Goal: Information Seeking & Learning: Learn about a topic

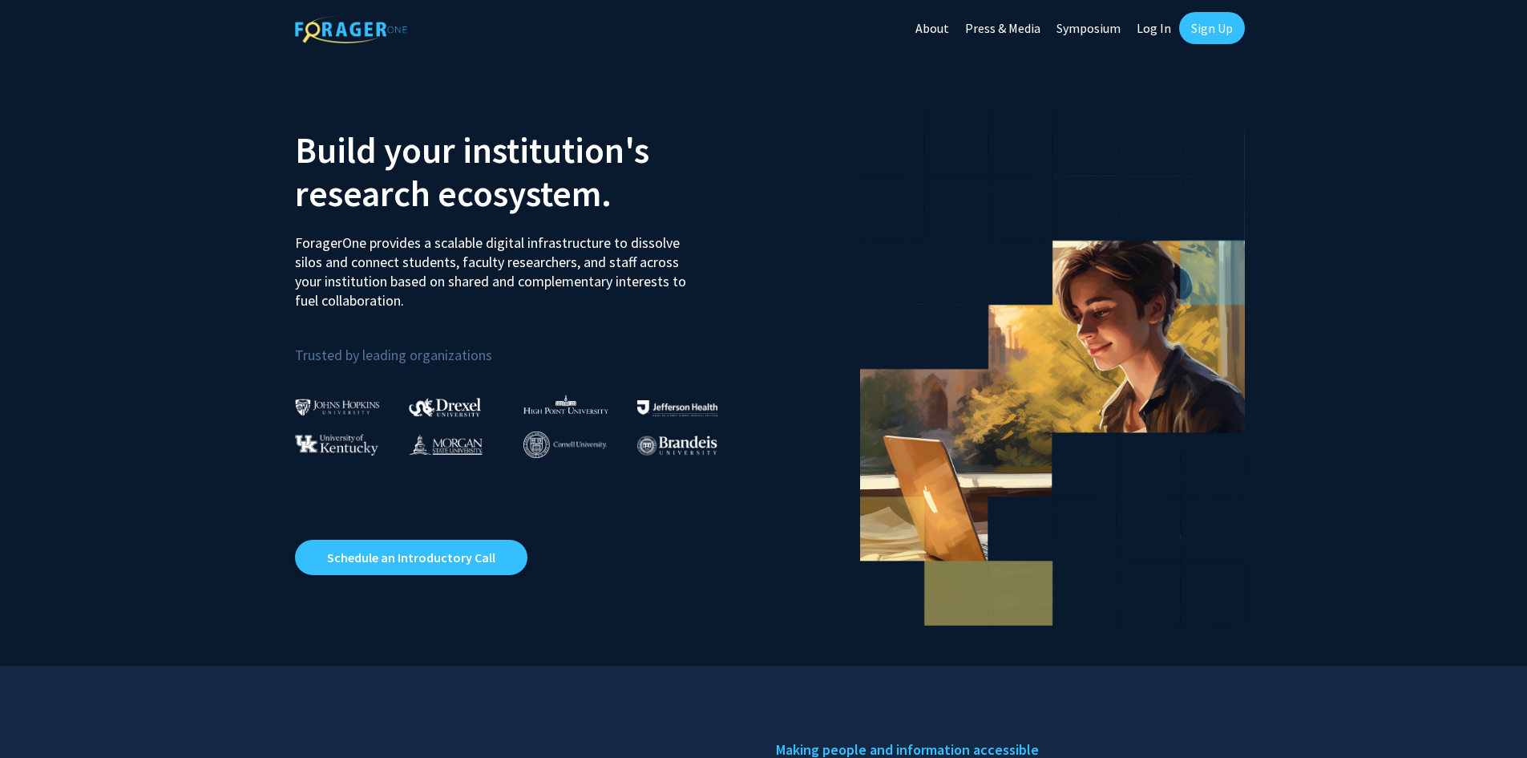
click at [1158, 26] on link "Log In" at bounding box center [1154, 28] width 51 height 56
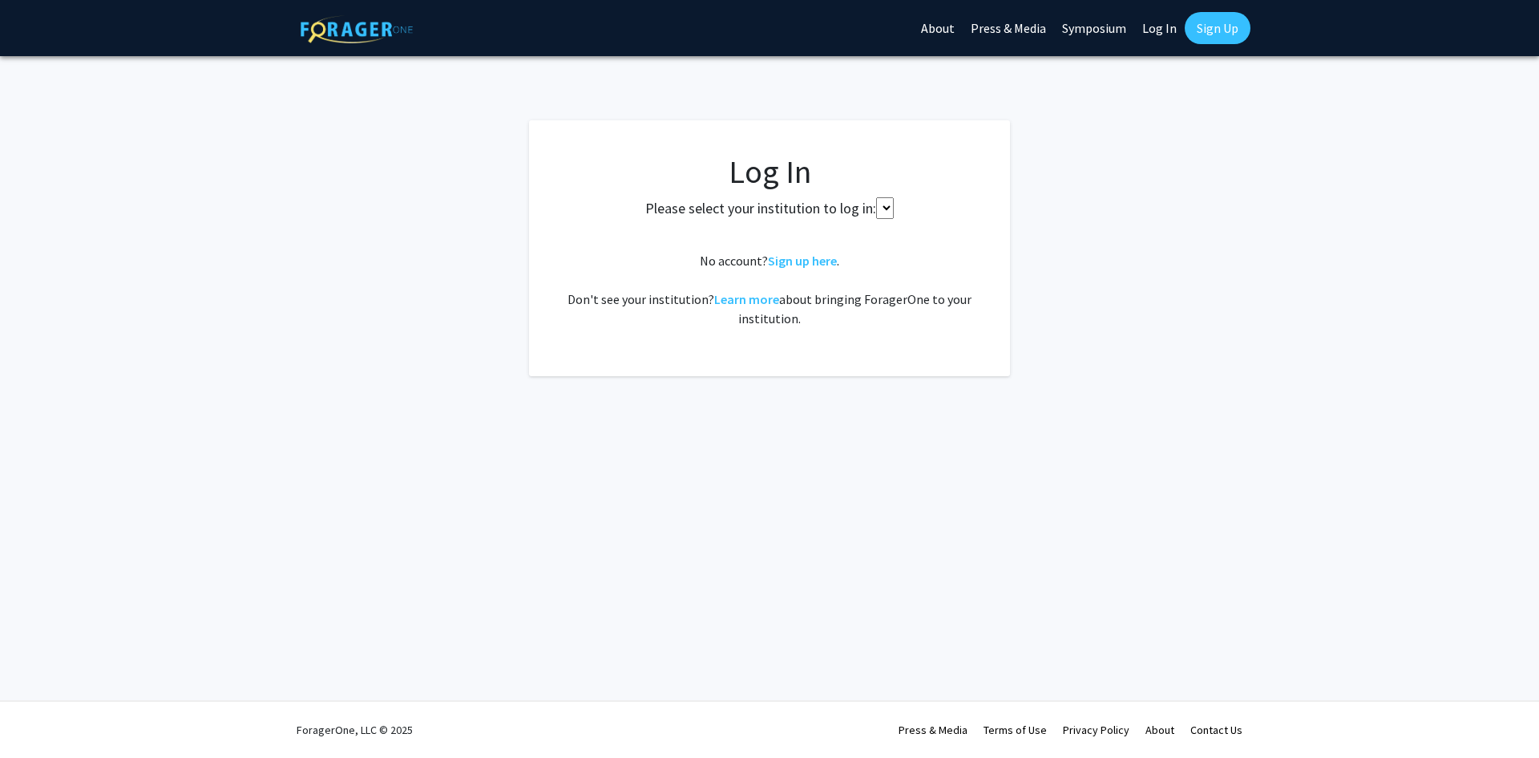
select select
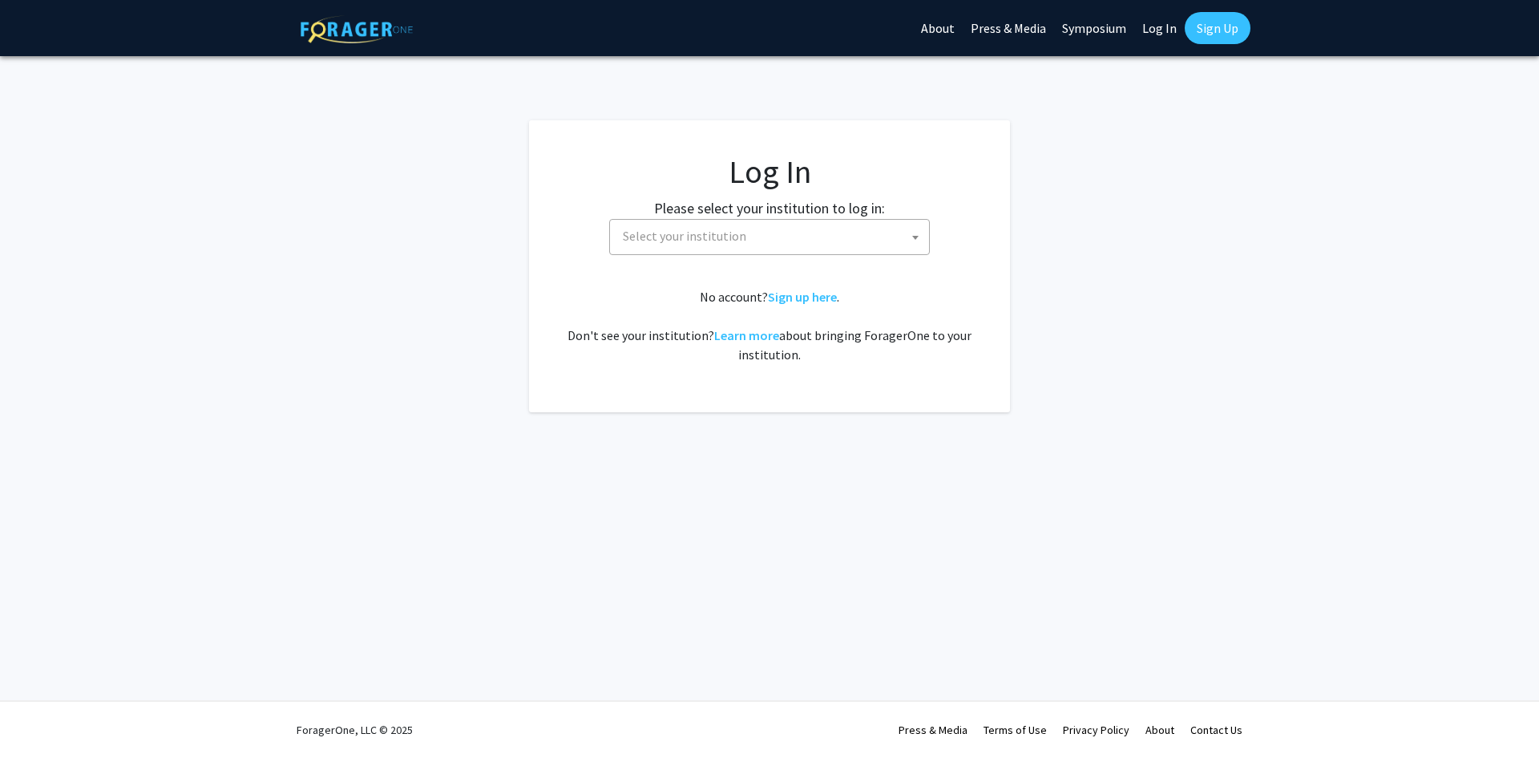
click at [718, 245] on span "Select your institution" at bounding box center [773, 236] width 313 height 33
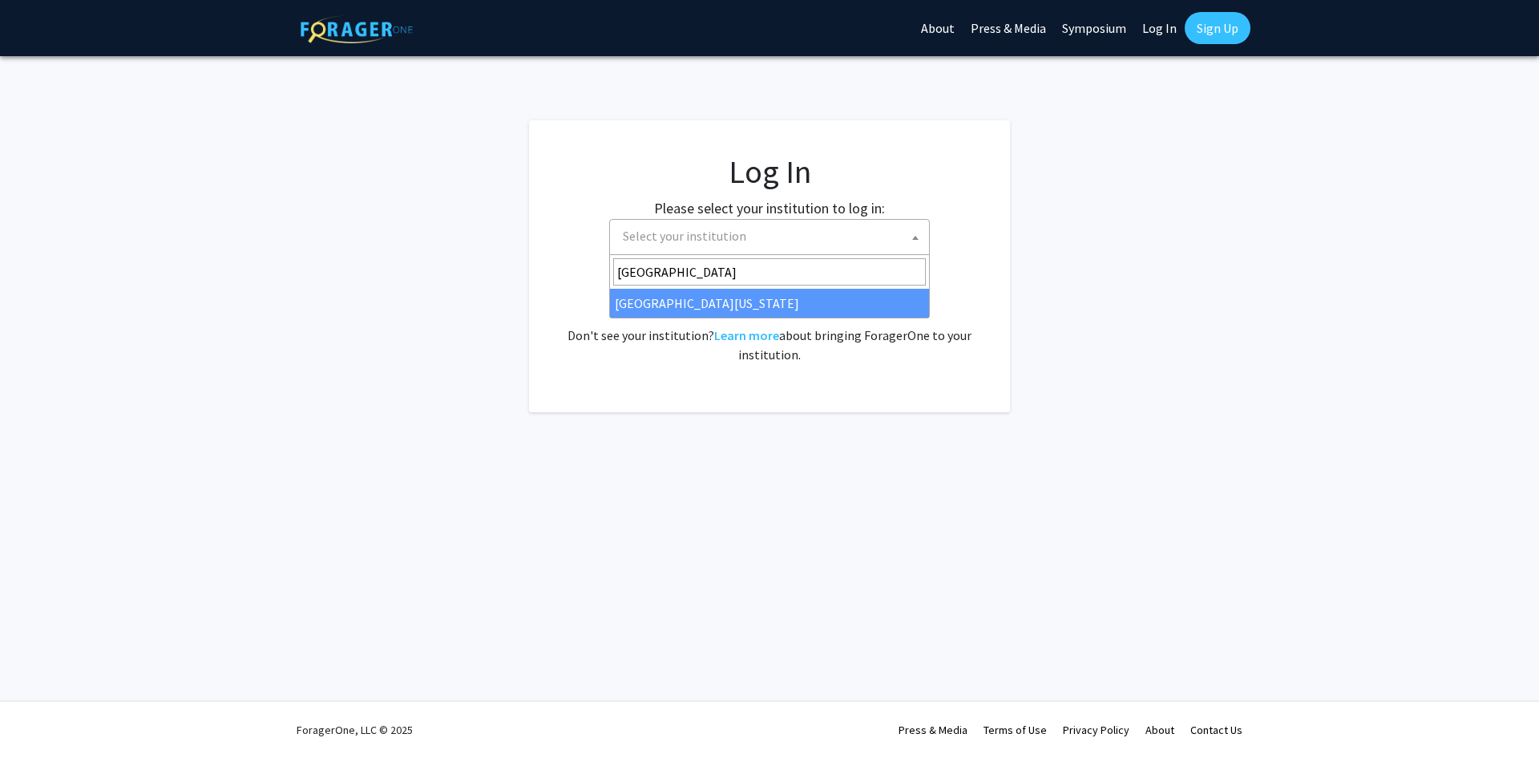
type input "university of marylan"
select select "31"
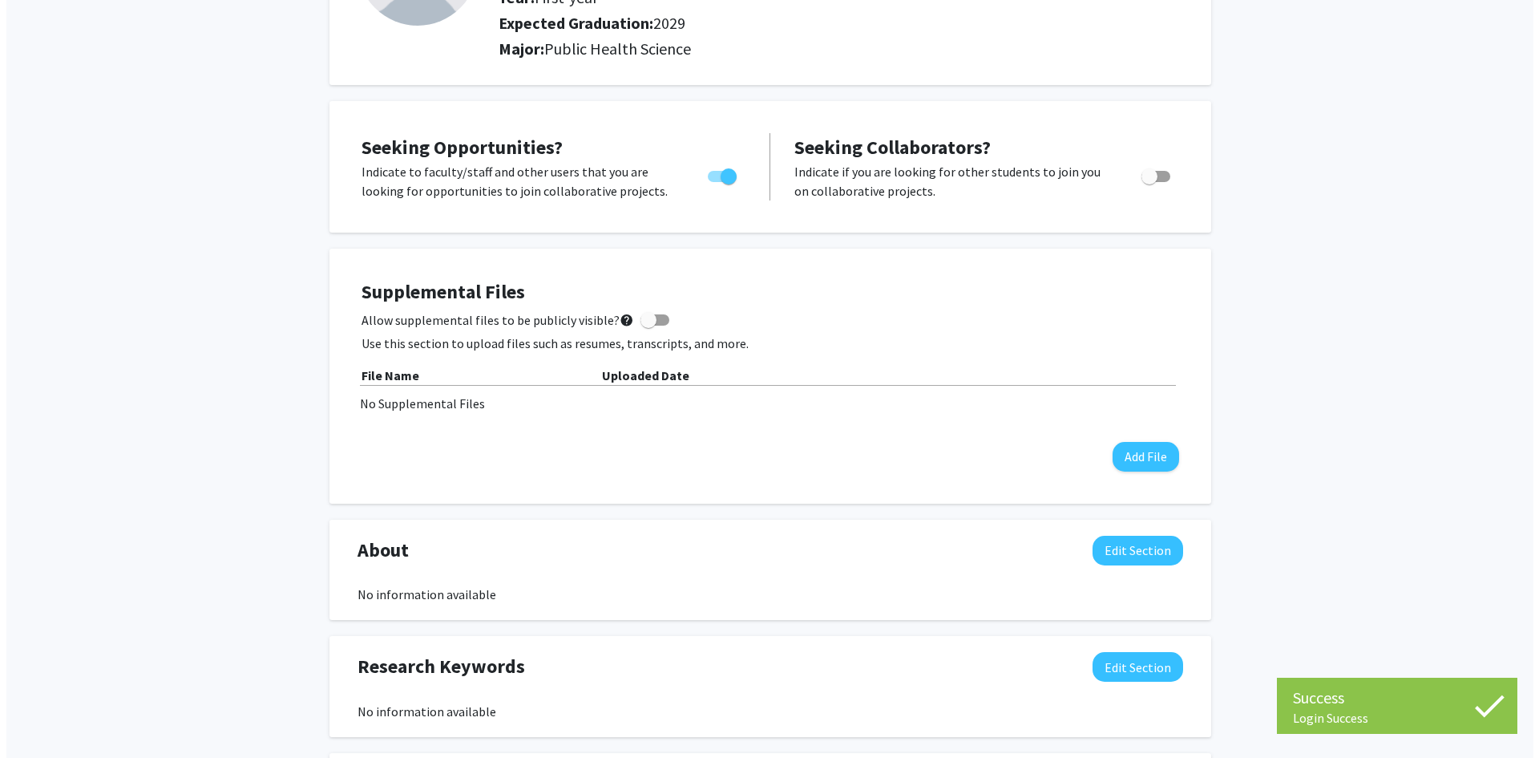
scroll to position [241, 0]
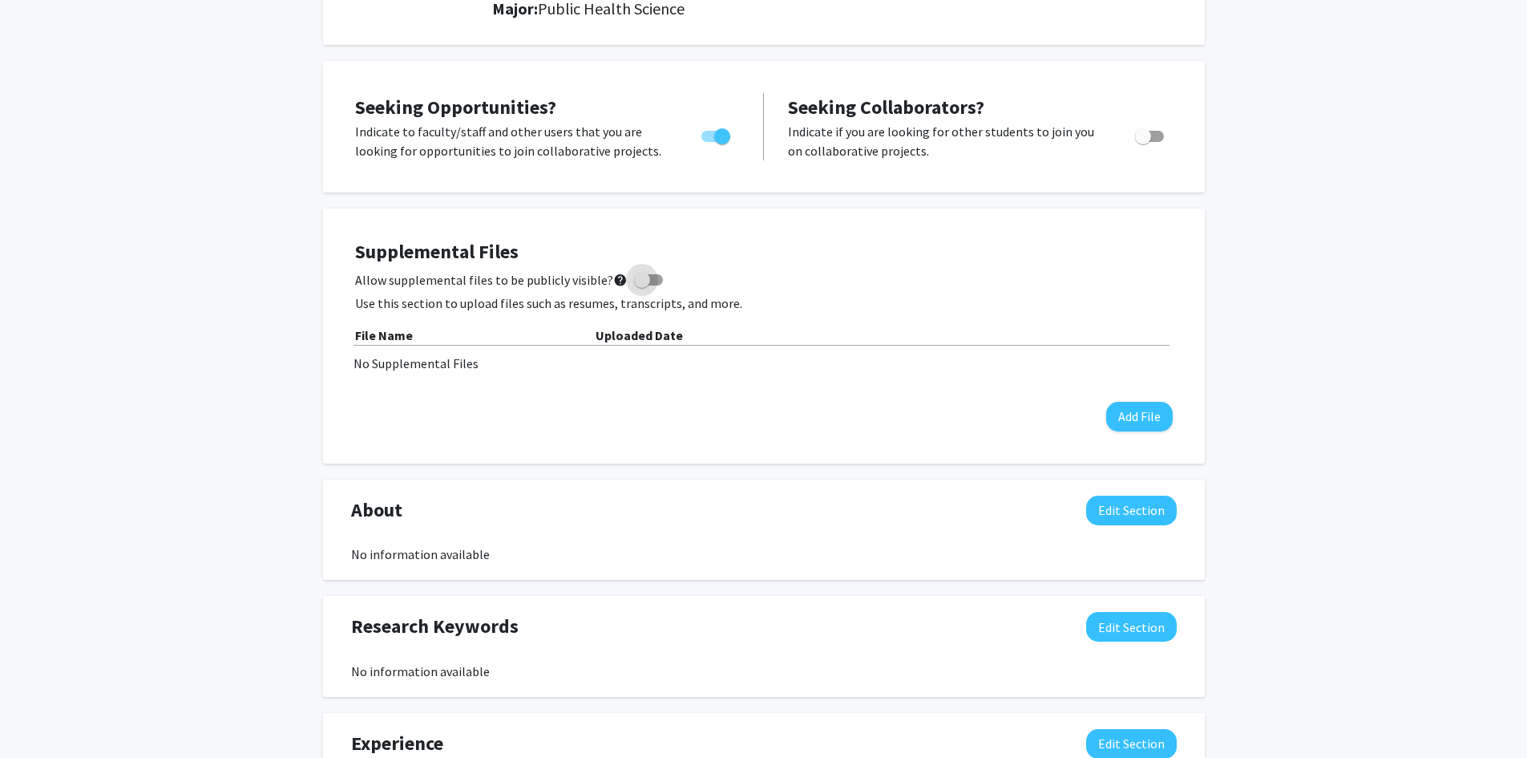
click at [638, 281] on span at bounding box center [642, 280] width 16 height 16
click at [641, 285] on input "Allow supplemental files to be publicly visible? help" at bounding box center [641, 285] width 1 height 1
checkbox input "true"
click at [1159, 406] on button "Add File" at bounding box center [1139, 417] width 67 height 30
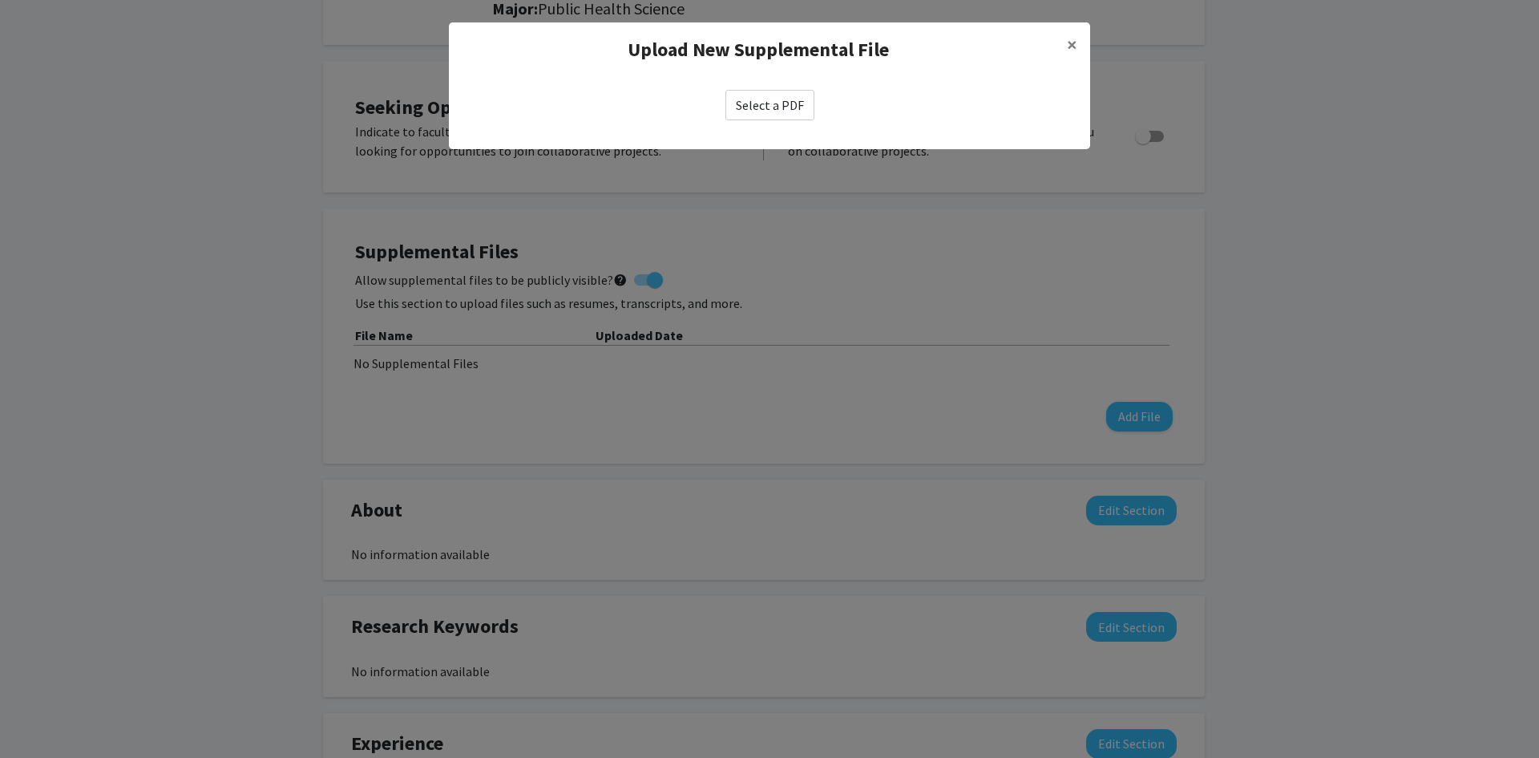
click at [782, 103] on label "Select a PDF" at bounding box center [770, 105] width 89 height 30
click at [0, 0] on input "Select a PDF" at bounding box center [0, 0] width 0 height 0
click at [766, 107] on label "Select a PDF" at bounding box center [770, 105] width 89 height 30
click at [0, 0] on input "Select a PDF" at bounding box center [0, 0] width 0 height 0
click at [812, 111] on label "Select a PDF" at bounding box center [770, 105] width 89 height 30
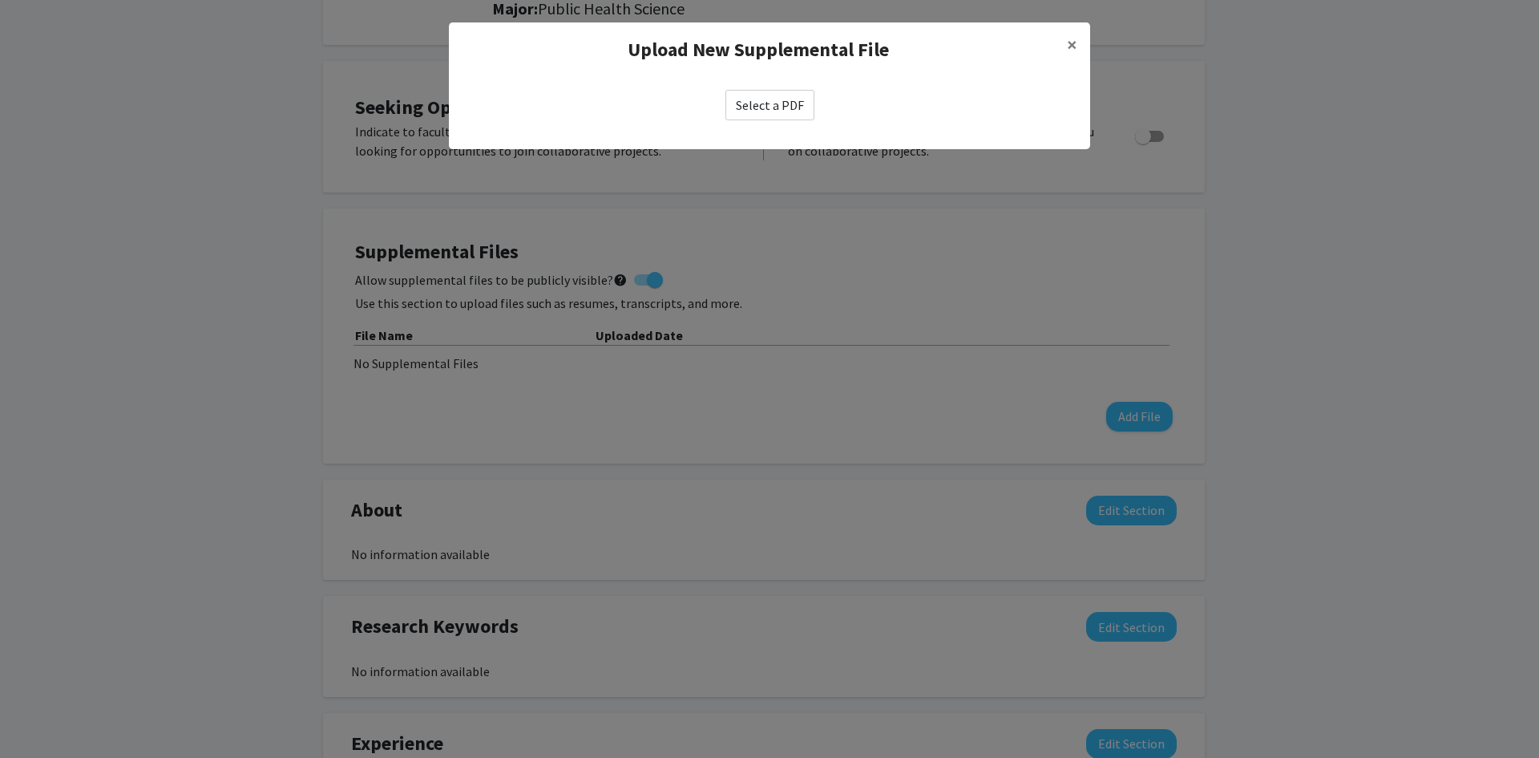
click at [0, 0] on input "Select a PDF" at bounding box center [0, 0] width 0 height 0
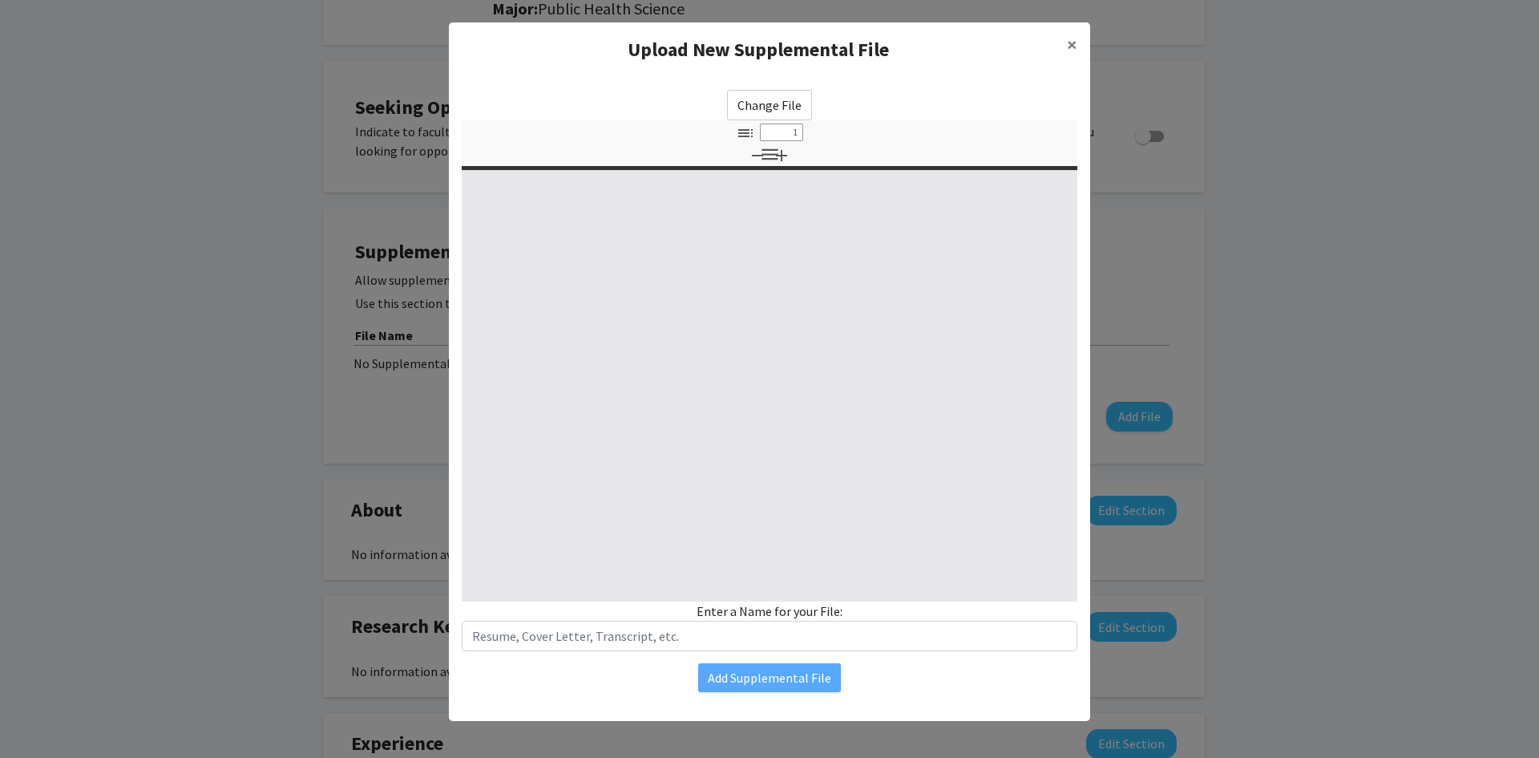
select select "custom"
type input "0"
select select "custom"
type input "1"
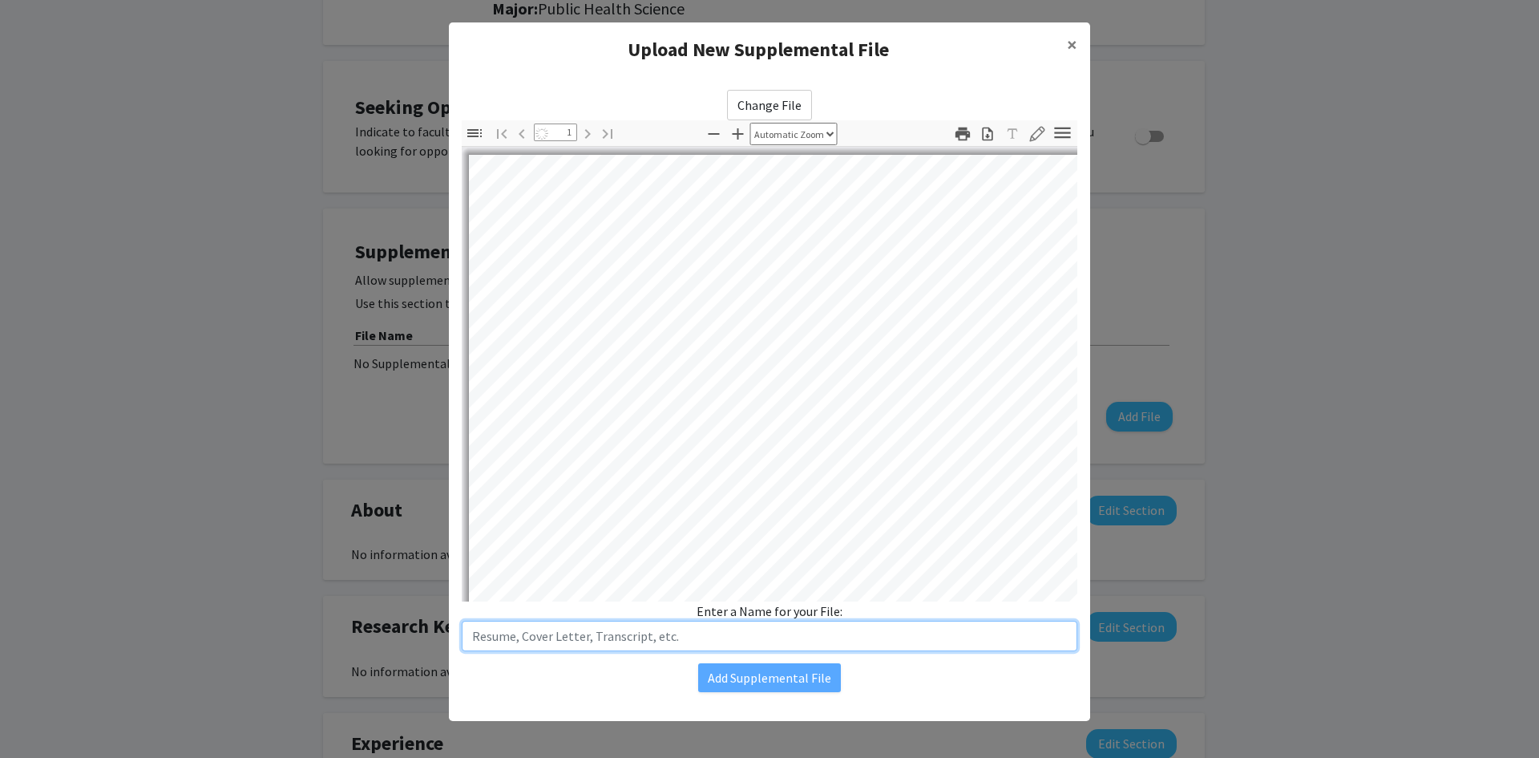
click at [737, 634] on input "text" at bounding box center [770, 636] width 616 height 30
select select "auto"
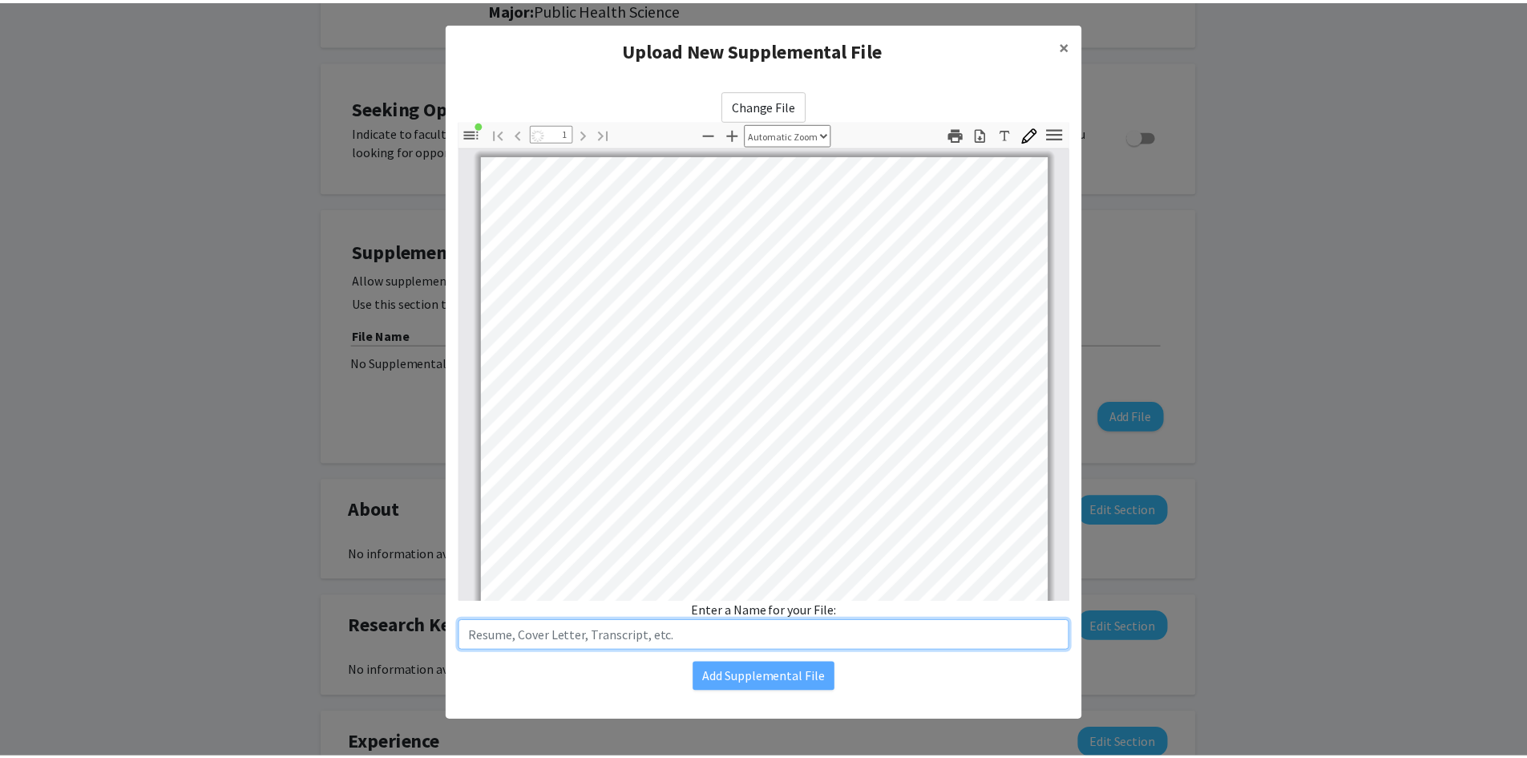
scroll to position [1, 0]
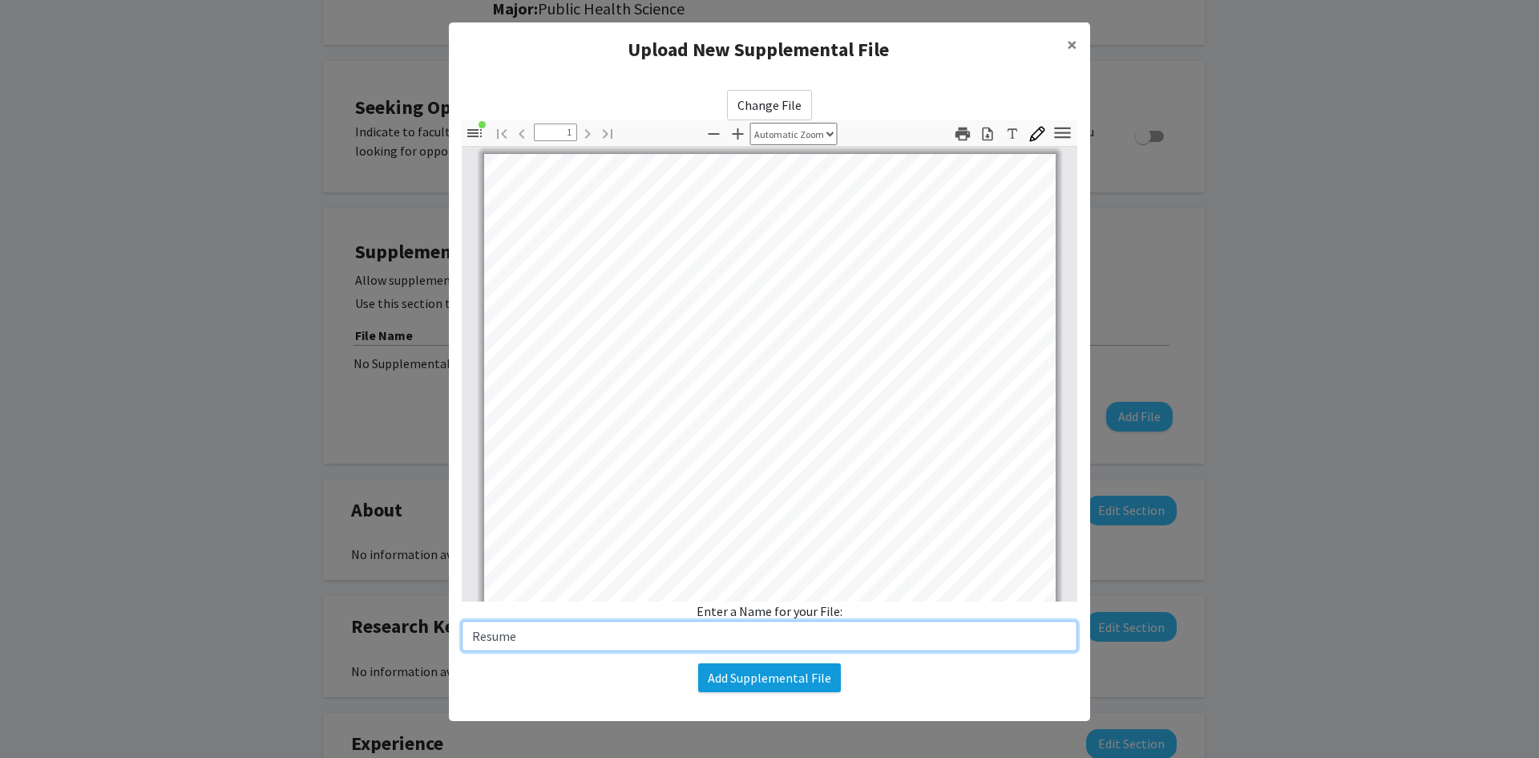
type input "Resume"
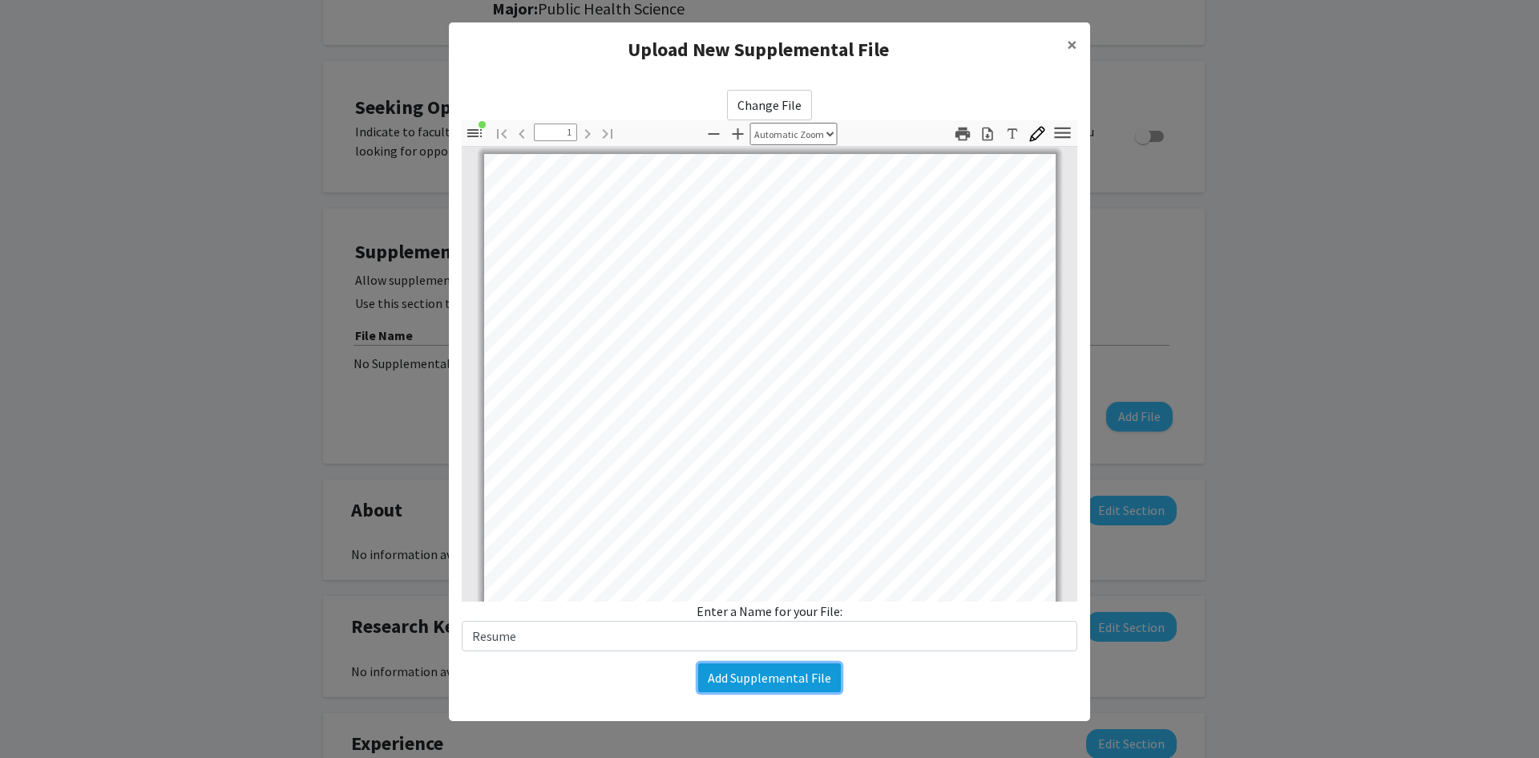
click at [746, 673] on button "Add Supplemental File" at bounding box center [769, 677] width 143 height 29
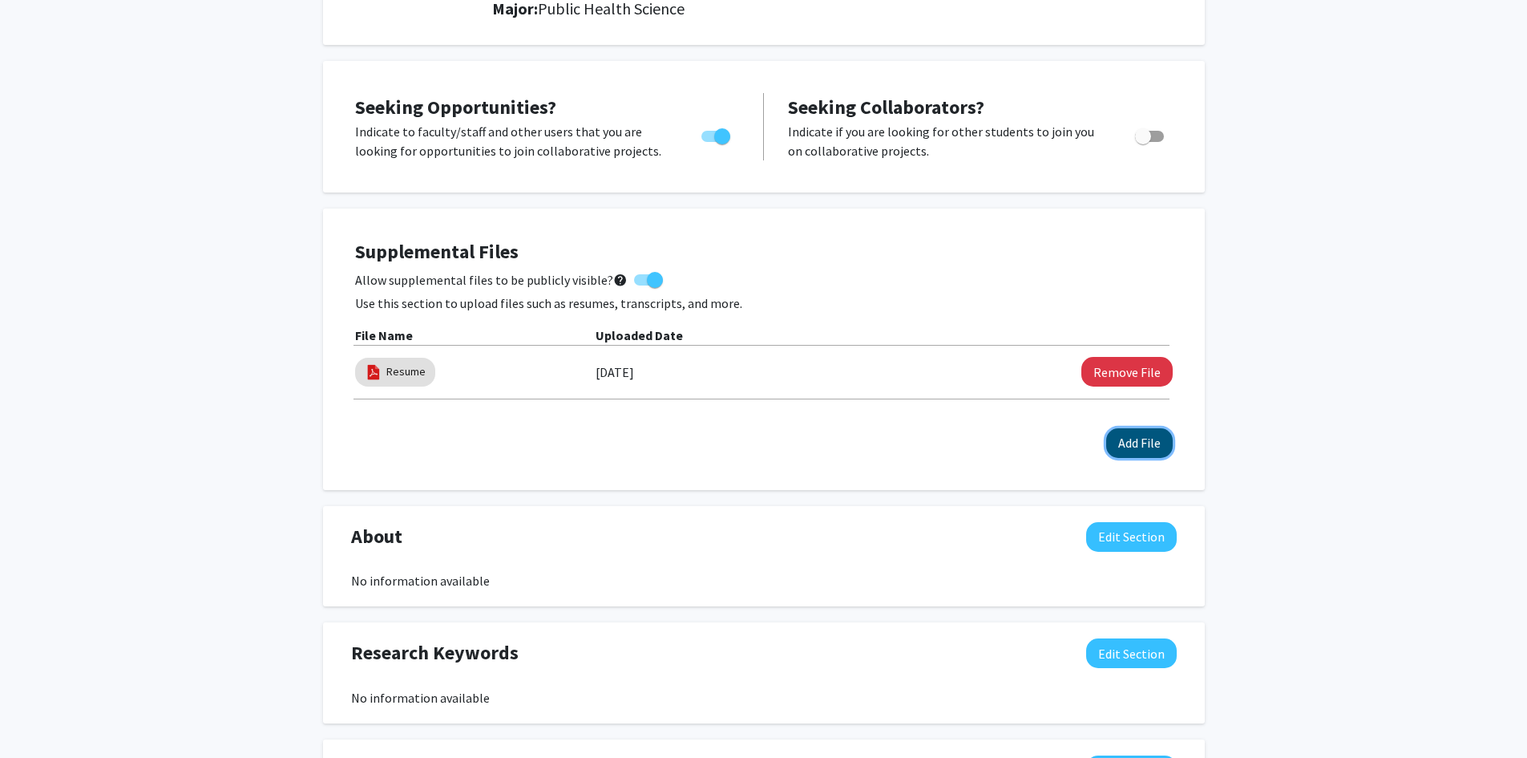
click at [1130, 448] on button "Add File" at bounding box center [1139, 443] width 67 height 30
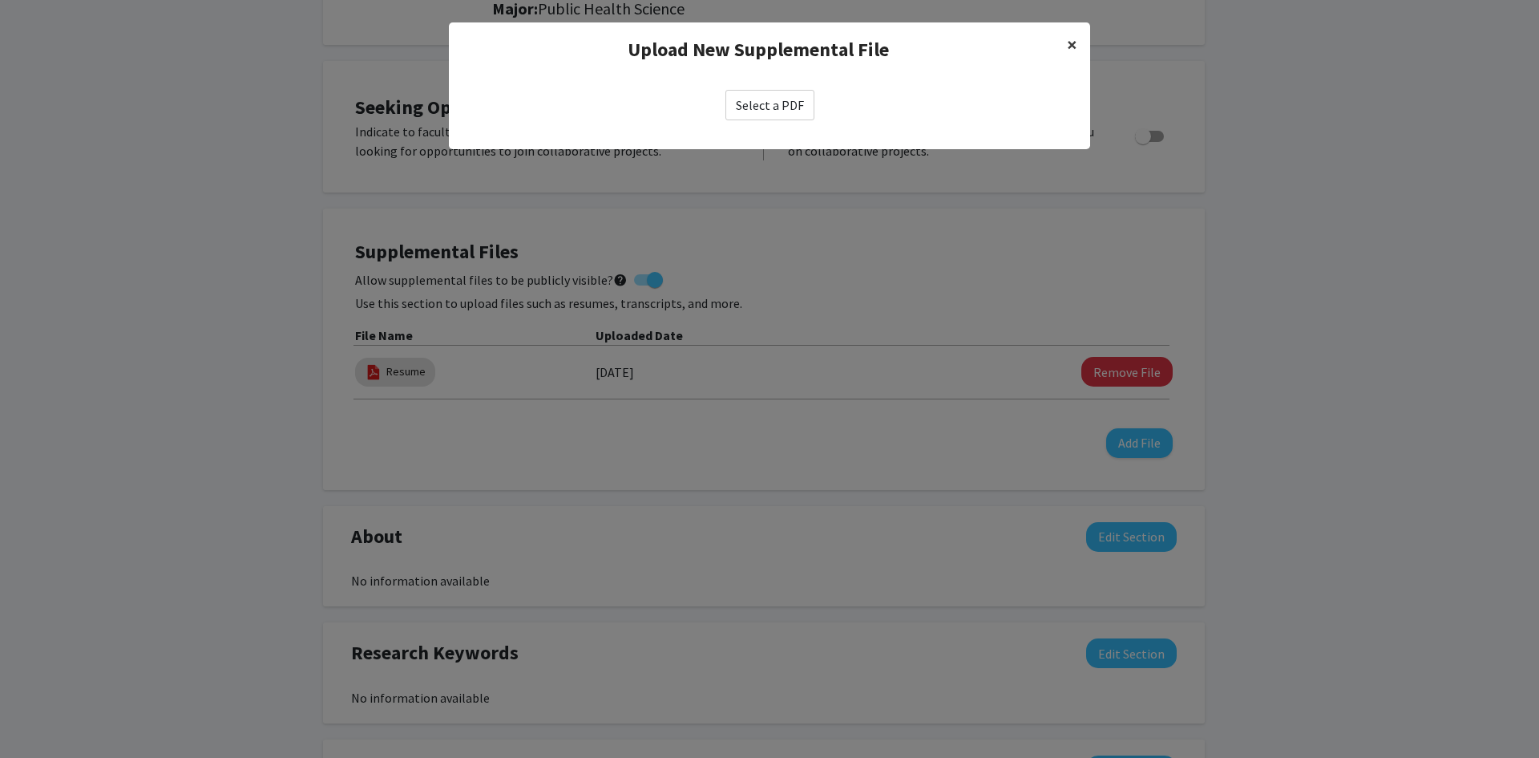
click at [1069, 50] on span "×" at bounding box center [1072, 44] width 10 height 25
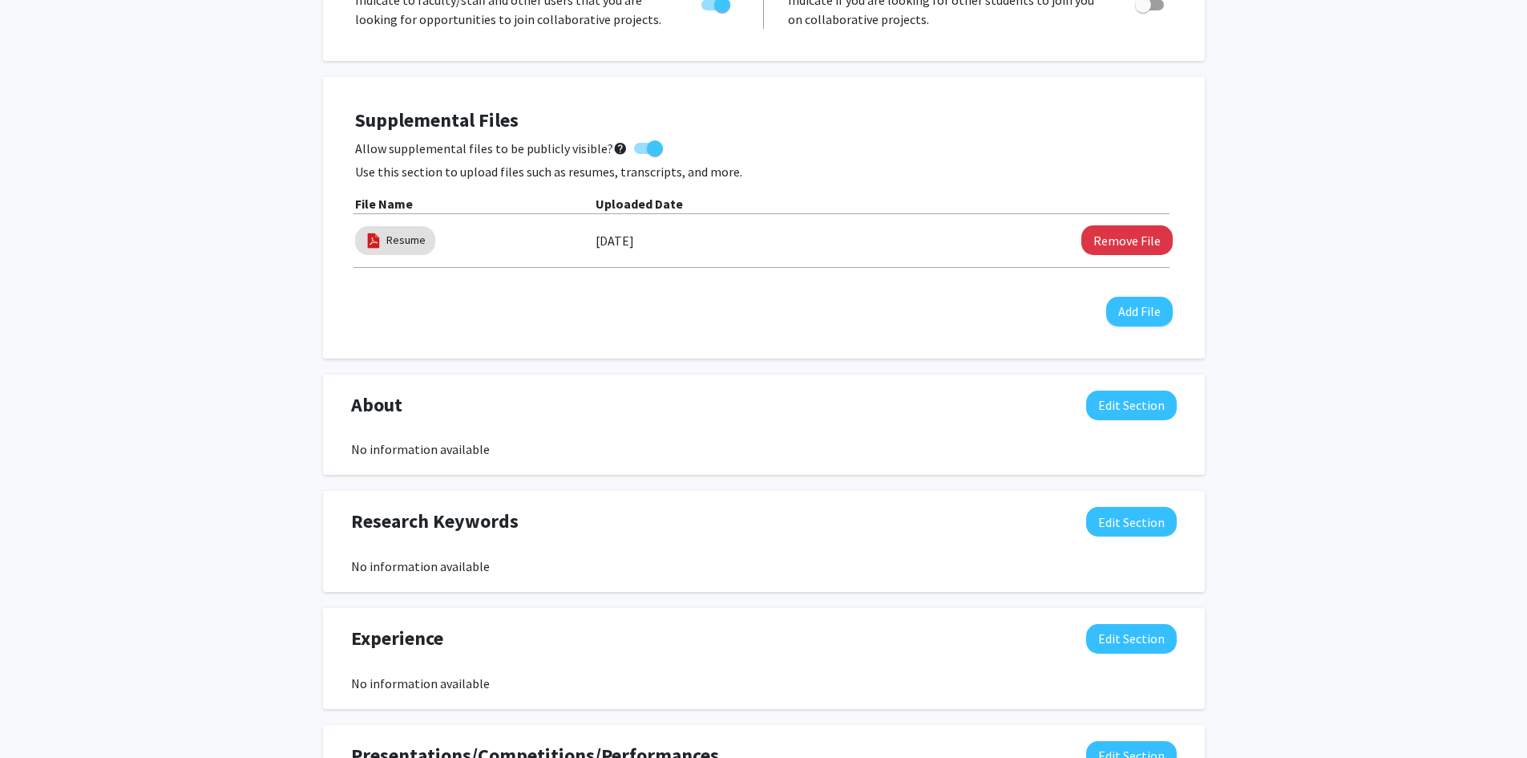
scroll to position [0, 0]
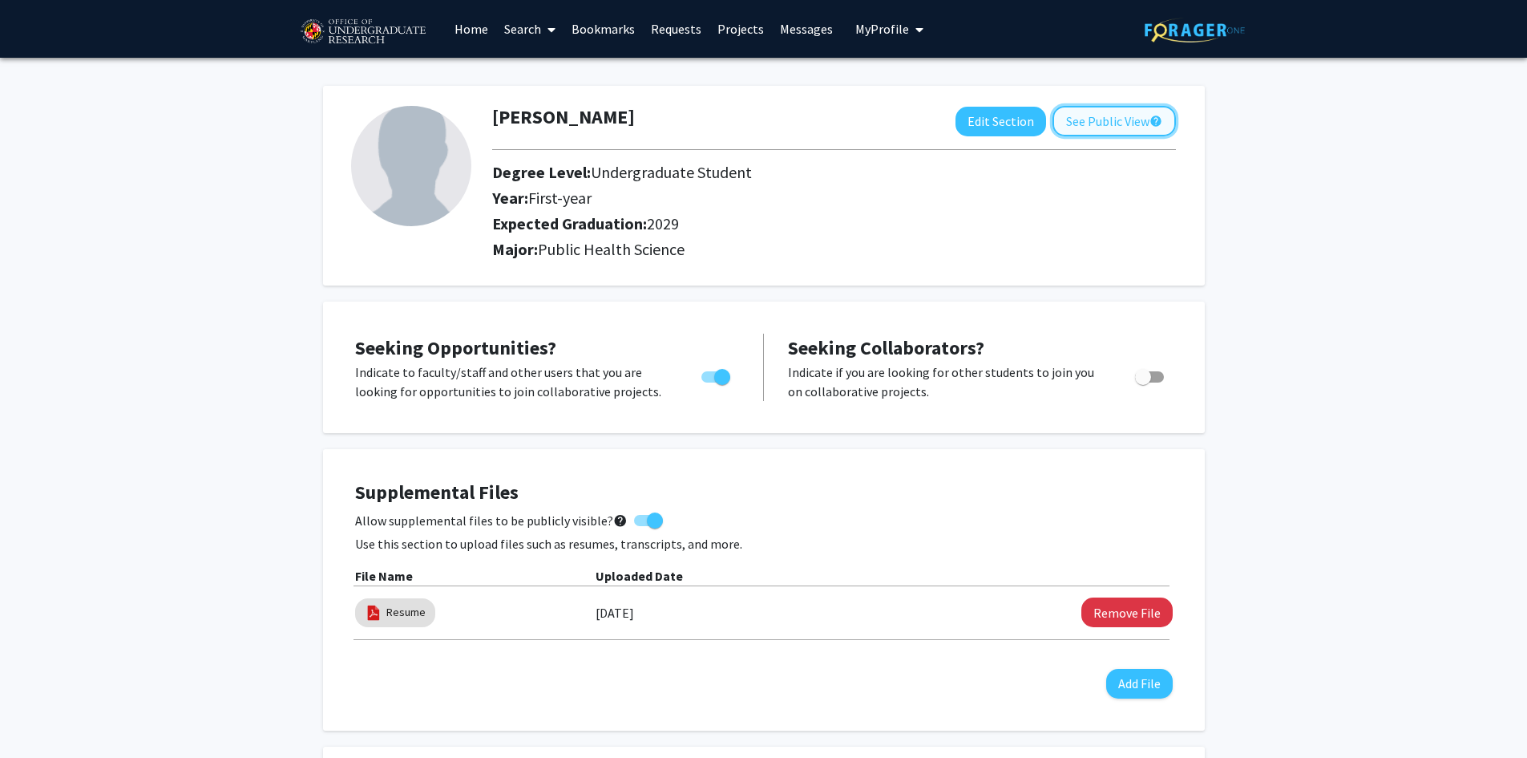
click at [1078, 125] on button "See Public View help" at bounding box center [1114, 121] width 123 height 30
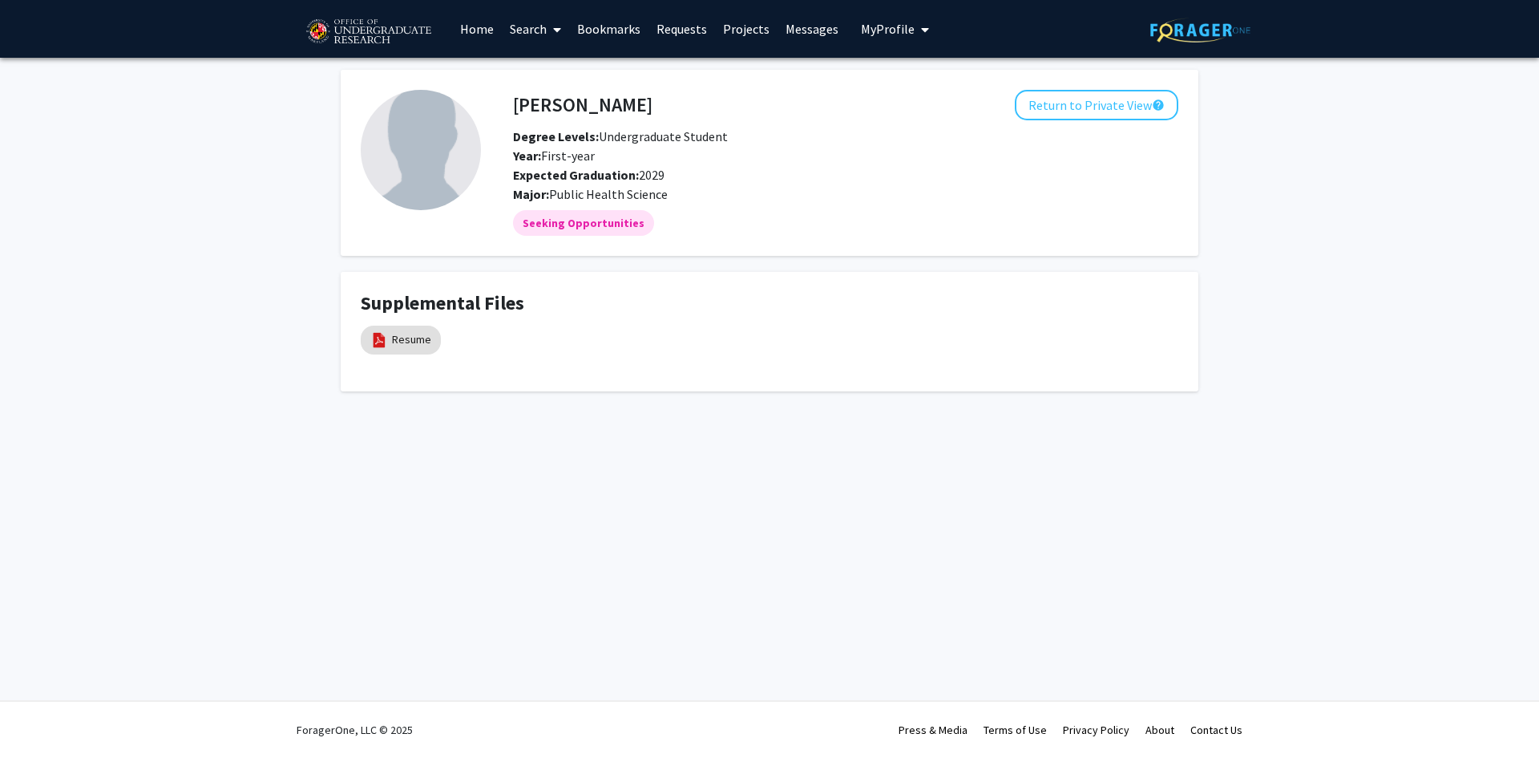
click at [541, 24] on link "Search" at bounding box center [535, 29] width 67 height 56
click at [552, 73] on span "Faculty/Staff" at bounding box center [561, 74] width 118 height 32
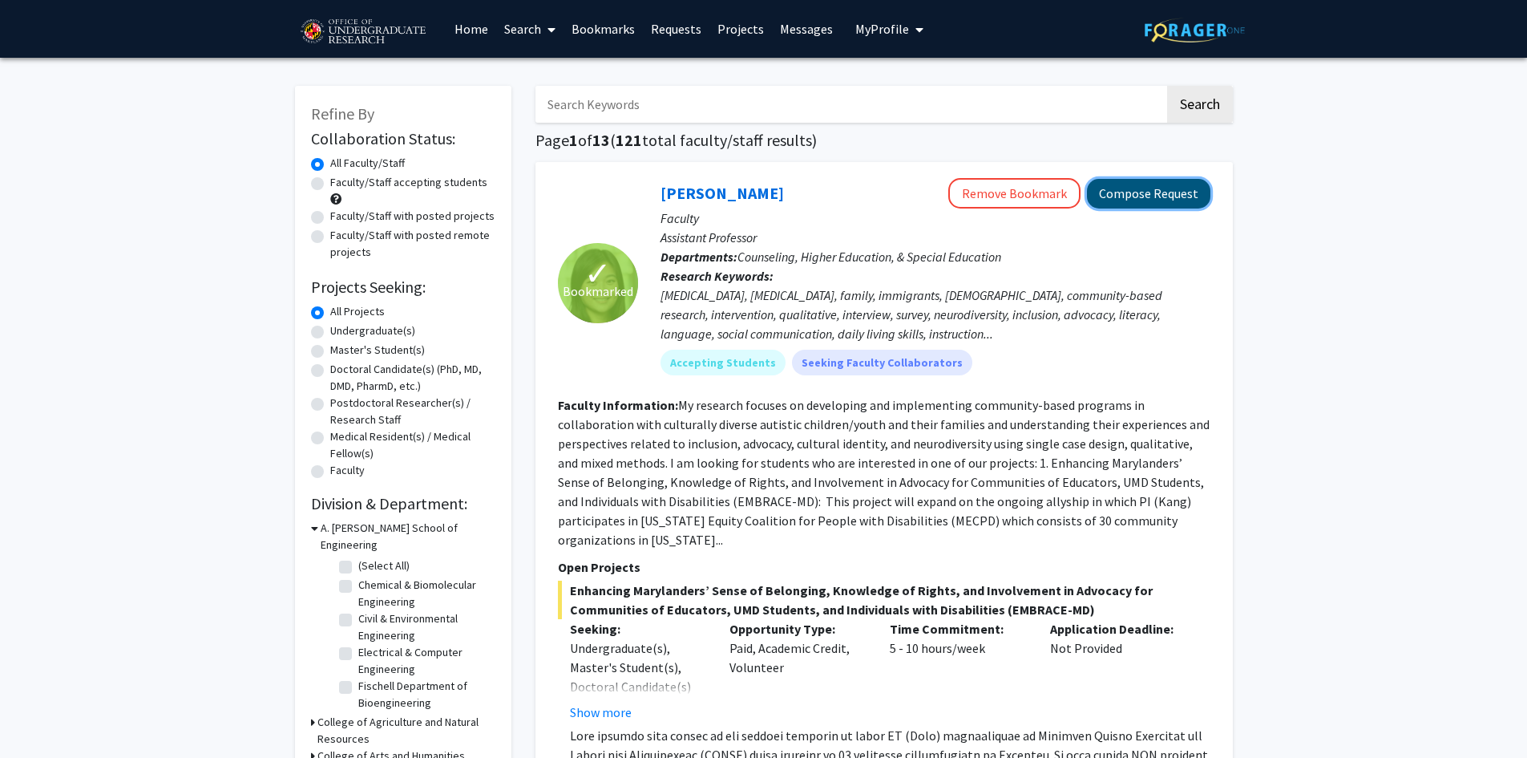
click at [1146, 188] on button "Compose Request" at bounding box center [1148, 194] width 123 height 30
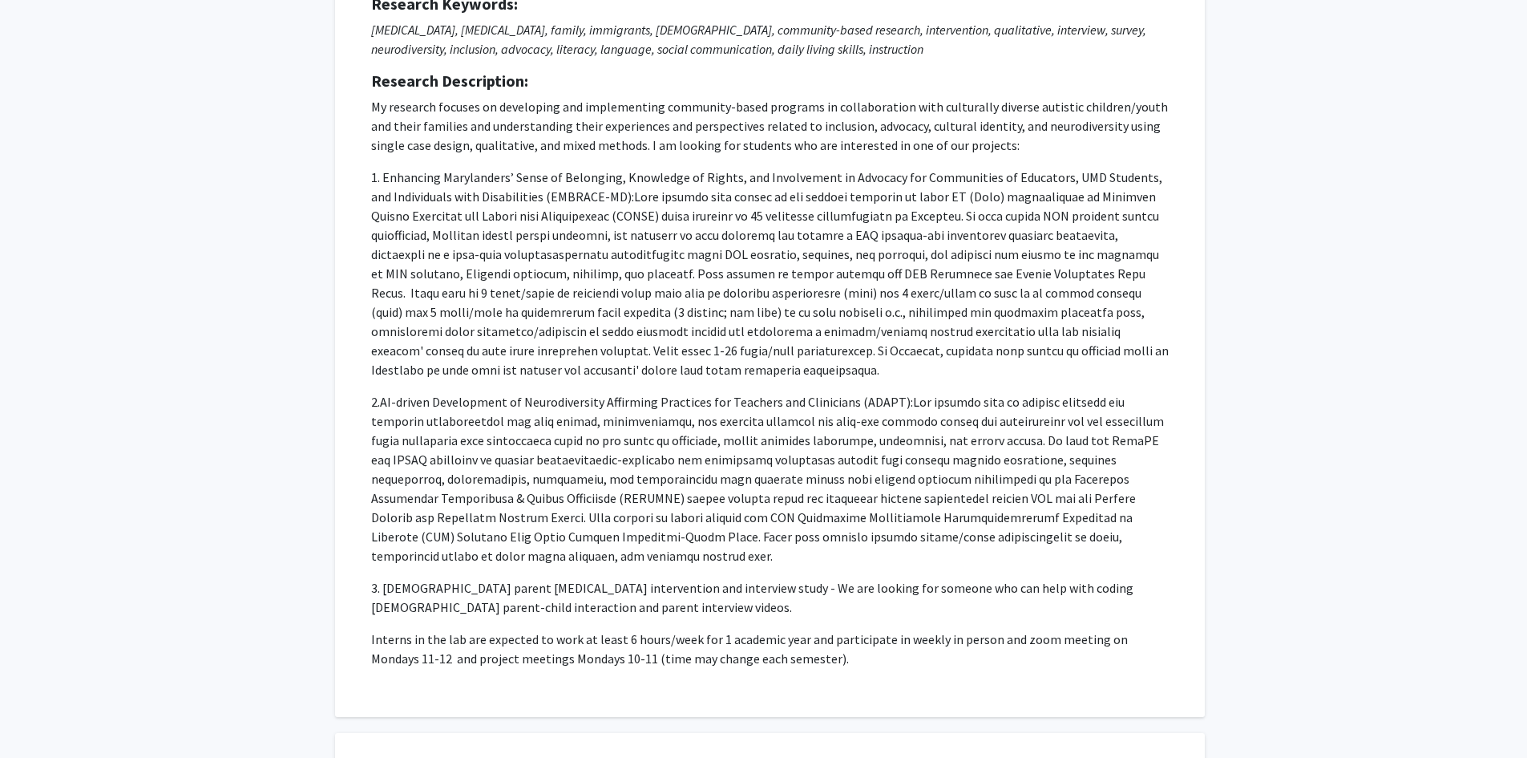
scroll to position [241, 0]
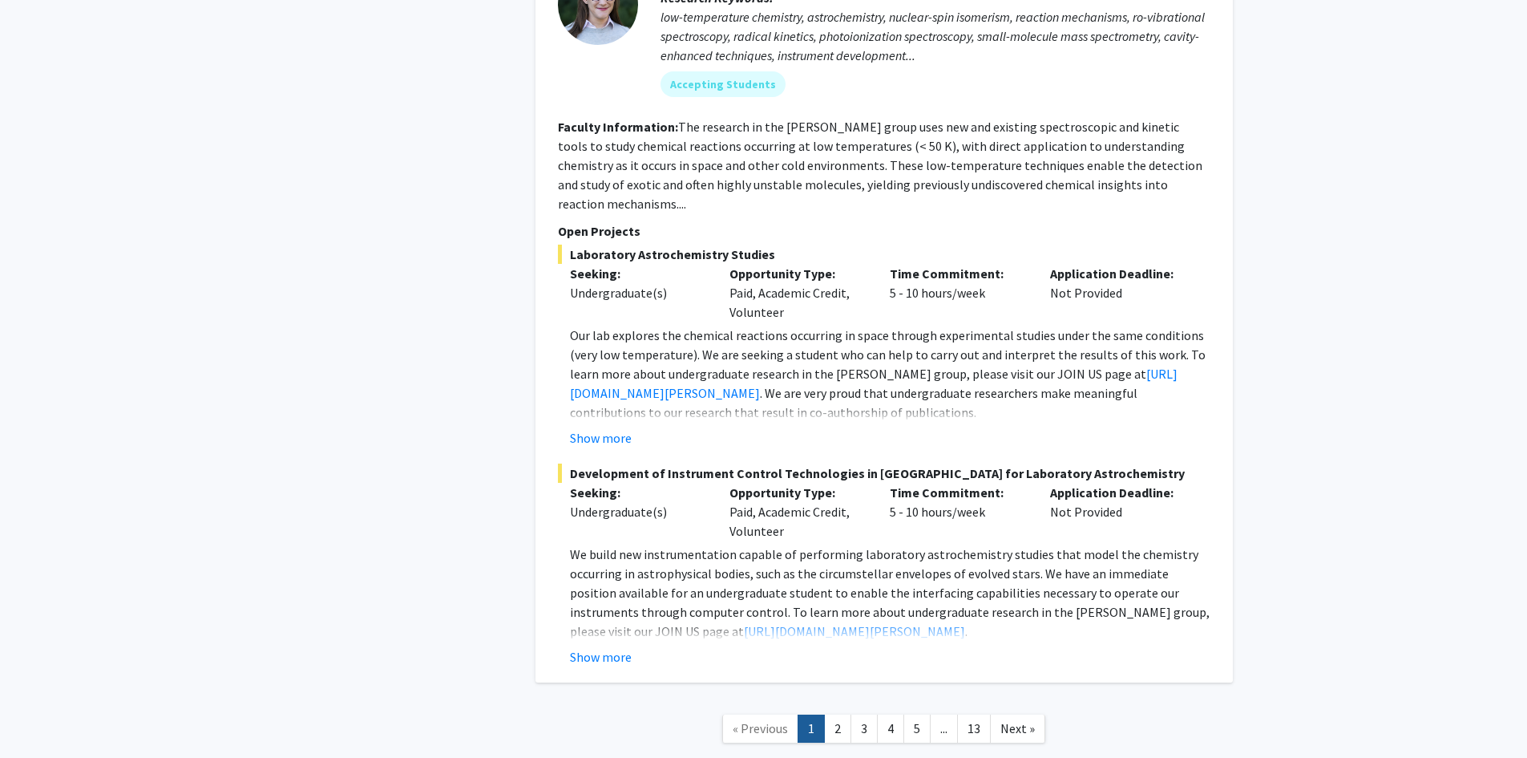
scroll to position [7726, 0]
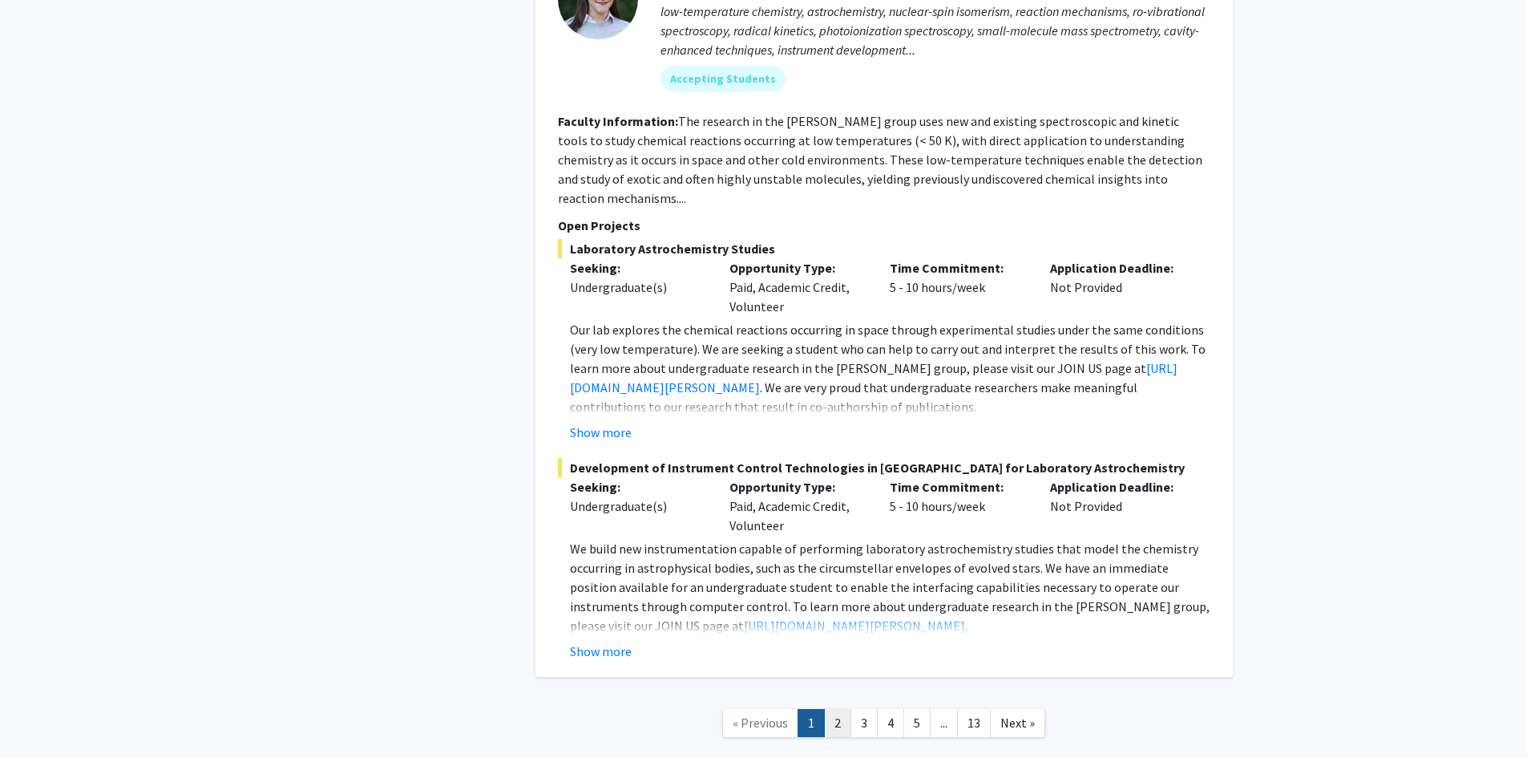
click at [839, 709] on link "2" at bounding box center [837, 723] width 27 height 28
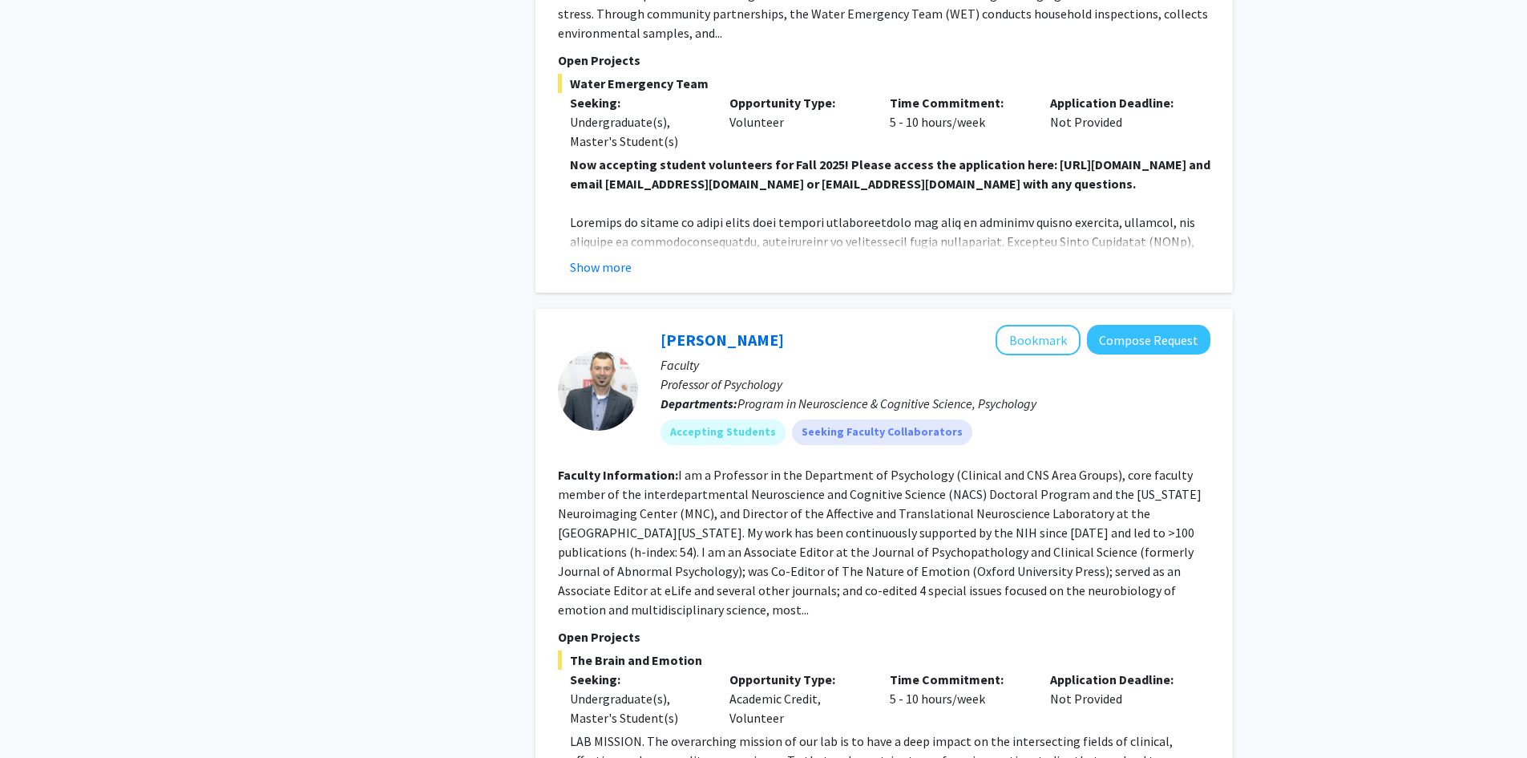
scroll to position [5436, 0]
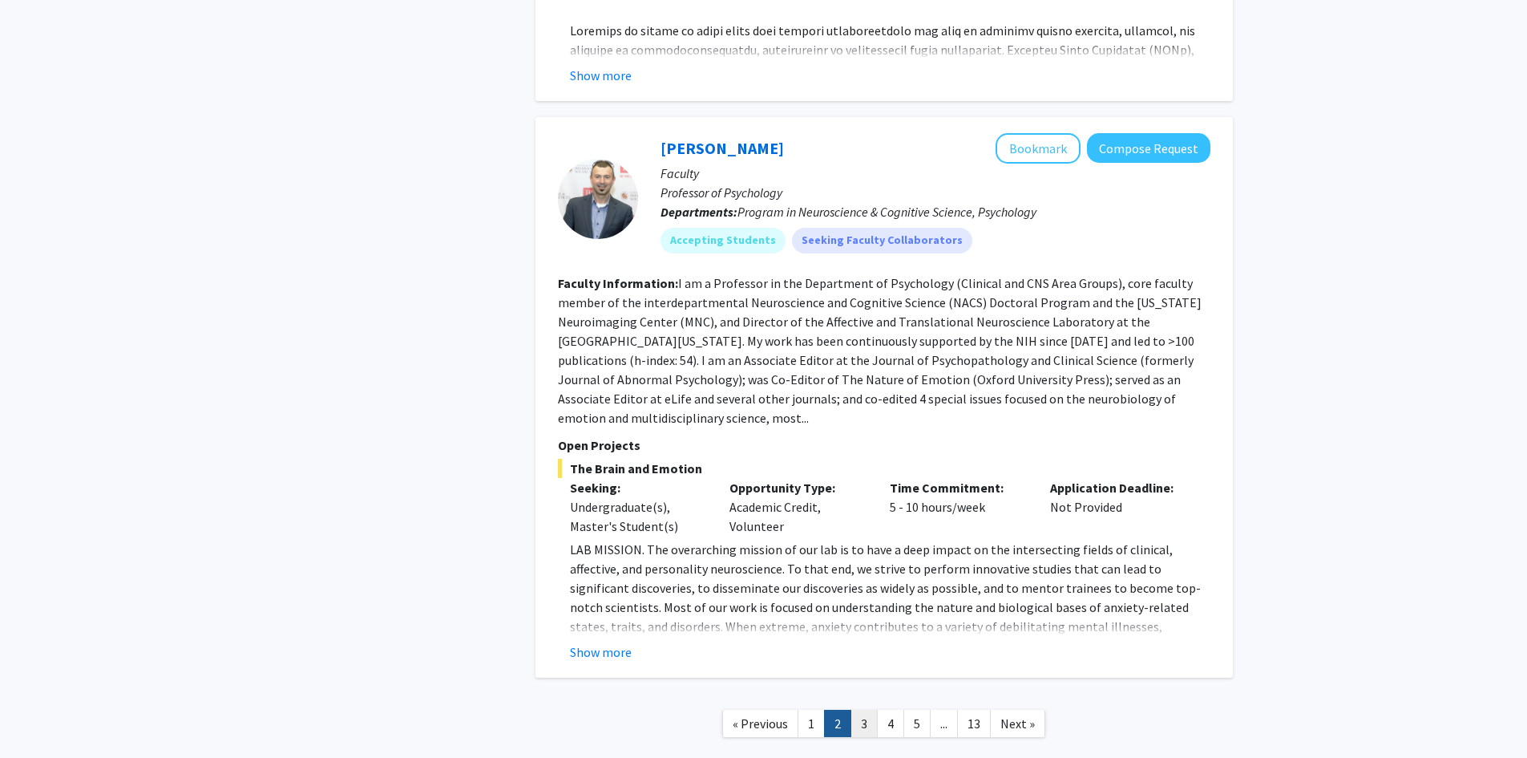
click at [863, 710] on link "3" at bounding box center [864, 724] width 27 height 28
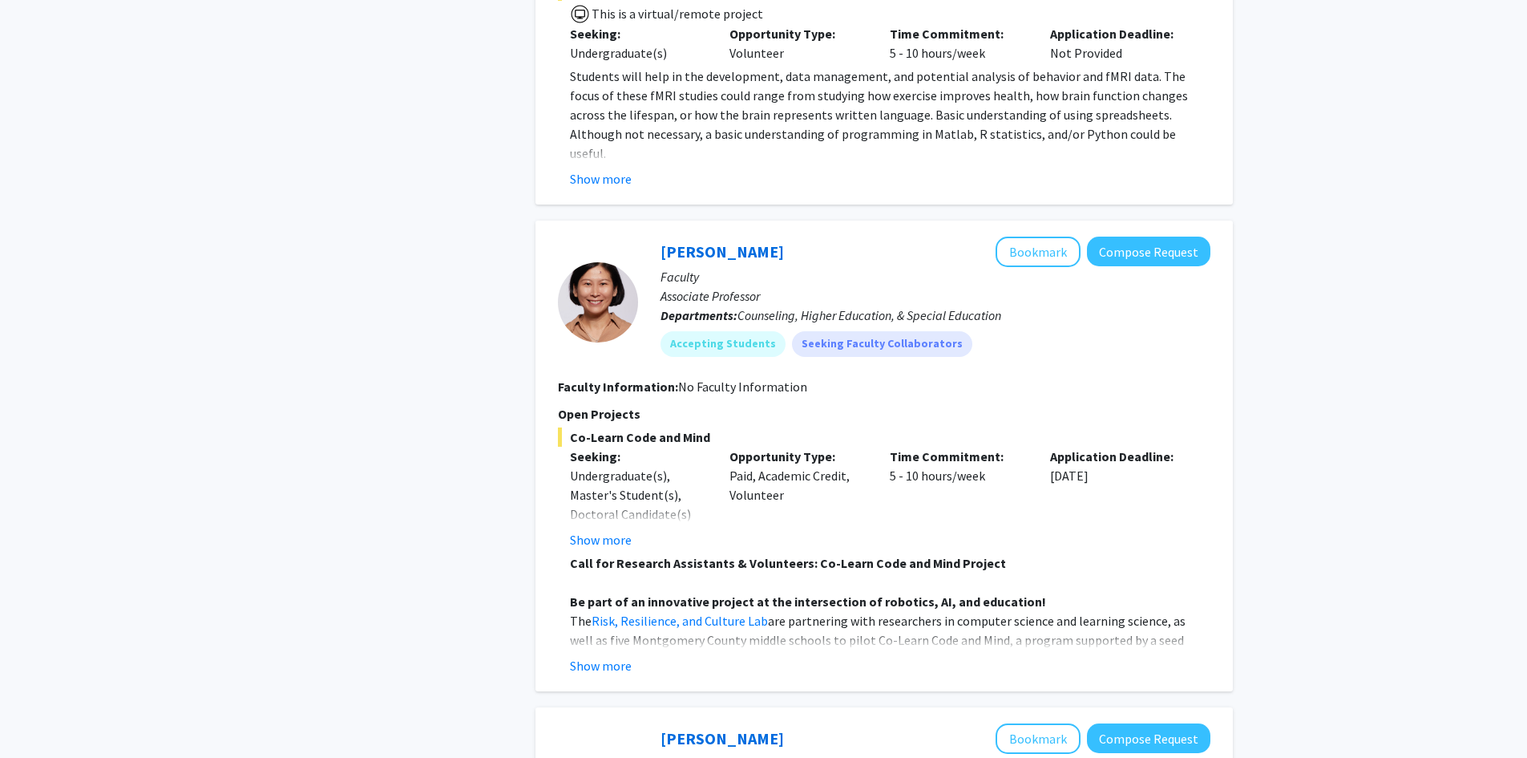
scroll to position [2726, 0]
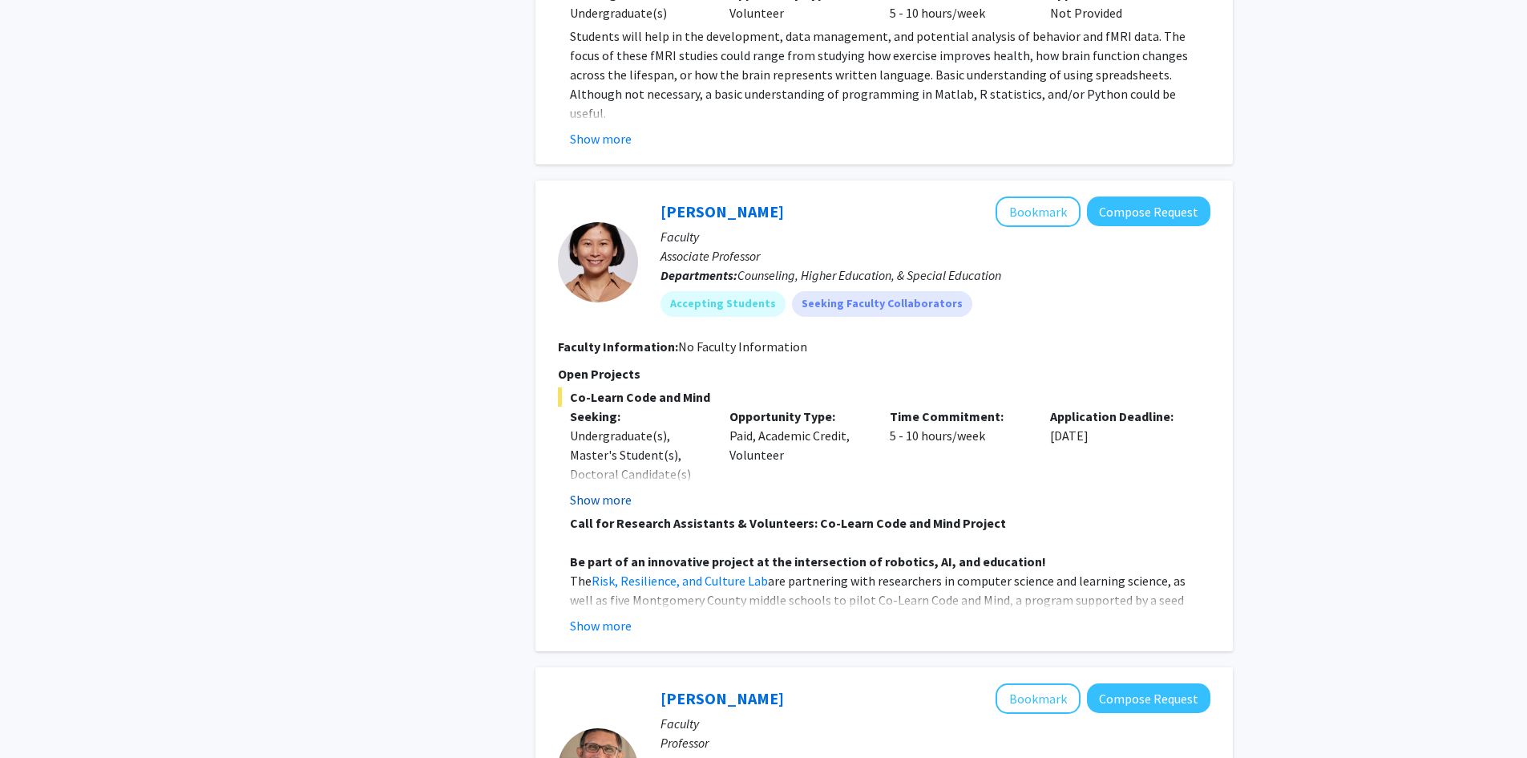
click at [608, 498] on button "Show more" at bounding box center [601, 499] width 62 height 19
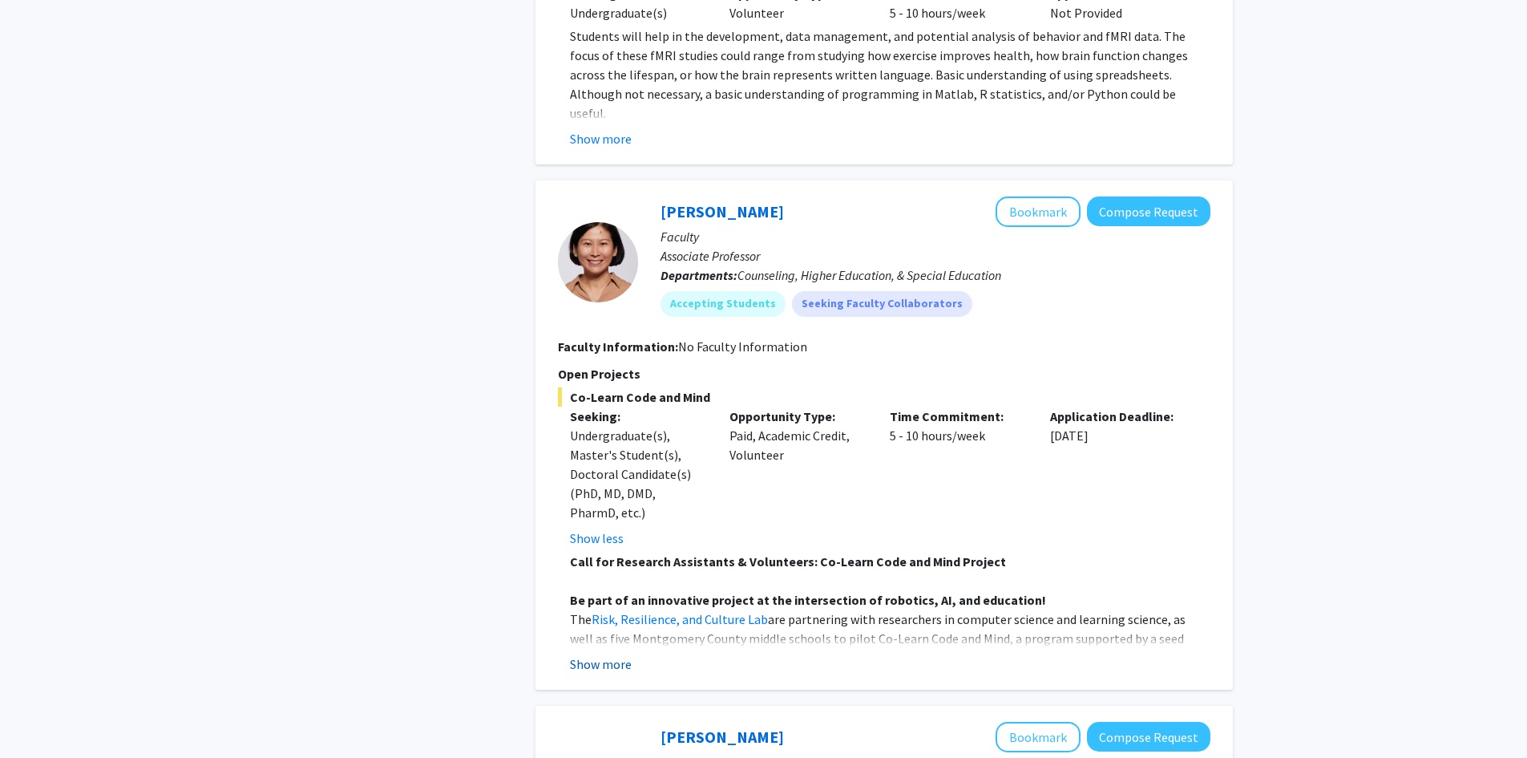
click at [624, 665] on button "Show more" at bounding box center [601, 663] width 62 height 19
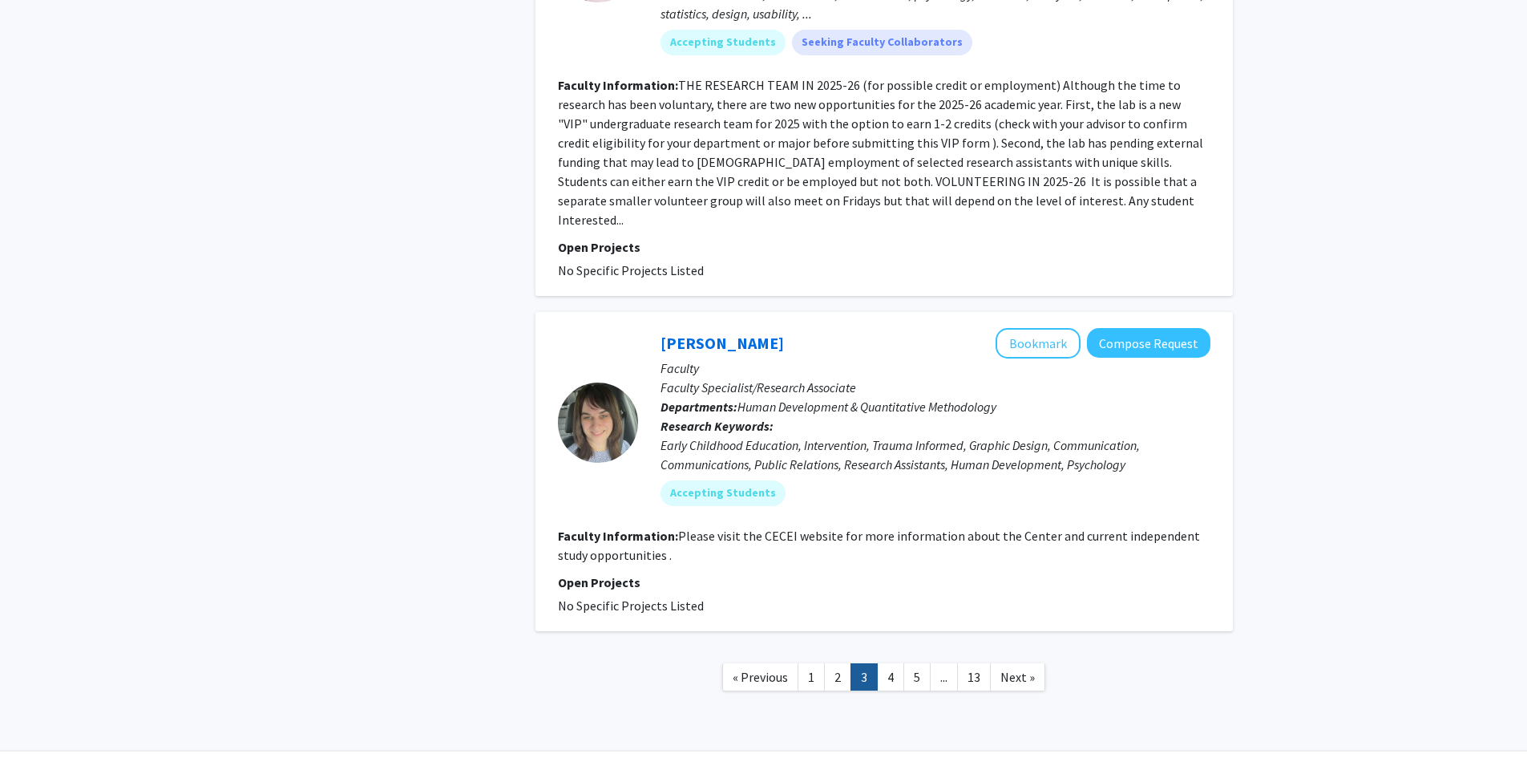
scroll to position [4801, 0]
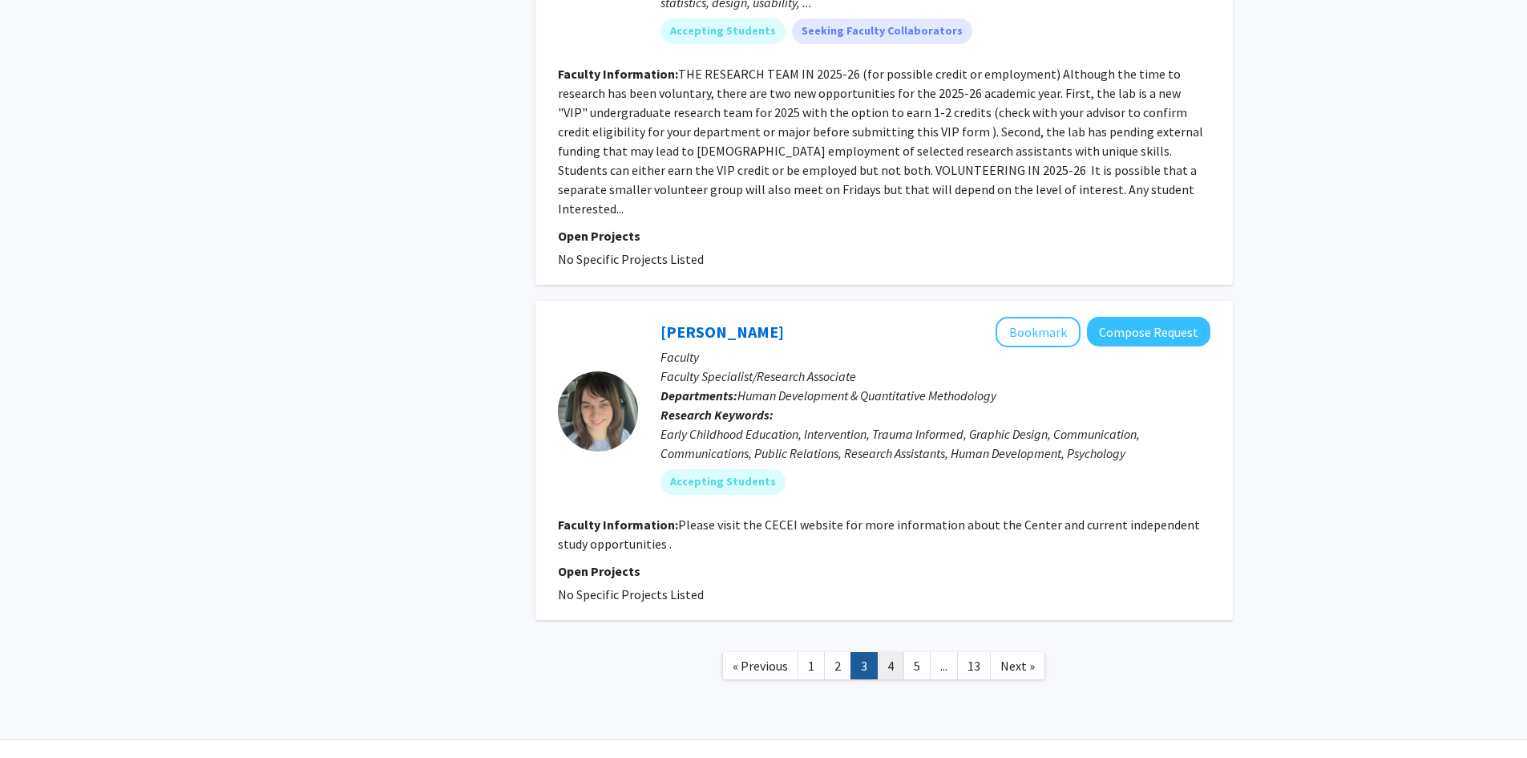
click at [896, 652] on link "4" at bounding box center [890, 666] width 27 height 28
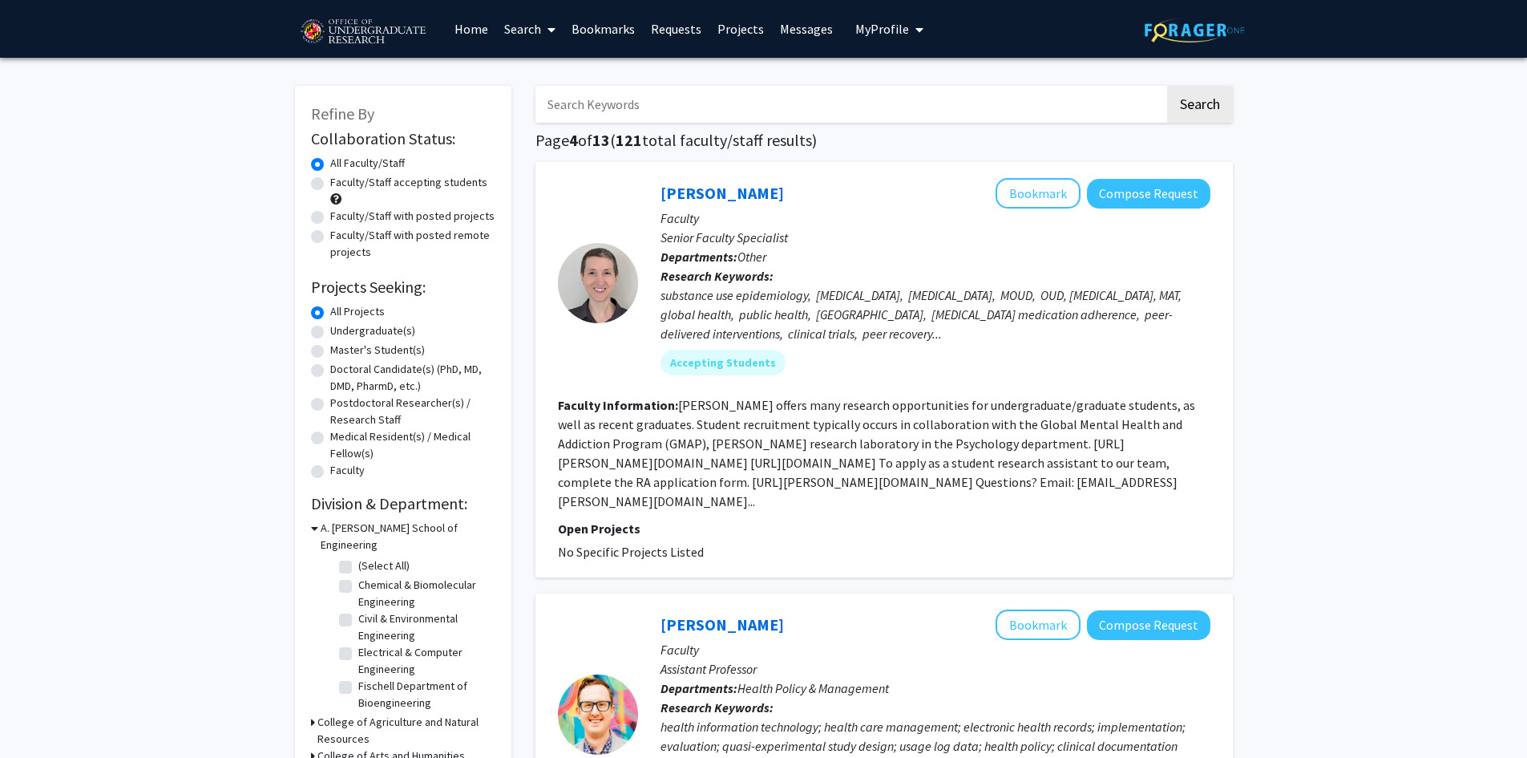
click at [350, 329] on label "Undergraduate(s)" at bounding box center [372, 330] width 85 height 17
click at [341, 329] on input "Undergraduate(s)" at bounding box center [335, 327] width 10 height 10
radio input "true"
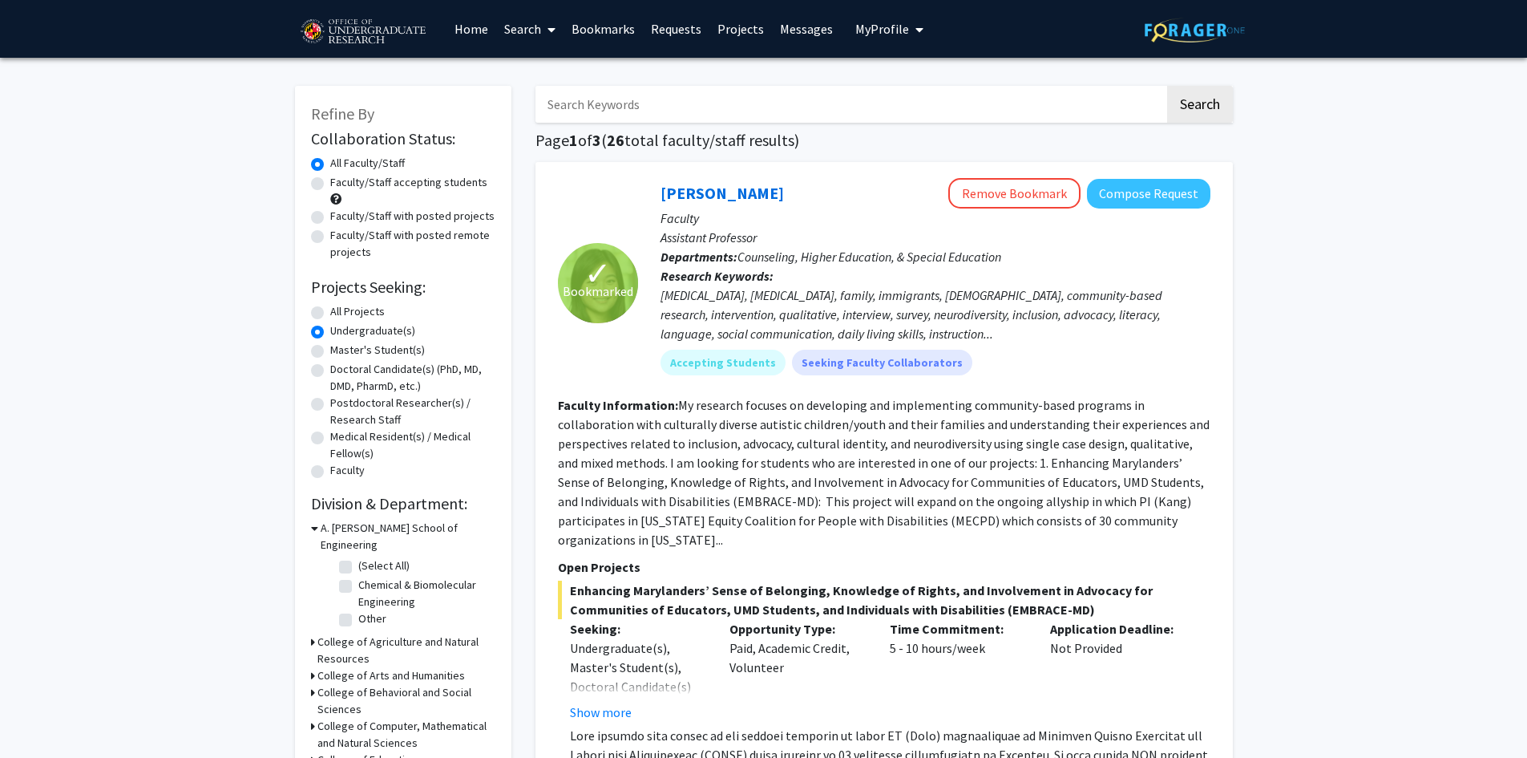
click at [462, 184] on label "Faculty/Staff accepting students" at bounding box center [408, 182] width 157 height 17
click at [341, 184] on input "Faculty/Staff accepting students" at bounding box center [335, 179] width 10 height 10
radio input "true"
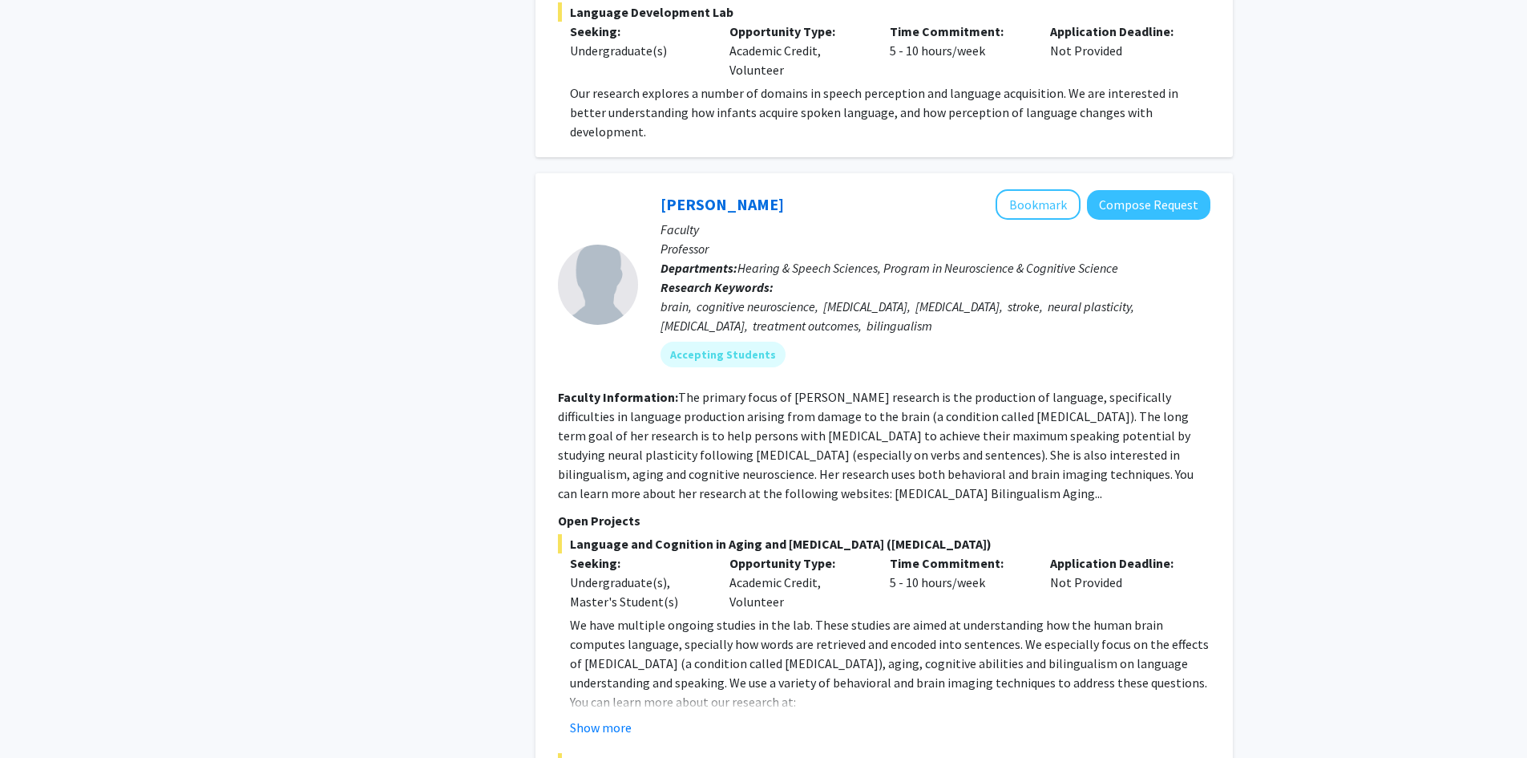
scroll to position [2886, 0]
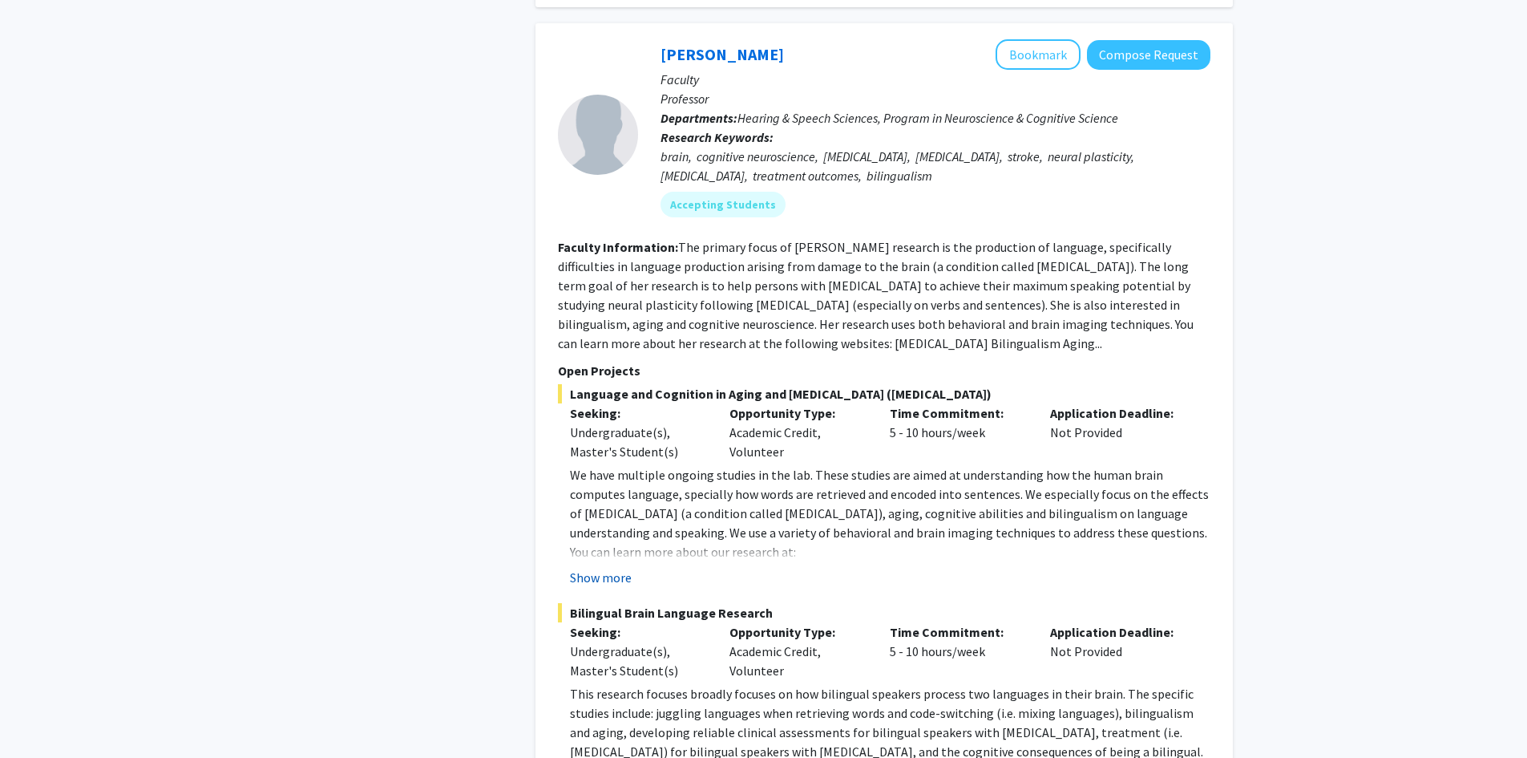
click at [607, 568] on button "Show more" at bounding box center [601, 577] width 62 height 19
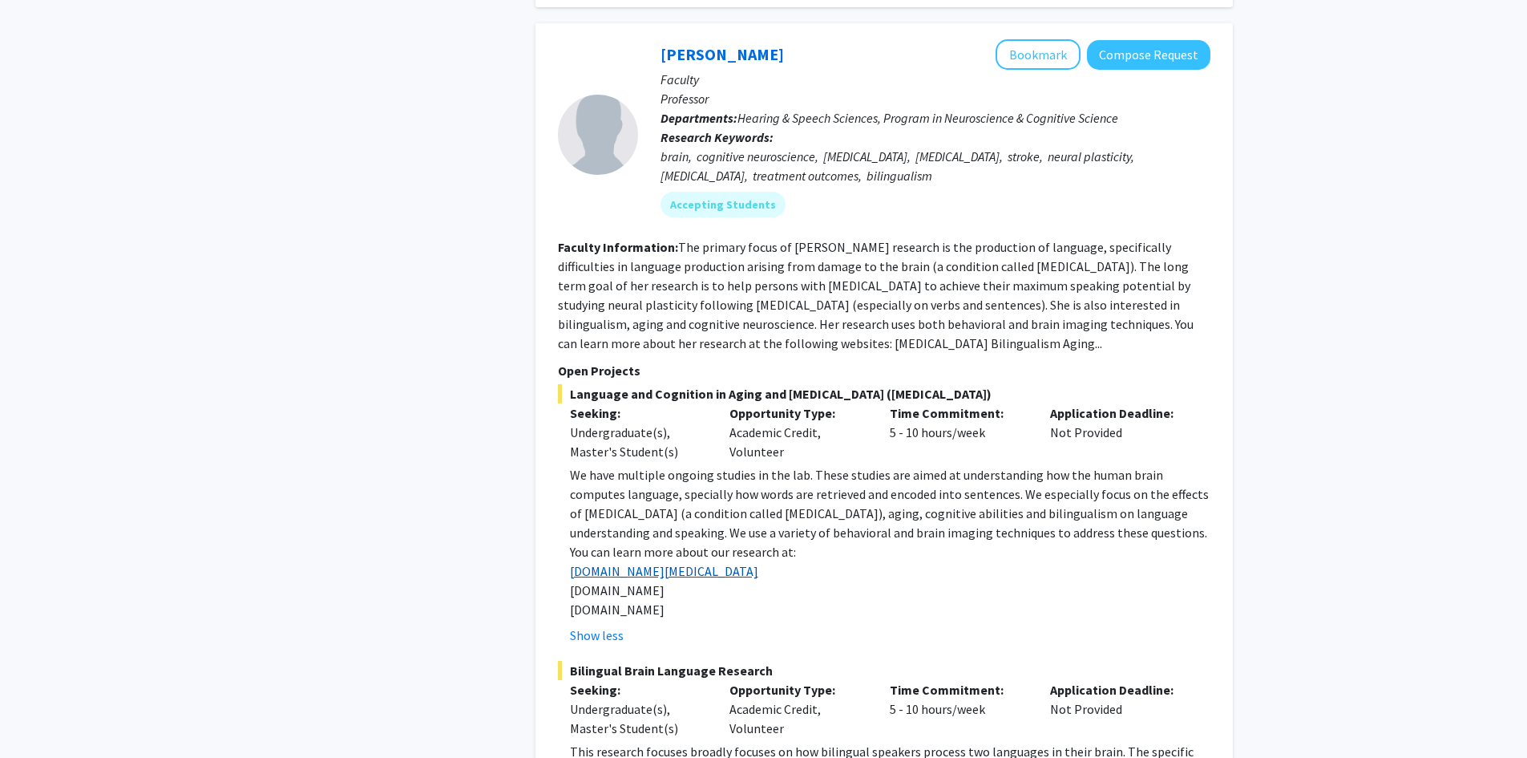
click at [652, 563] on link "[DOMAIN_NAME][MEDICAL_DATA]" at bounding box center [664, 571] width 188 height 16
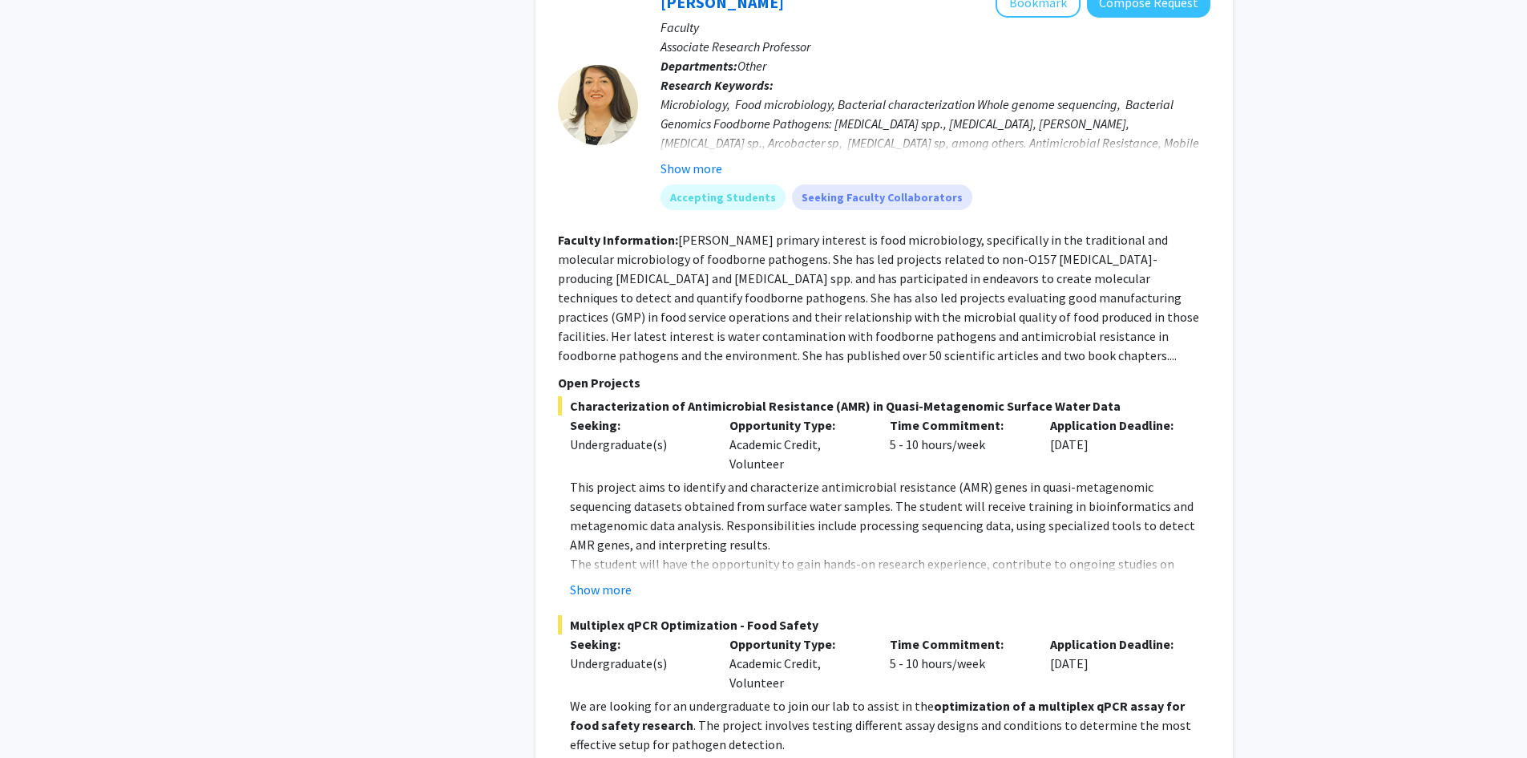
scroll to position [6093, 0]
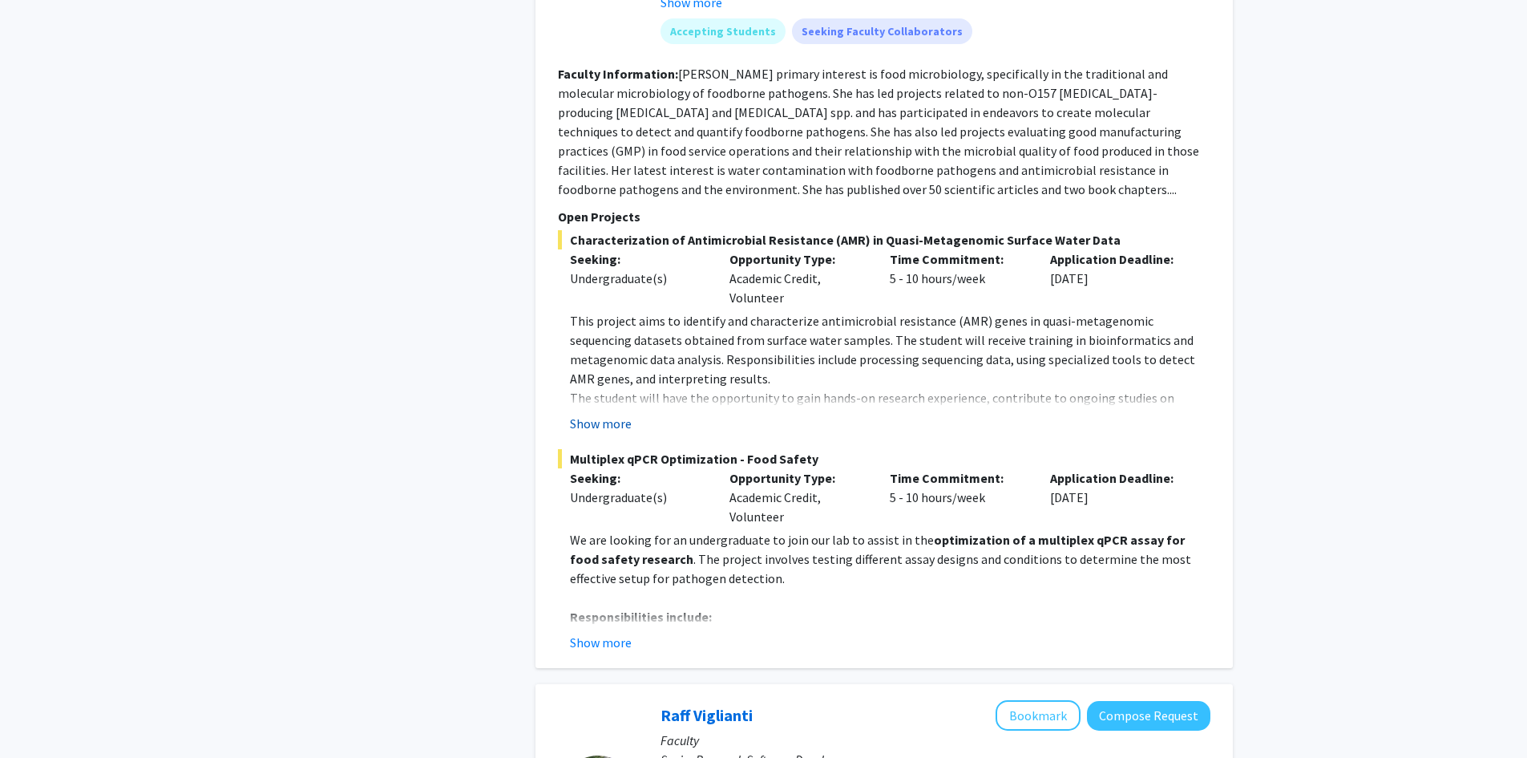
click at [625, 414] on button "Show more" at bounding box center [601, 423] width 62 height 19
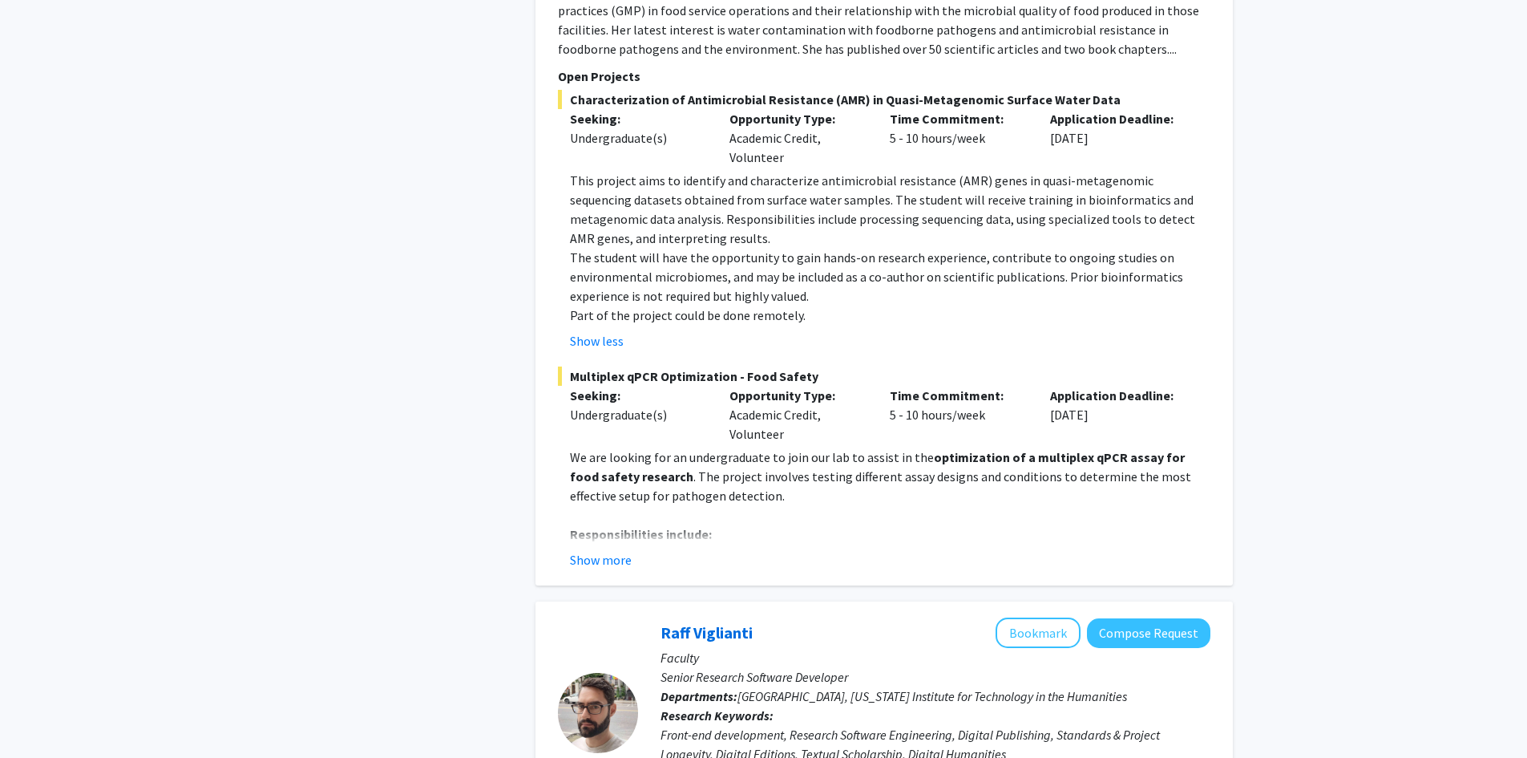
scroll to position [6253, 0]
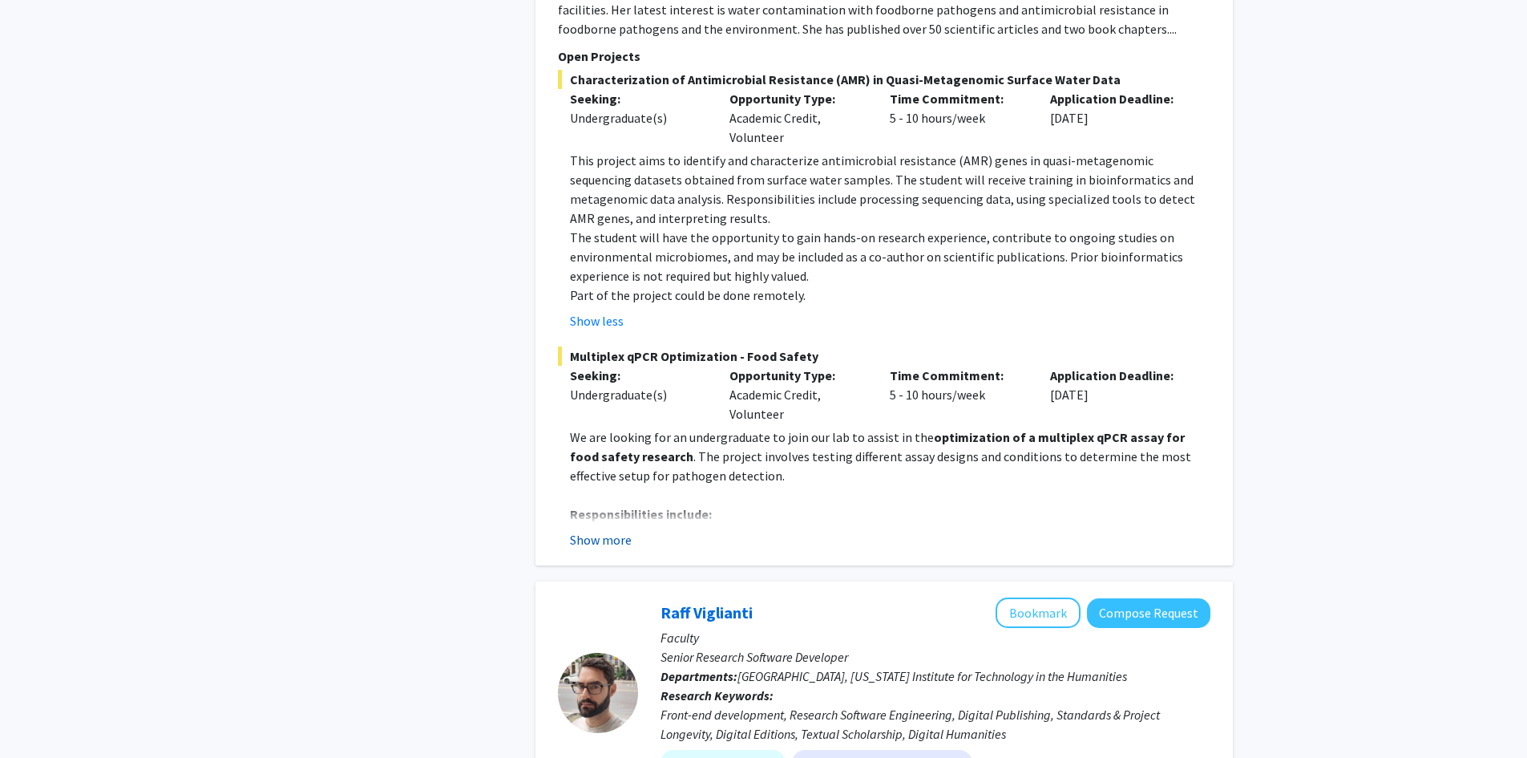
click at [607, 530] on button "Show more" at bounding box center [601, 539] width 62 height 19
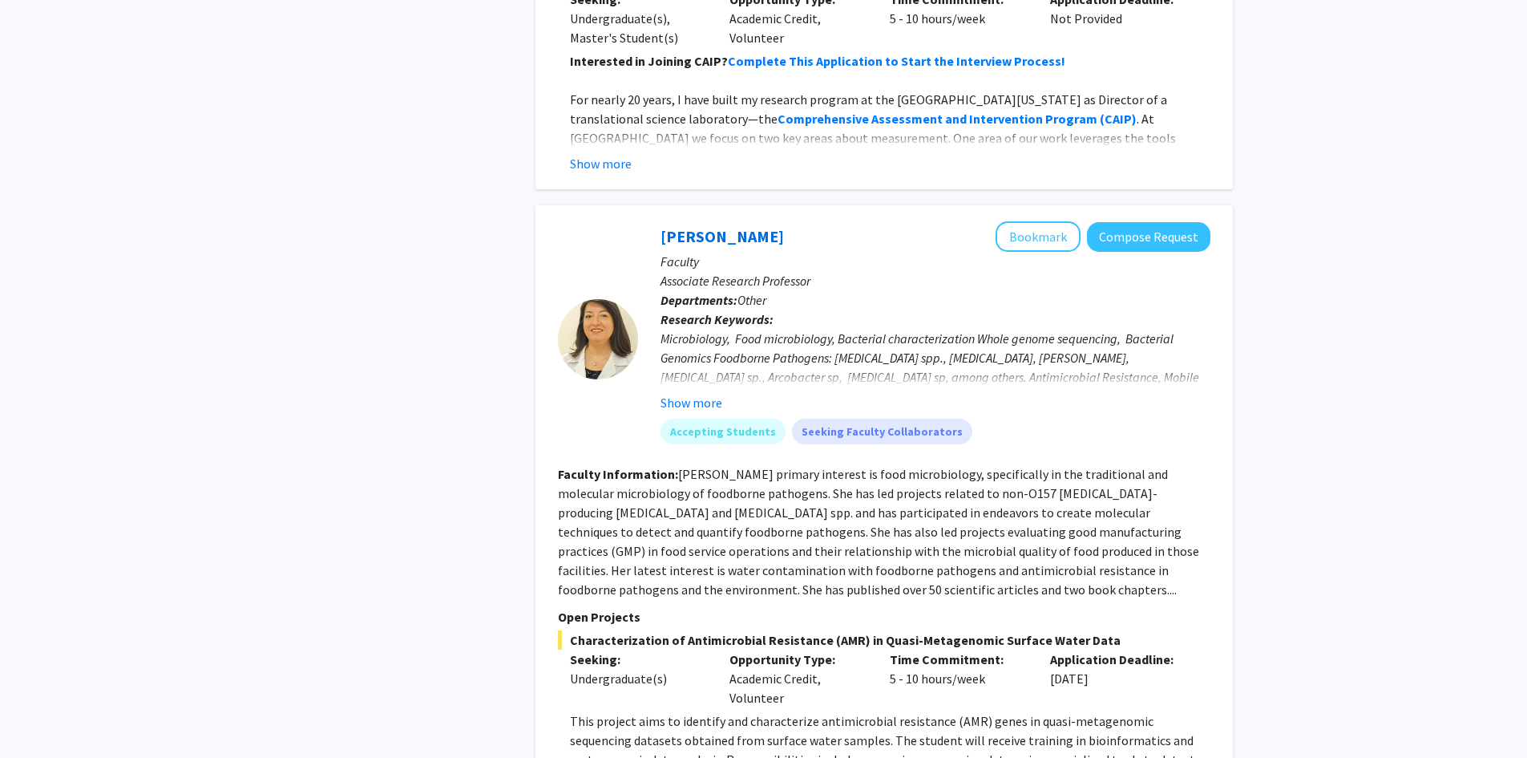
scroll to position [5692, 0]
click at [1034, 222] on button "Bookmark" at bounding box center [1038, 237] width 85 height 30
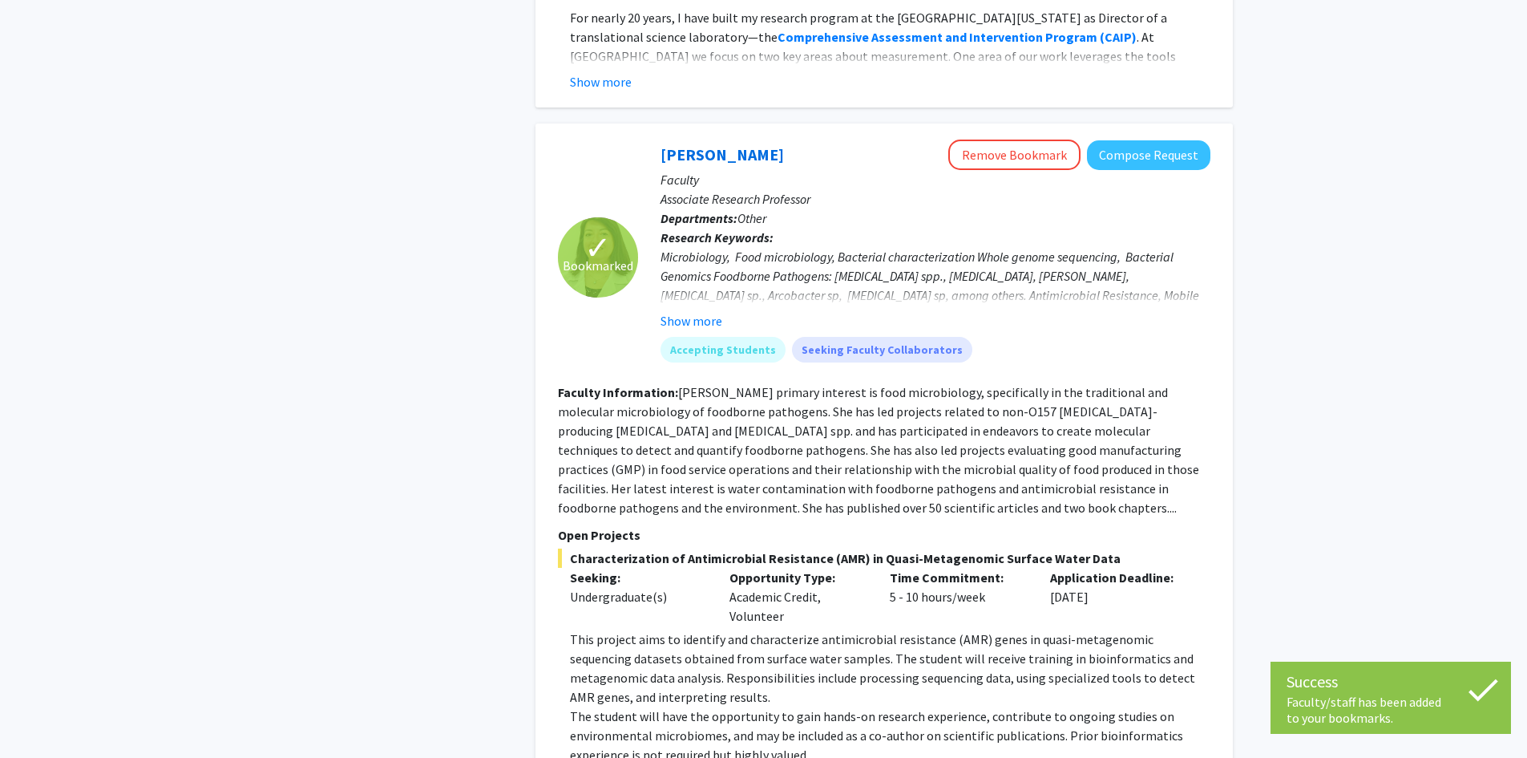
scroll to position [5772, 0]
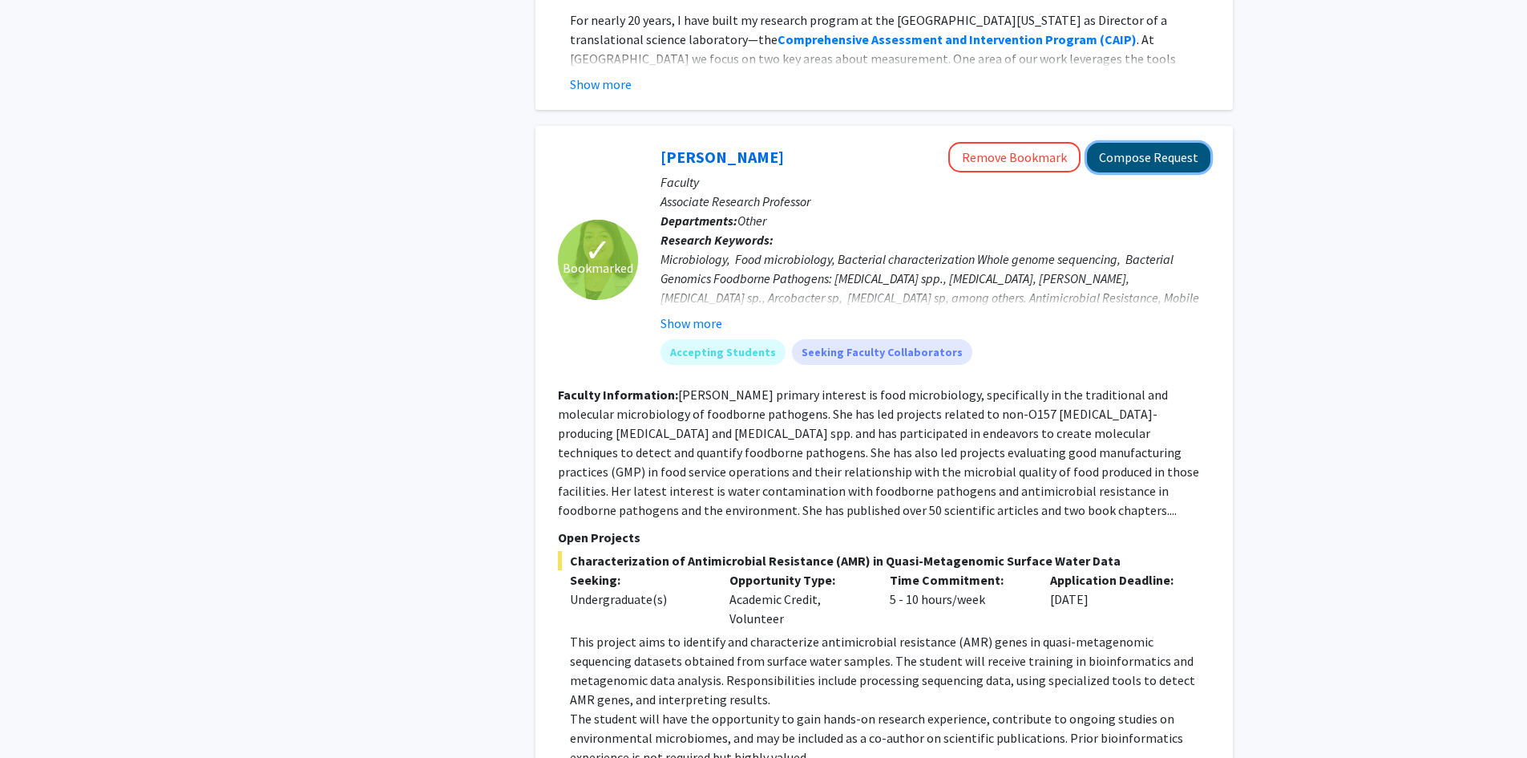
click at [1131, 143] on button "Compose Request" at bounding box center [1148, 158] width 123 height 30
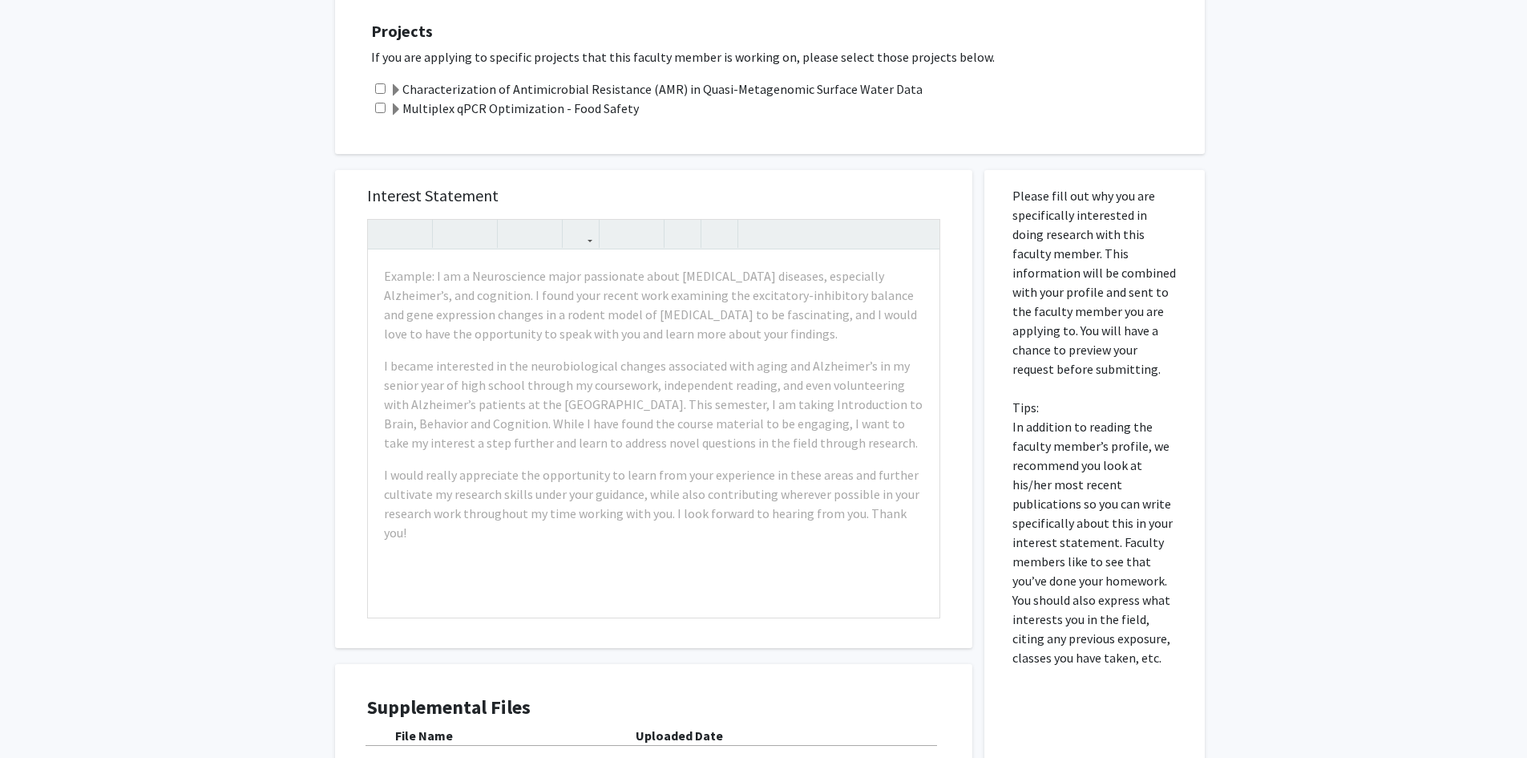
scroll to position [637, 0]
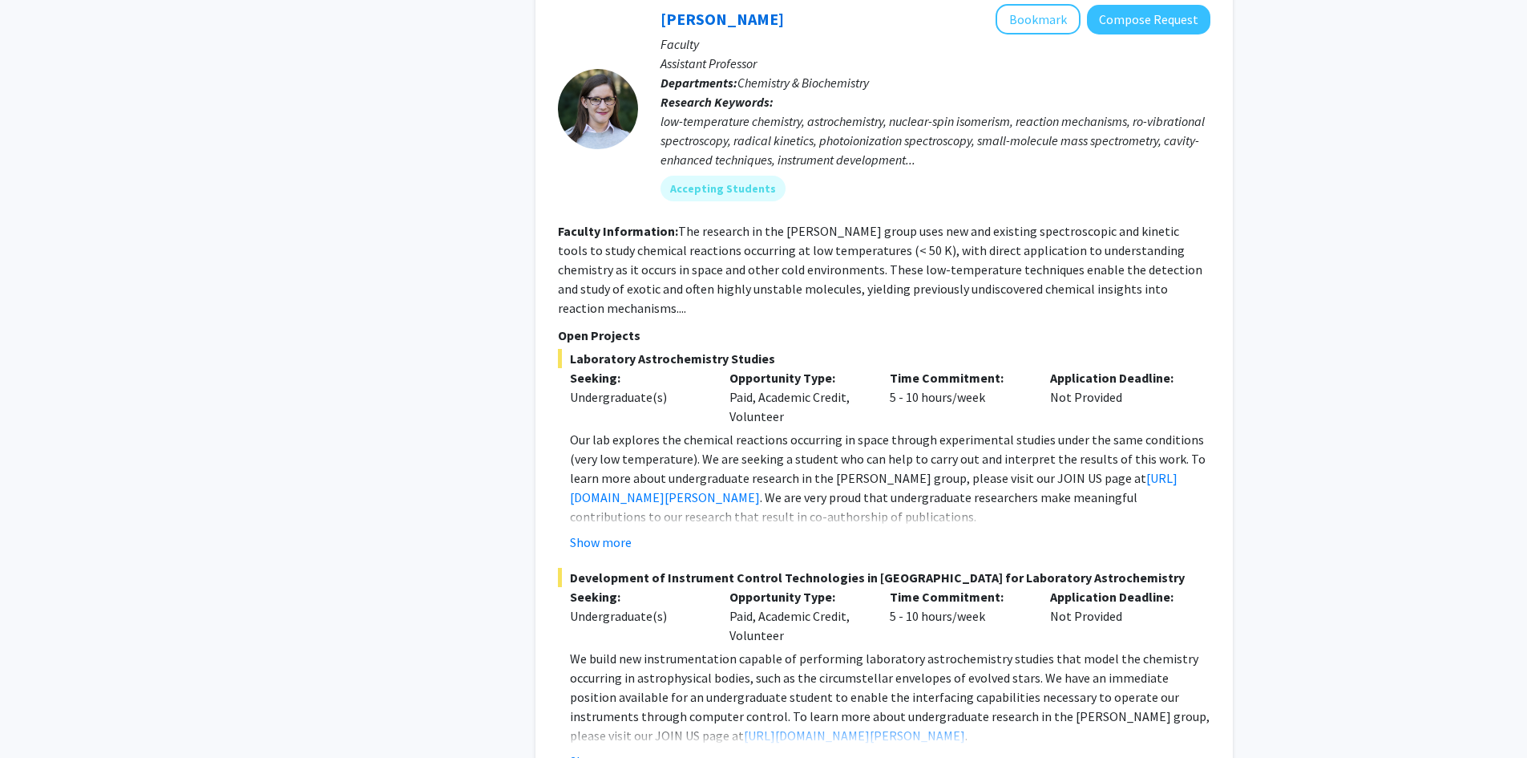
scroll to position [7726, 0]
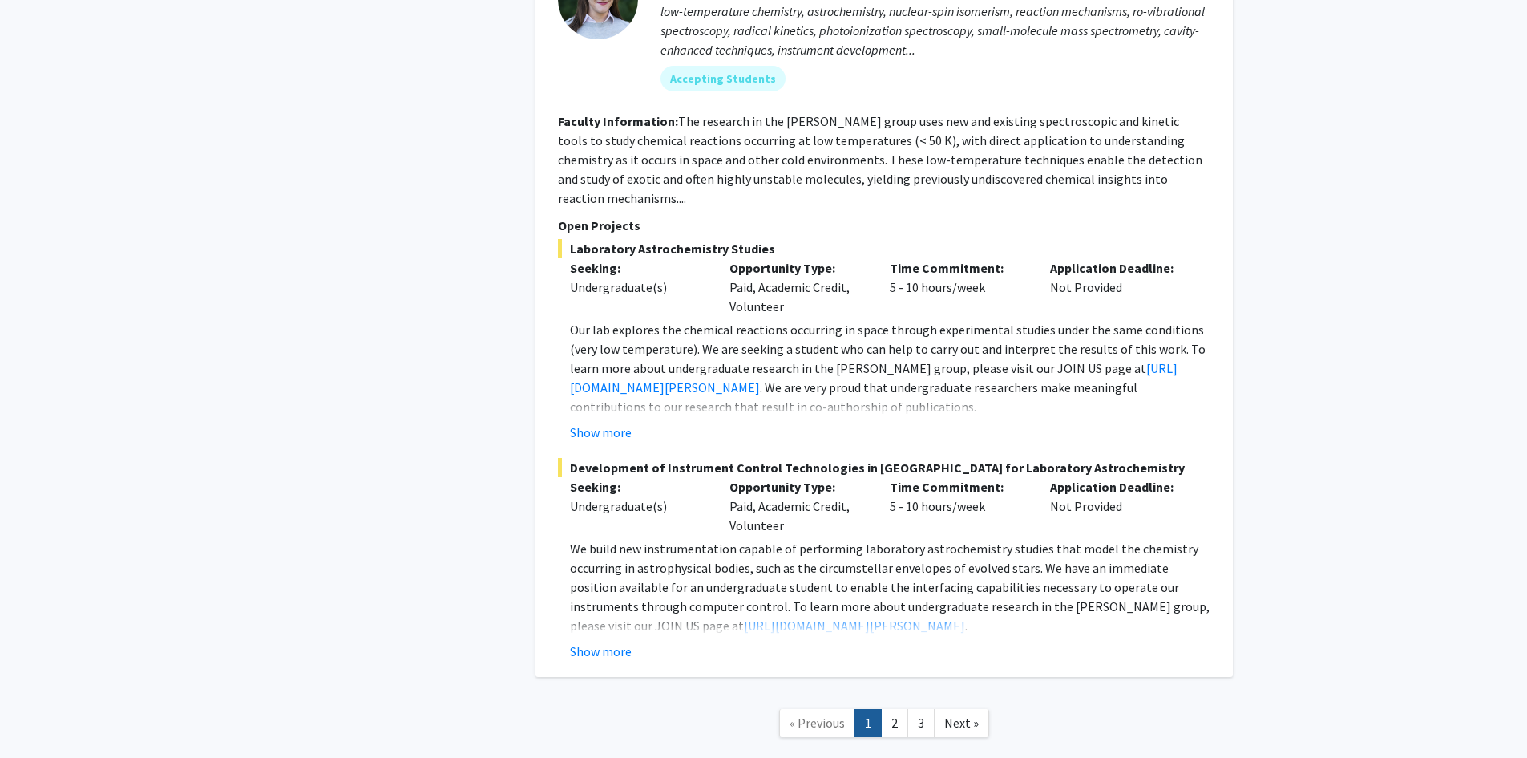
drag, startPoint x: 896, startPoint y: 690, endPoint x: 906, endPoint y: 724, distance: 35.0
drag, startPoint x: 906, startPoint y: 724, endPoint x: 896, endPoint y: 628, distance: 96.8
click at [896, 709] on link "2" at bounding box center [894, 723] width 27 height 28
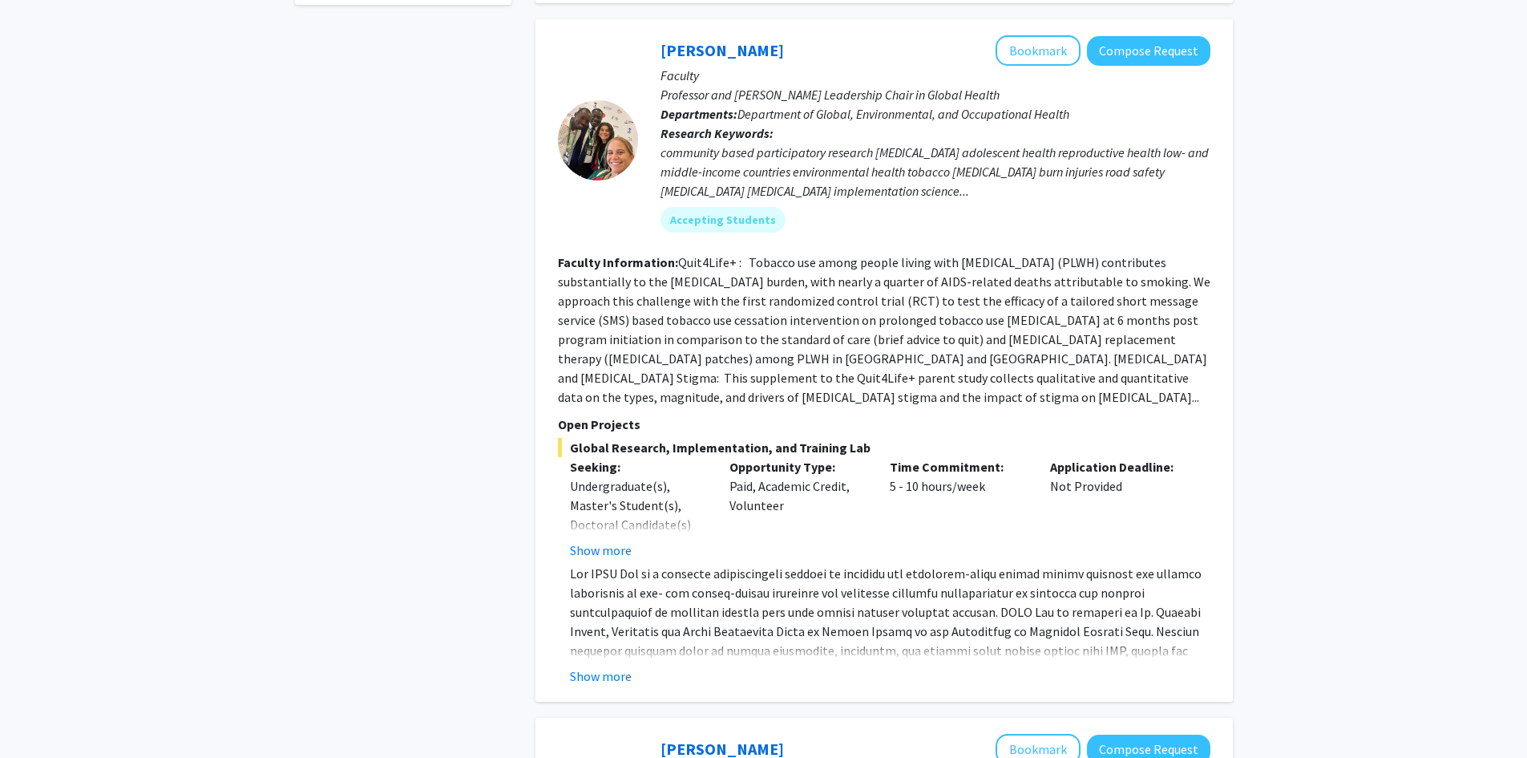
scroll to position [802, 0]
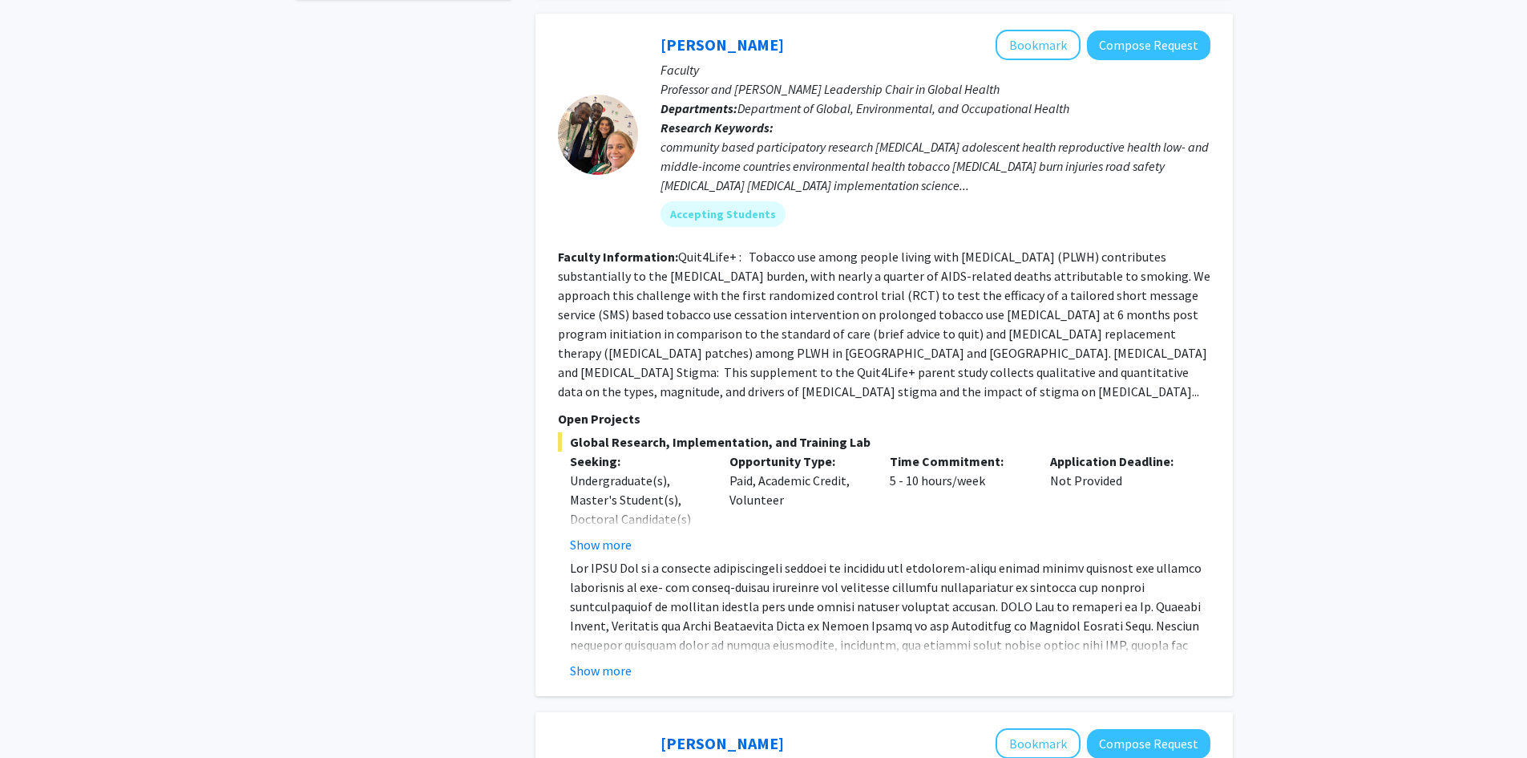
drag, startPoint x: 1077, startPoint y: 627, endPoint x: 1021, endPoint y: 795, distance: 177.5
drag, startPoint x: 1021, startPoint y: 795, endPoint x: 505, endPoint y: 452, distance: 619.3
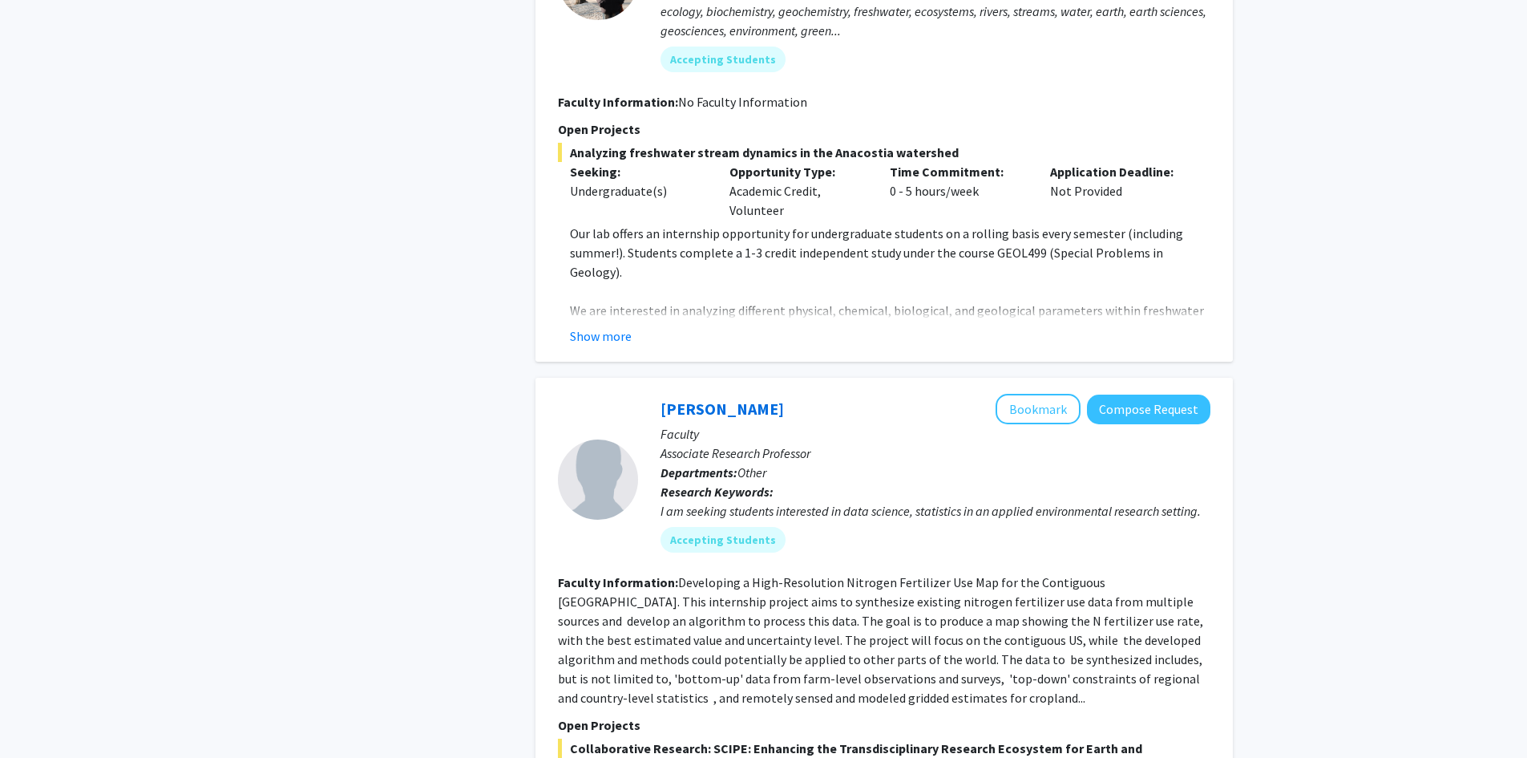
scroll to position [1603, 0]
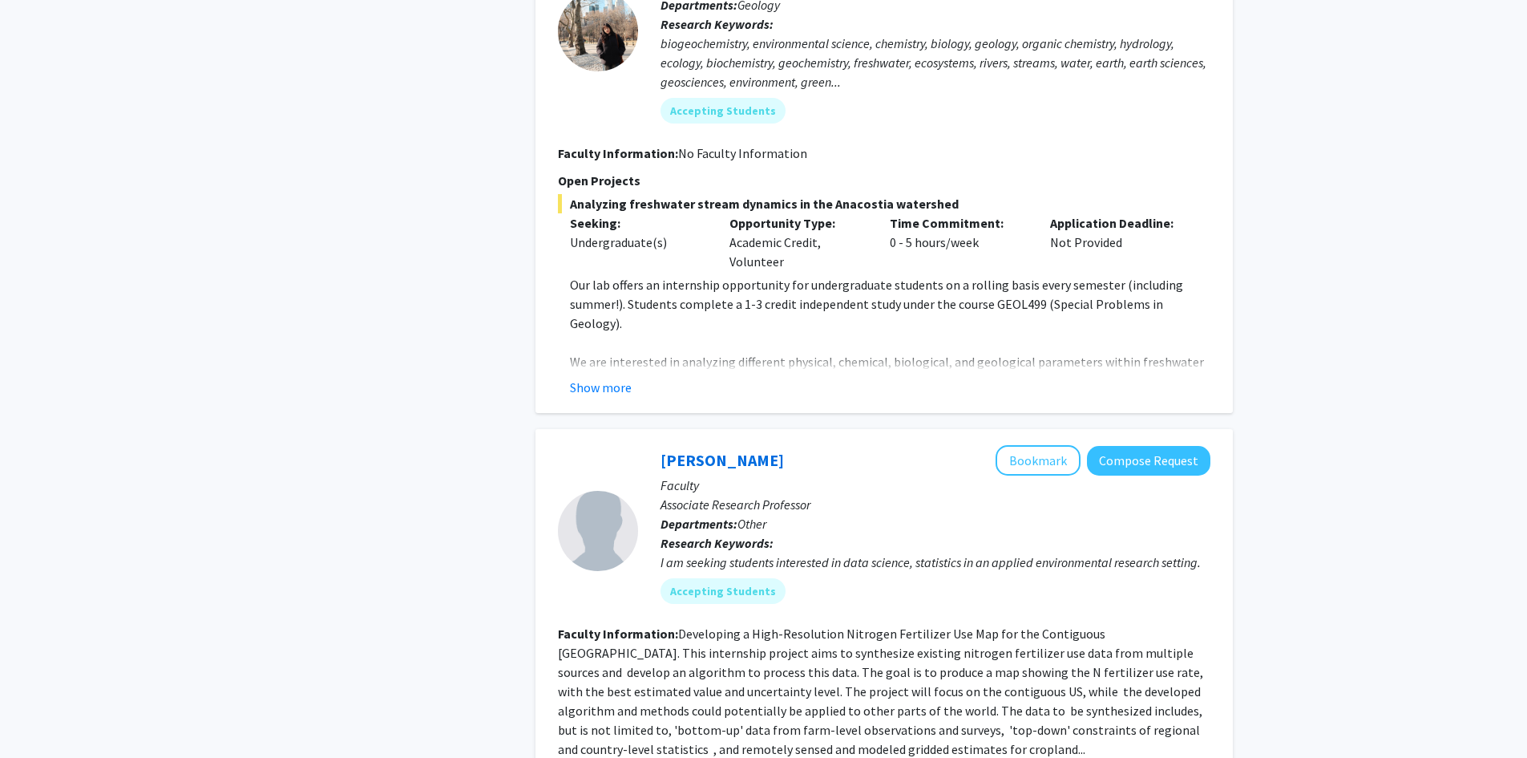
click at [602, 360] on div "[PERSON_NAME] Bookmark Compose Request Faculty Laboratory Manager Departments: …" at bounding box center [884, 161] width 697 height 503
click at [604, 378] on button "Show more" at bounding box center [601, 387] width 62 height 19
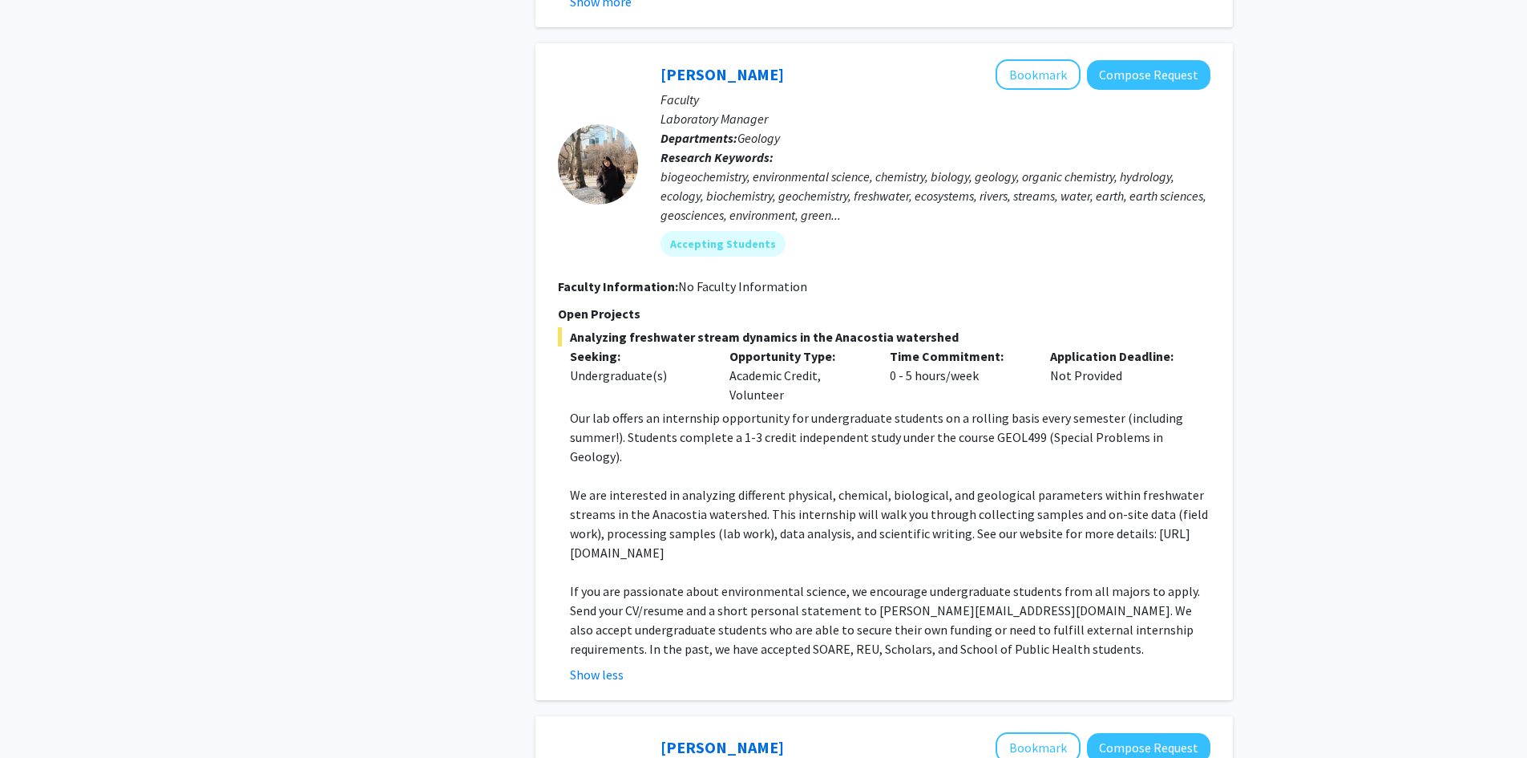
scroll to position [1443, 0]
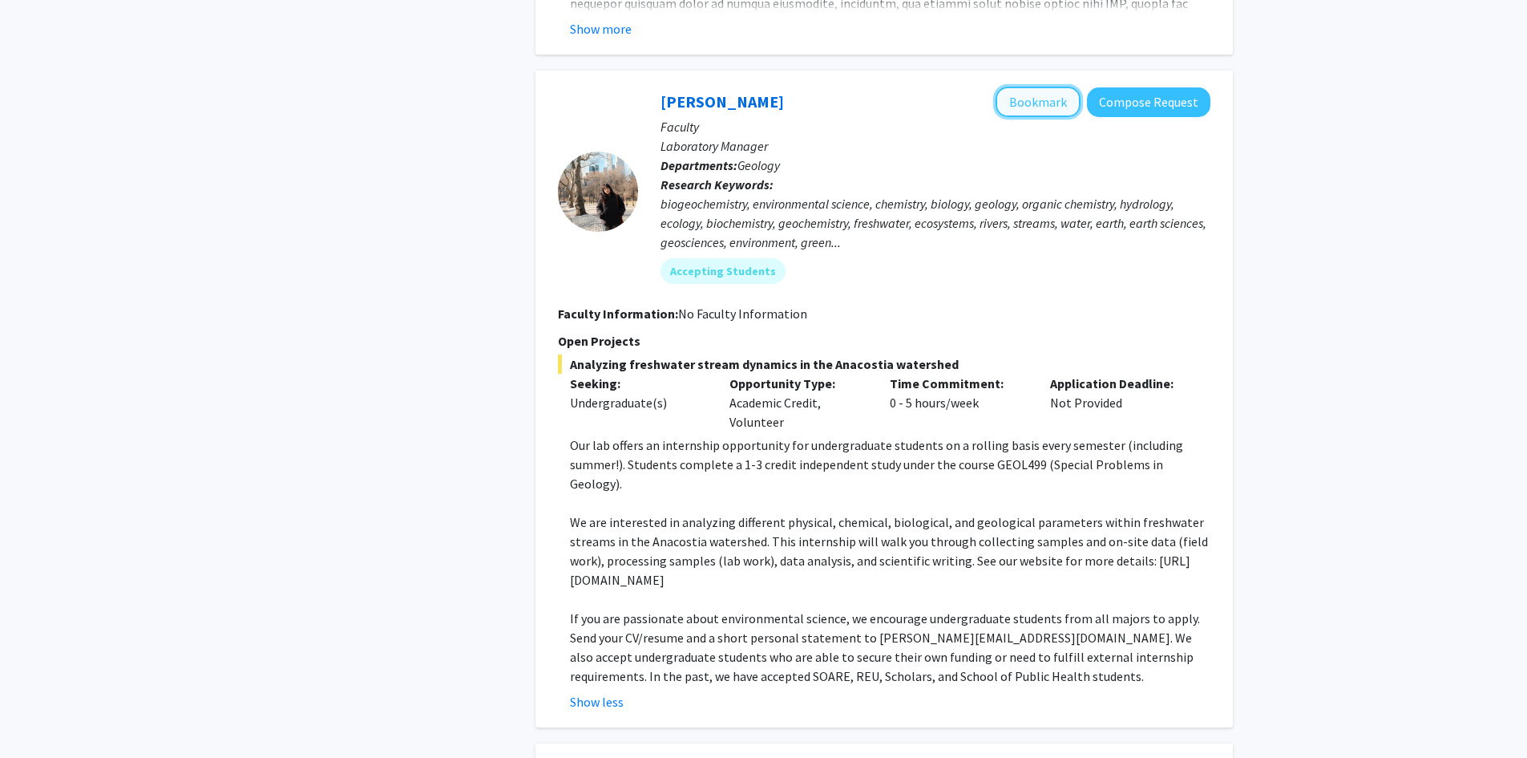
click at [1046, 87] on button "Bookmark" at bounding box center [1038, 102] width 85 height 30
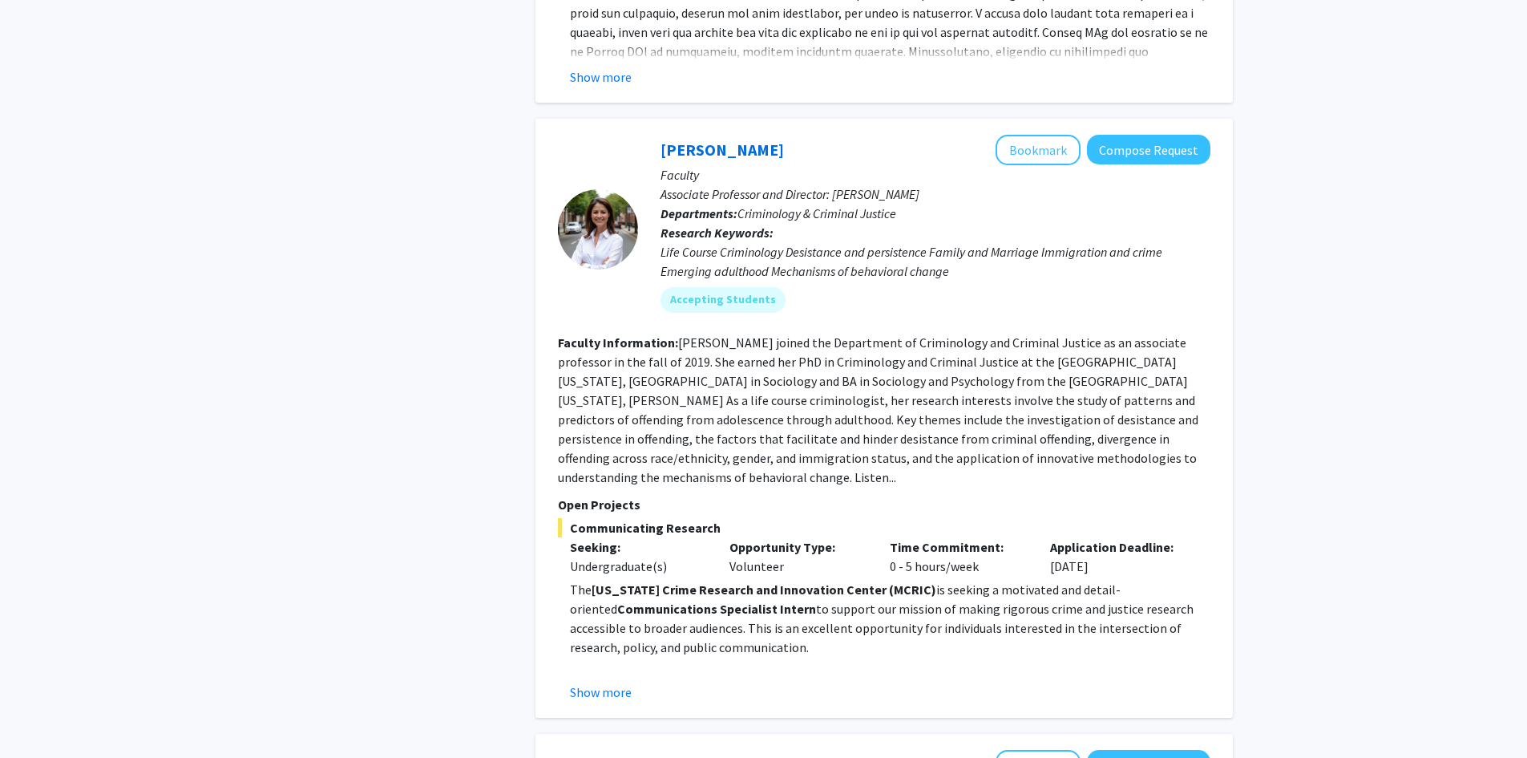
scroll to position [3287, 0]
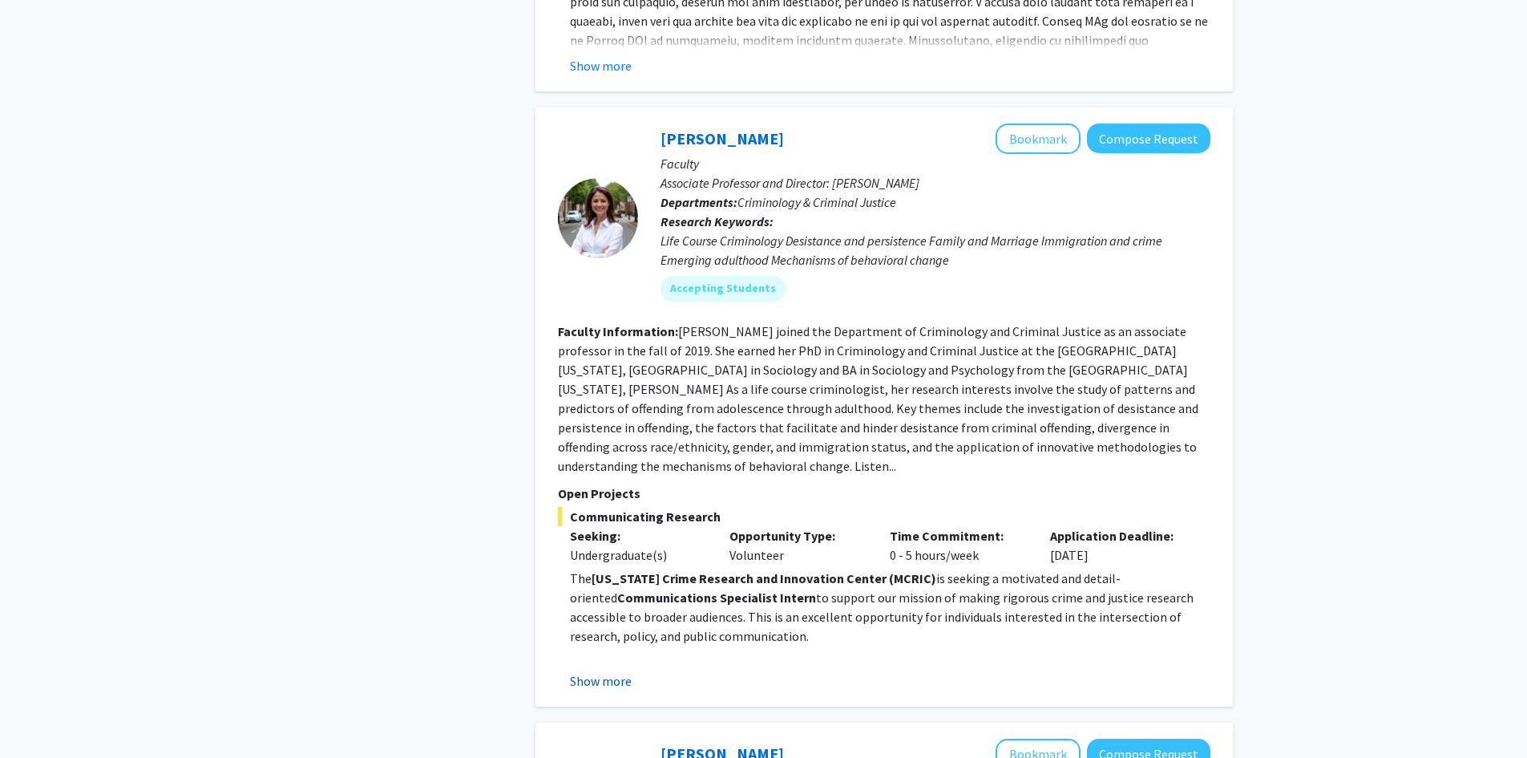
click at [621, 671] on button "Show more" at bounding box center [601, 680] width 62 height 19
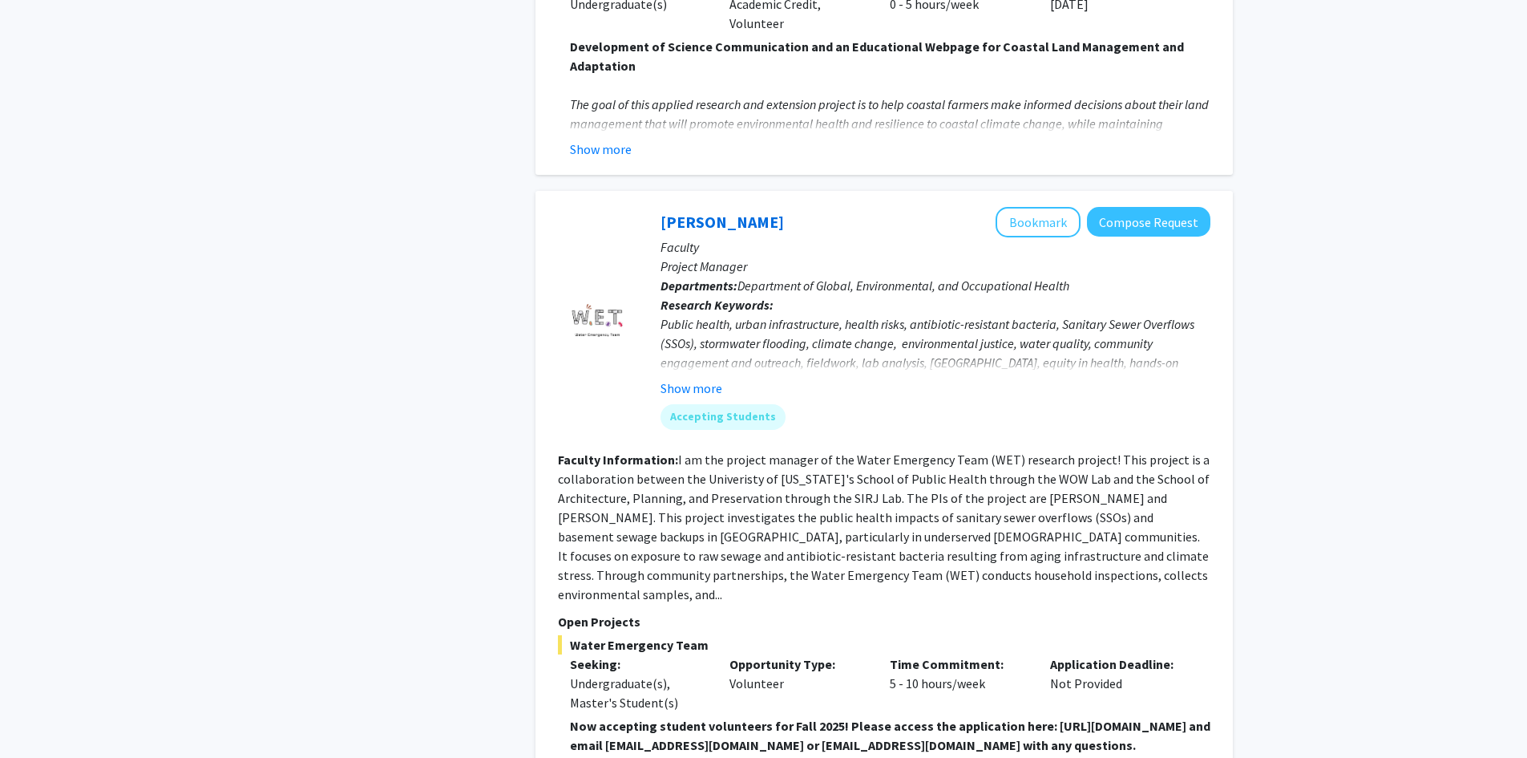
scroll to position [5291, 0]
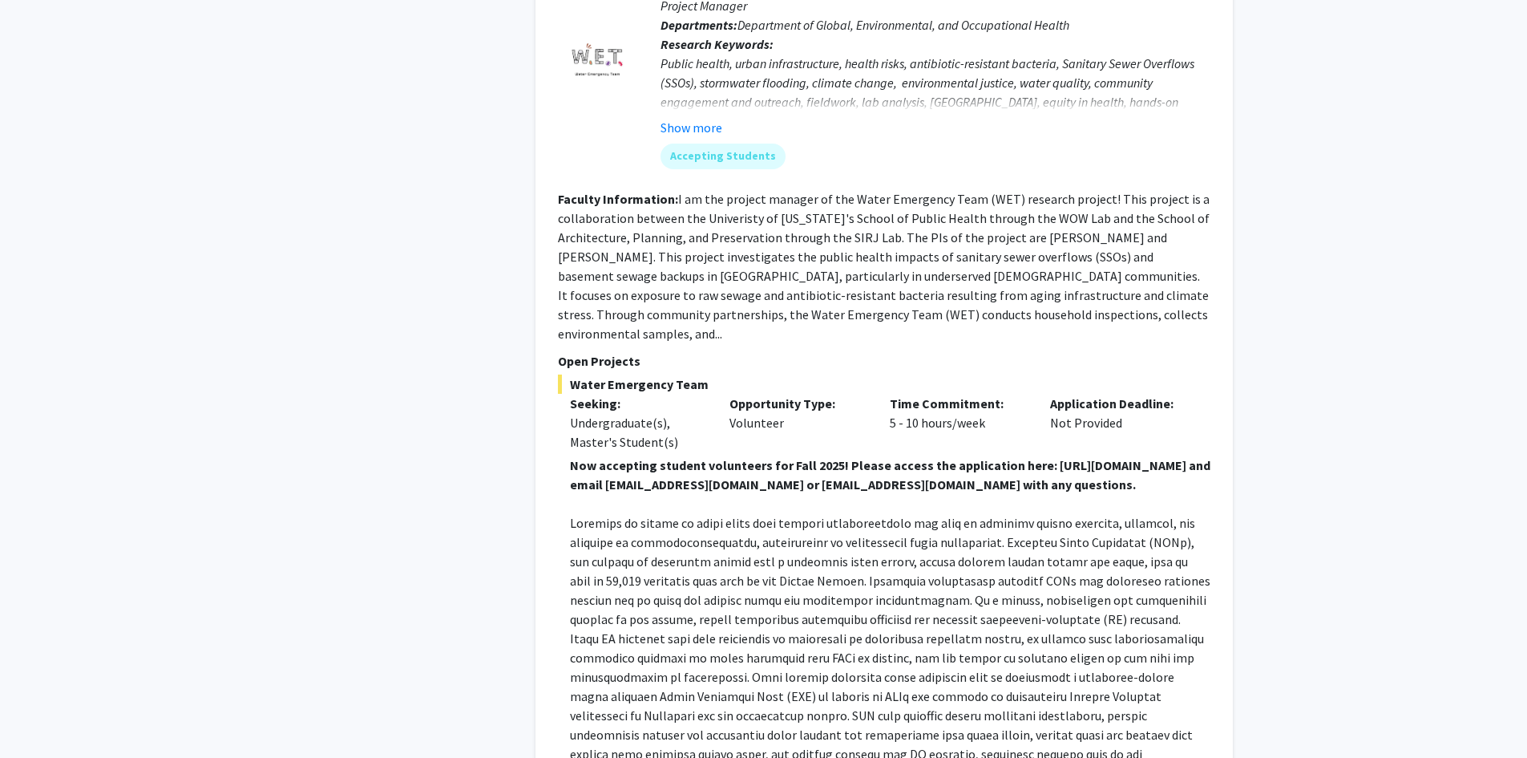
scroll to position [5532, 0]
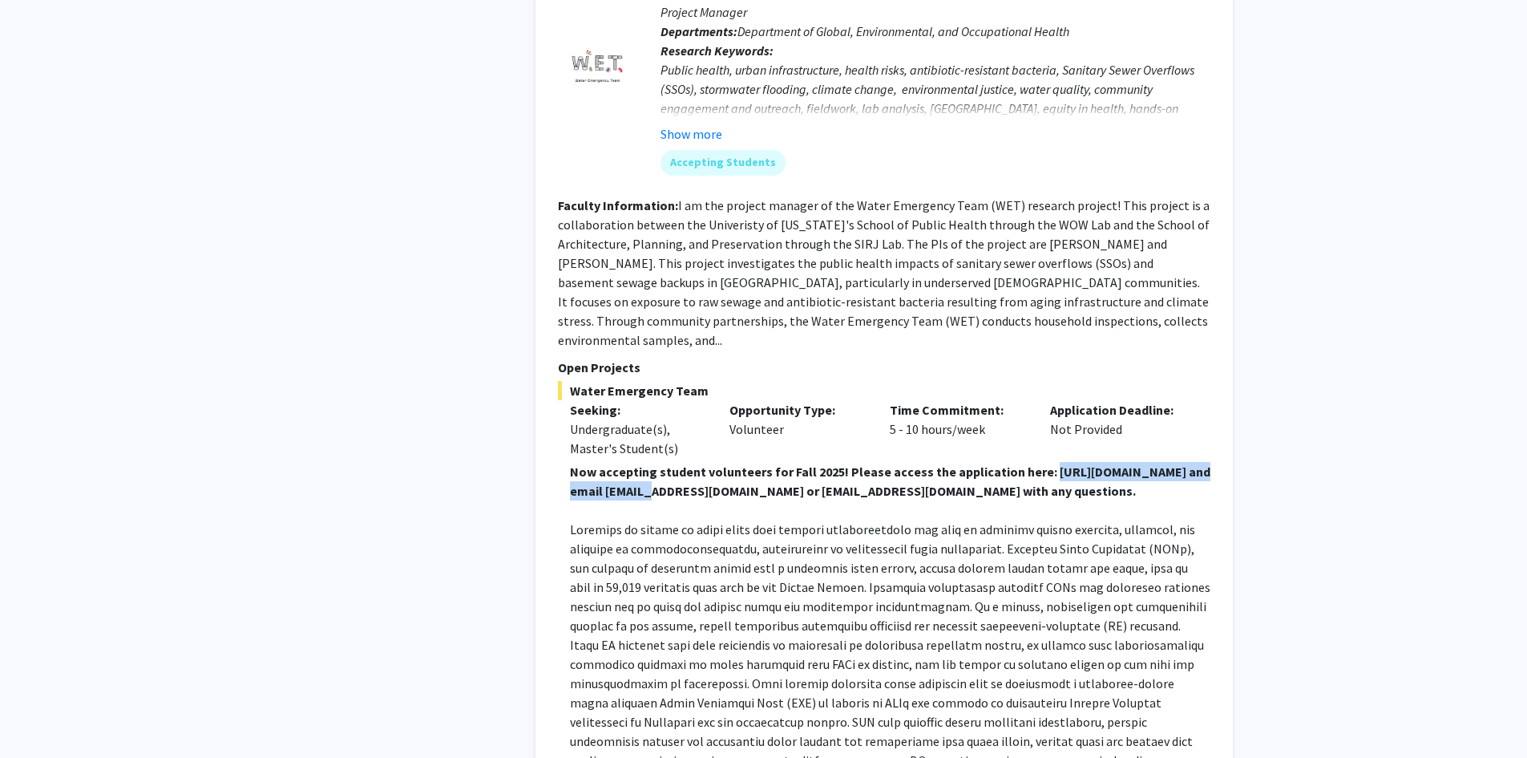
drag, startPoint x: 601, startPoint y: 394, endPoint x: 821, endPoint y: 394, distance: 219.7
click at [821, 463] on strong "Now accepting student volunteers for Fall 2025! Please access the application h…" at bounding box center [890, 480] width 641 height 35
copy strong "[URL][DOMAIN_NAME]"
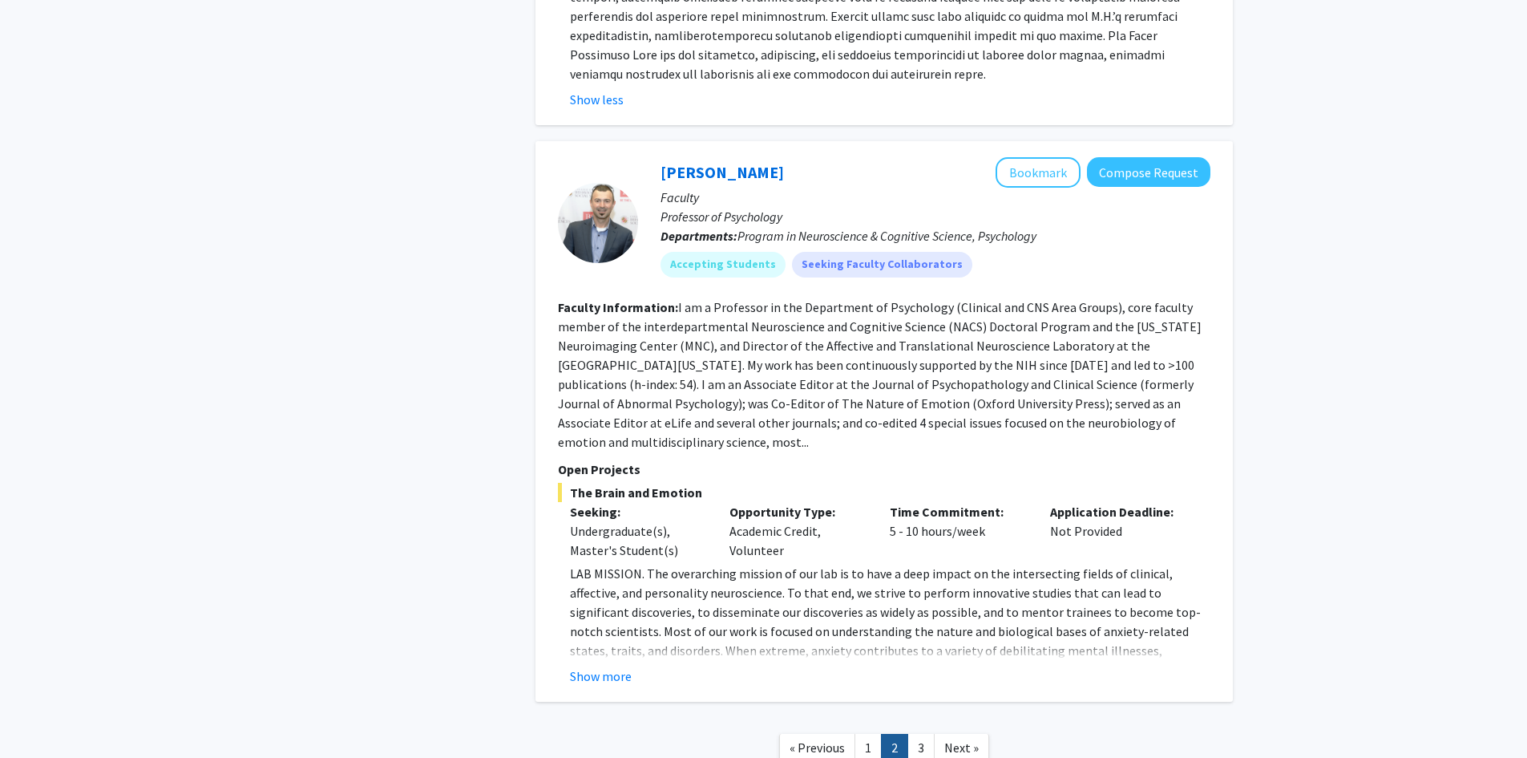
scroll to position [6339, 0]
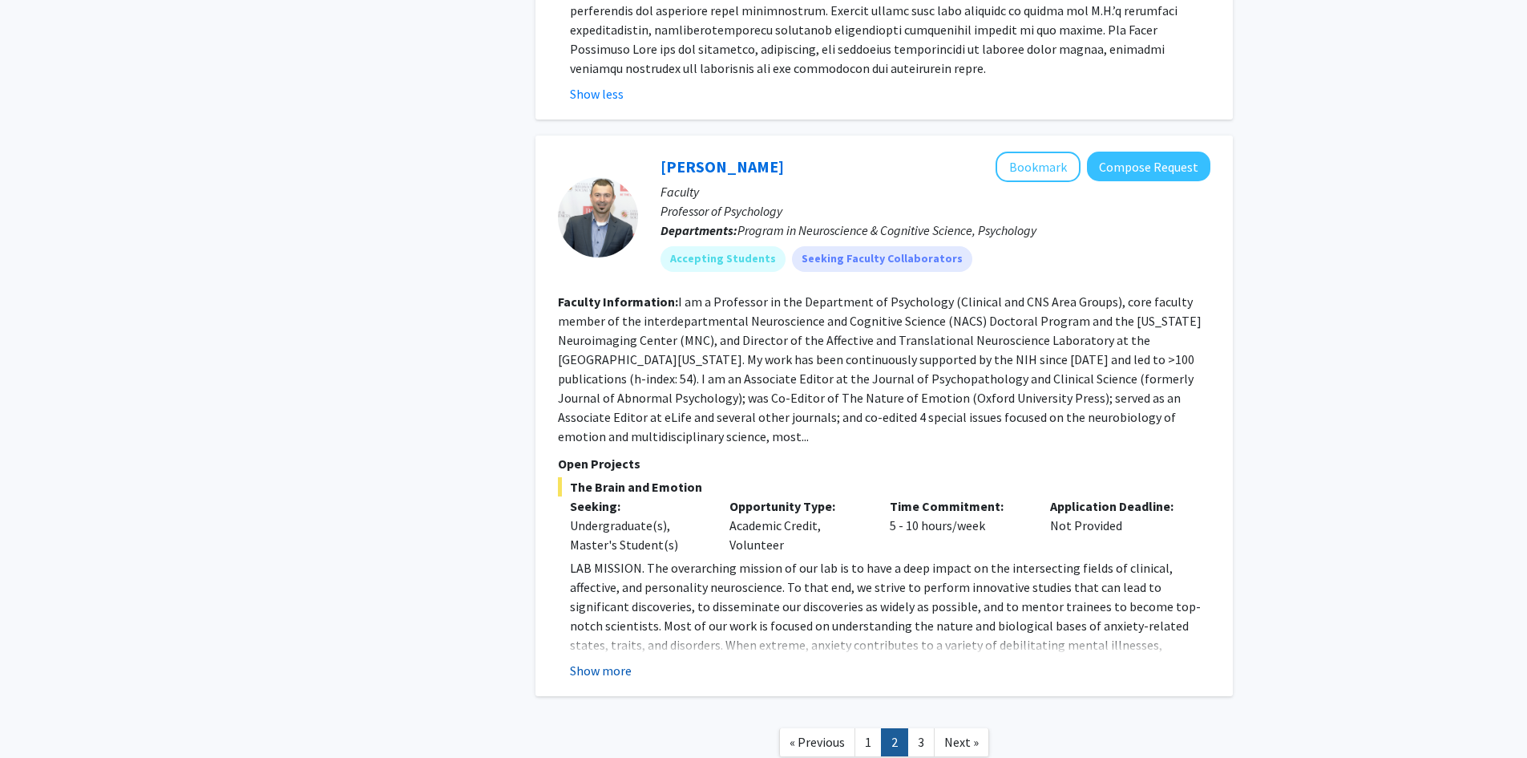
click at [622, 661] on button "Show more" at bounding box center [601, 670] width 62 height 19
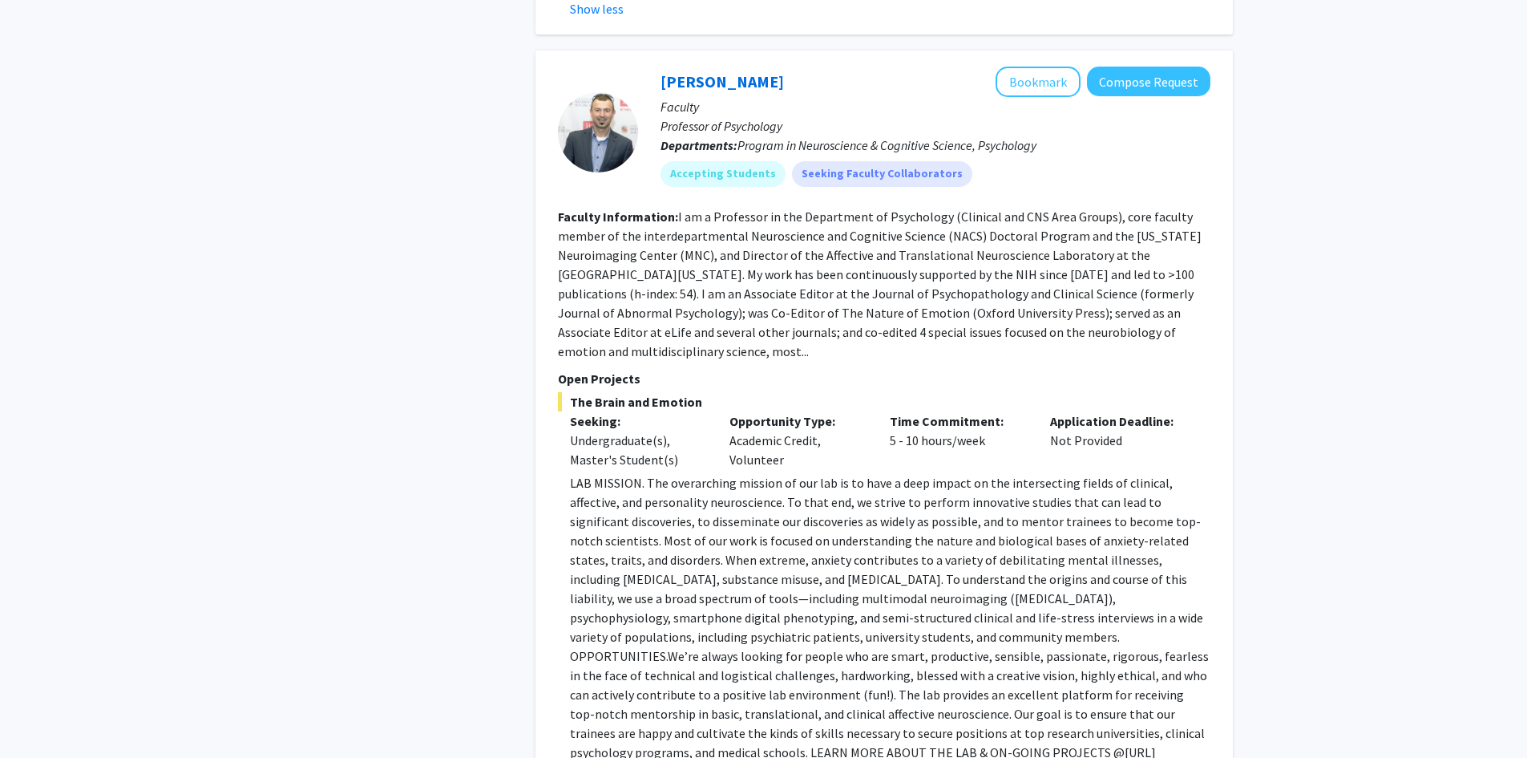
scroll to position [6551, 0]
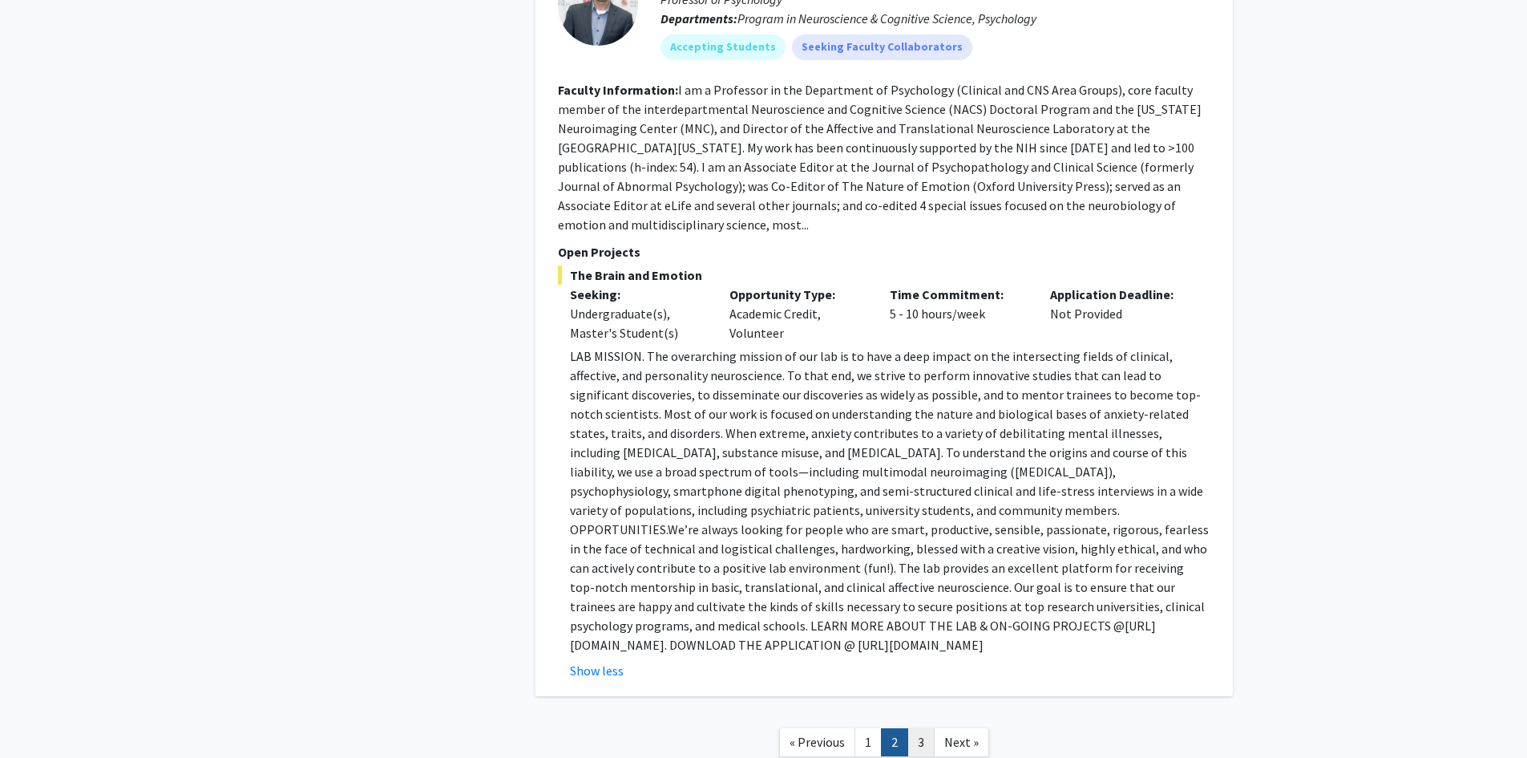
click at [914, 728] on link "3" at bounding box center [921, 742] width 27 height 28
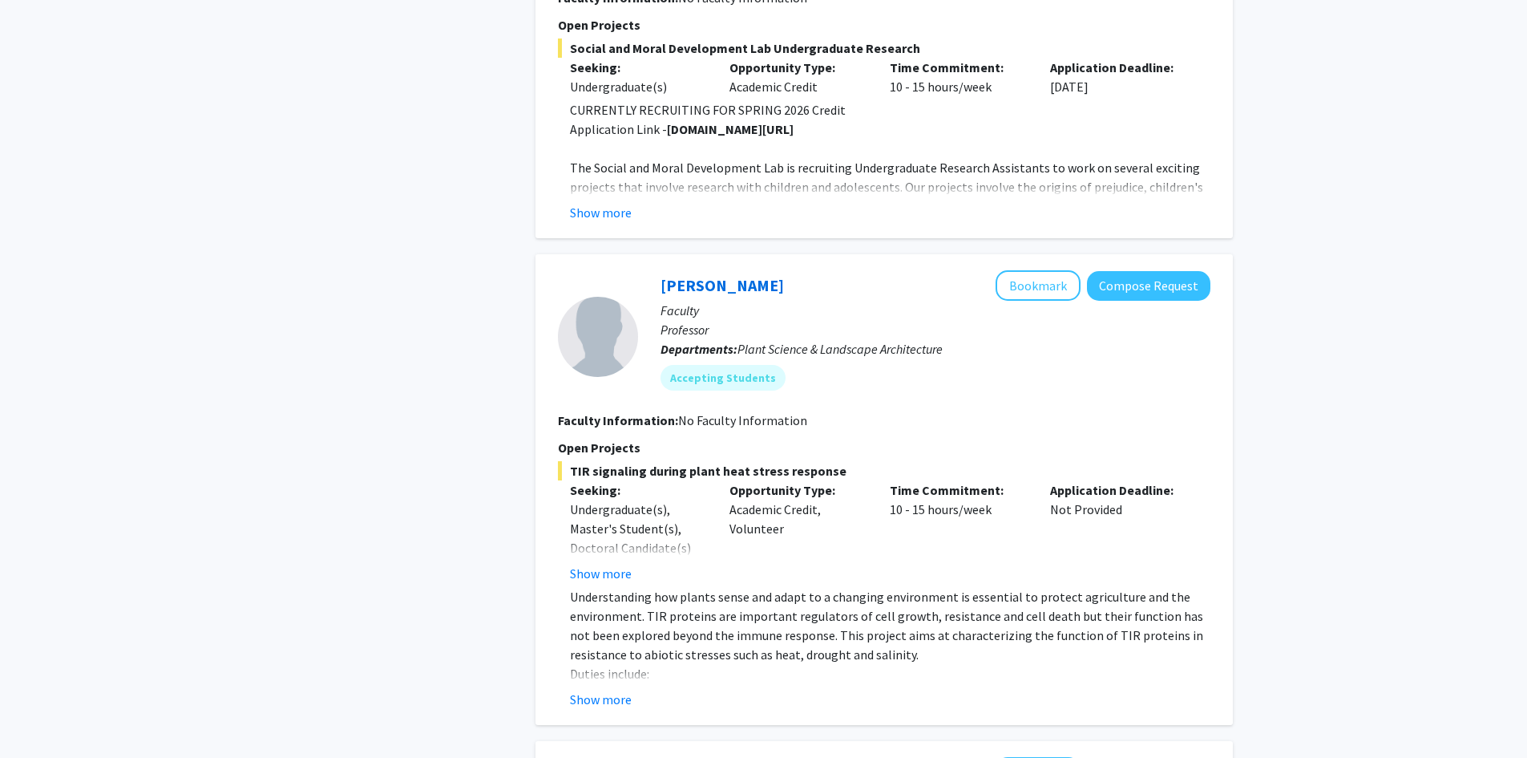
scroll to position [1363, 0]
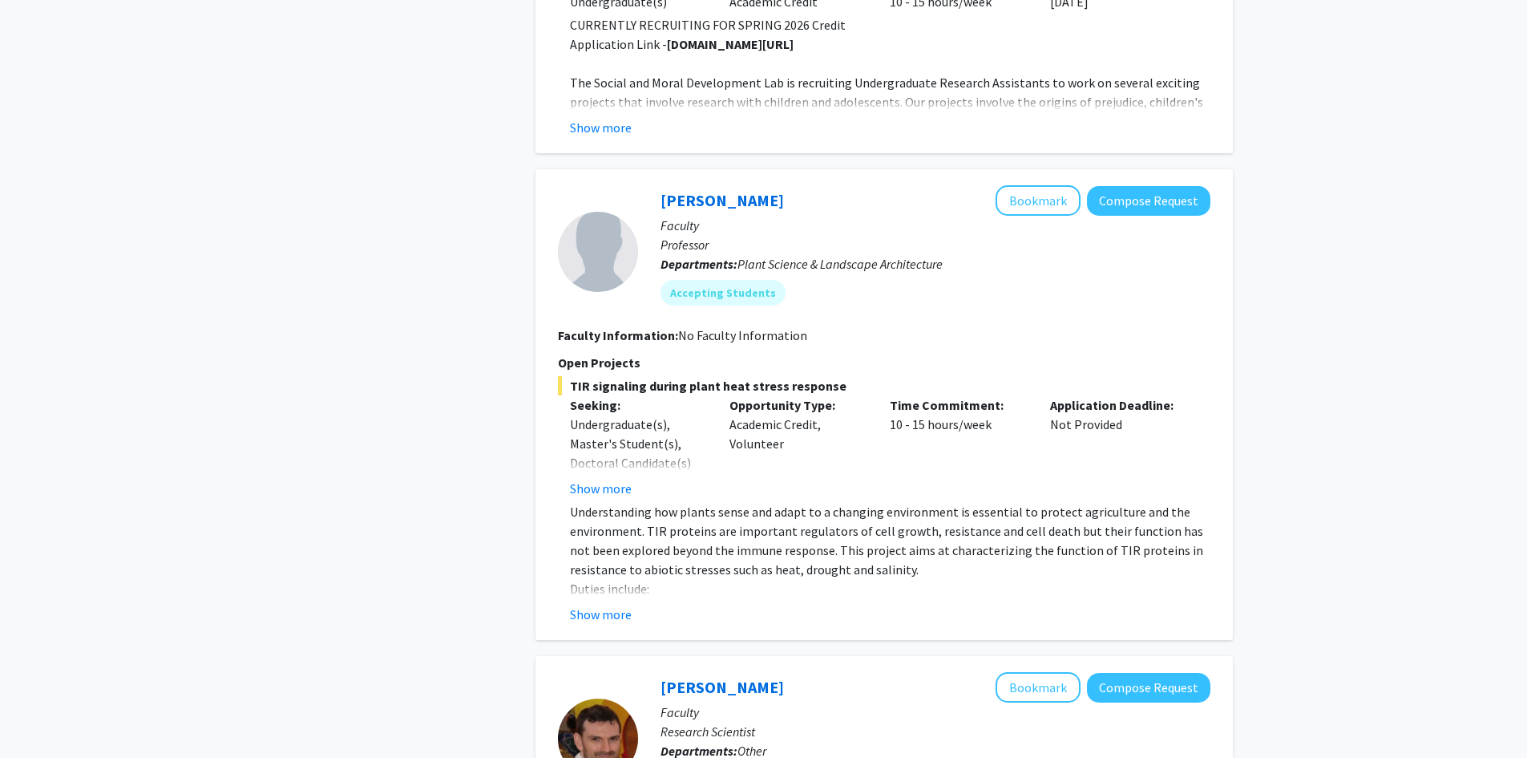
click at [1021, 600] on fg-read-more "Understanding how plants sense and adapt to a changing environment is essential…" at bounding box center [884, 563] width 653 height 122
click at [616, 614] on button "Show more" at bounding box center [601, 613] width 62 height 19
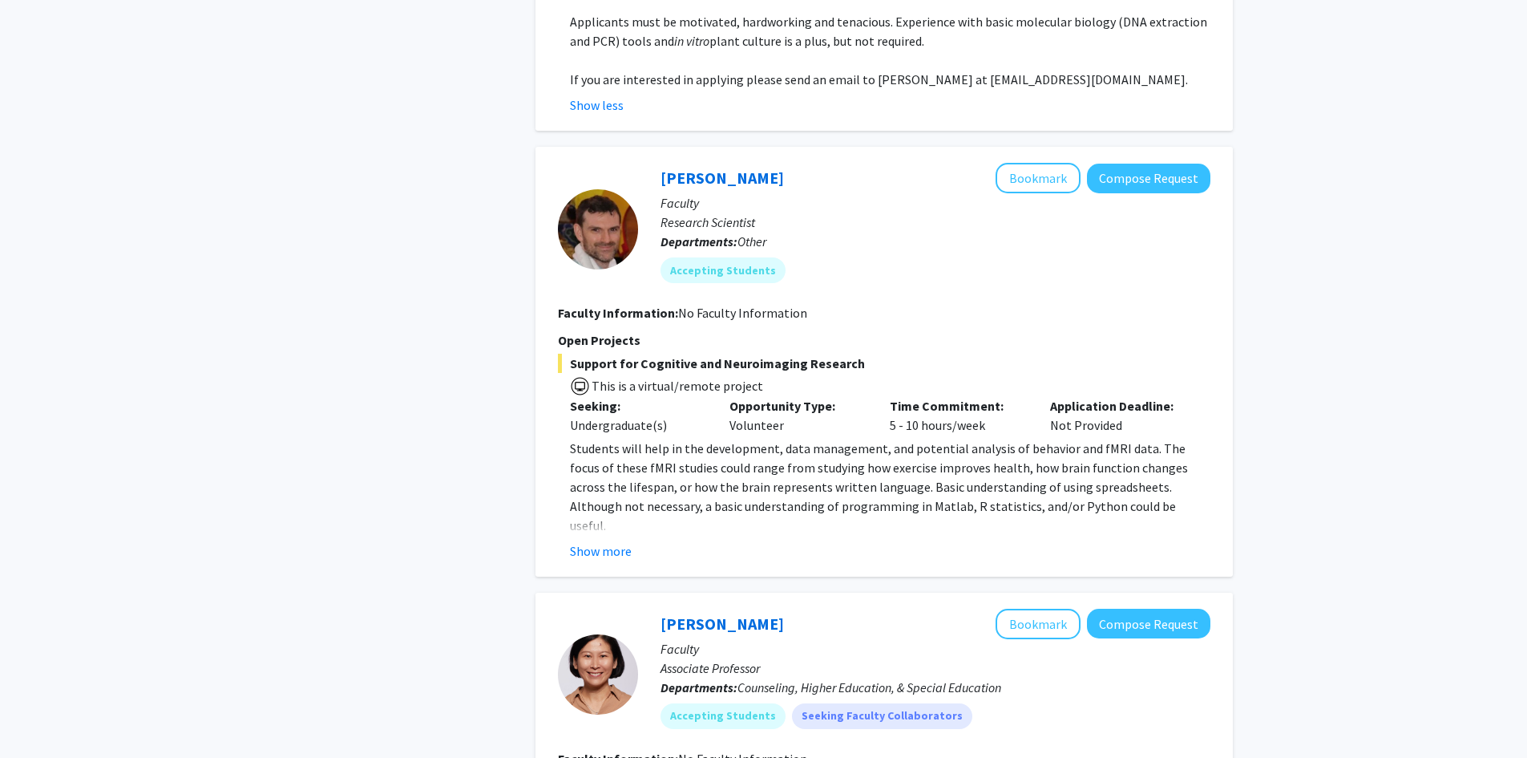
scroll to position [2165, 0]
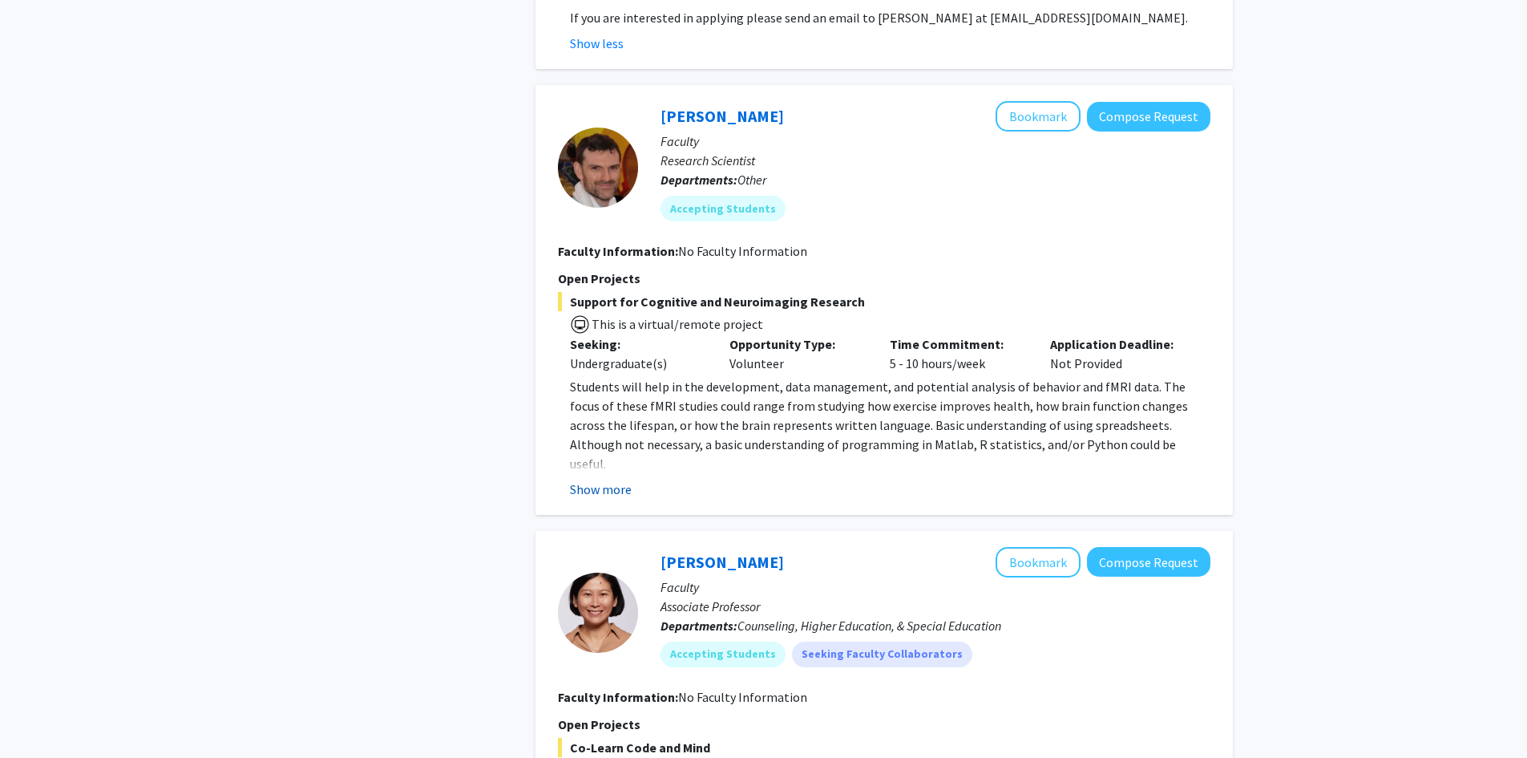
click at [600, 492] on button "Show more" at bounding box center [601, 488] width 62 height 19
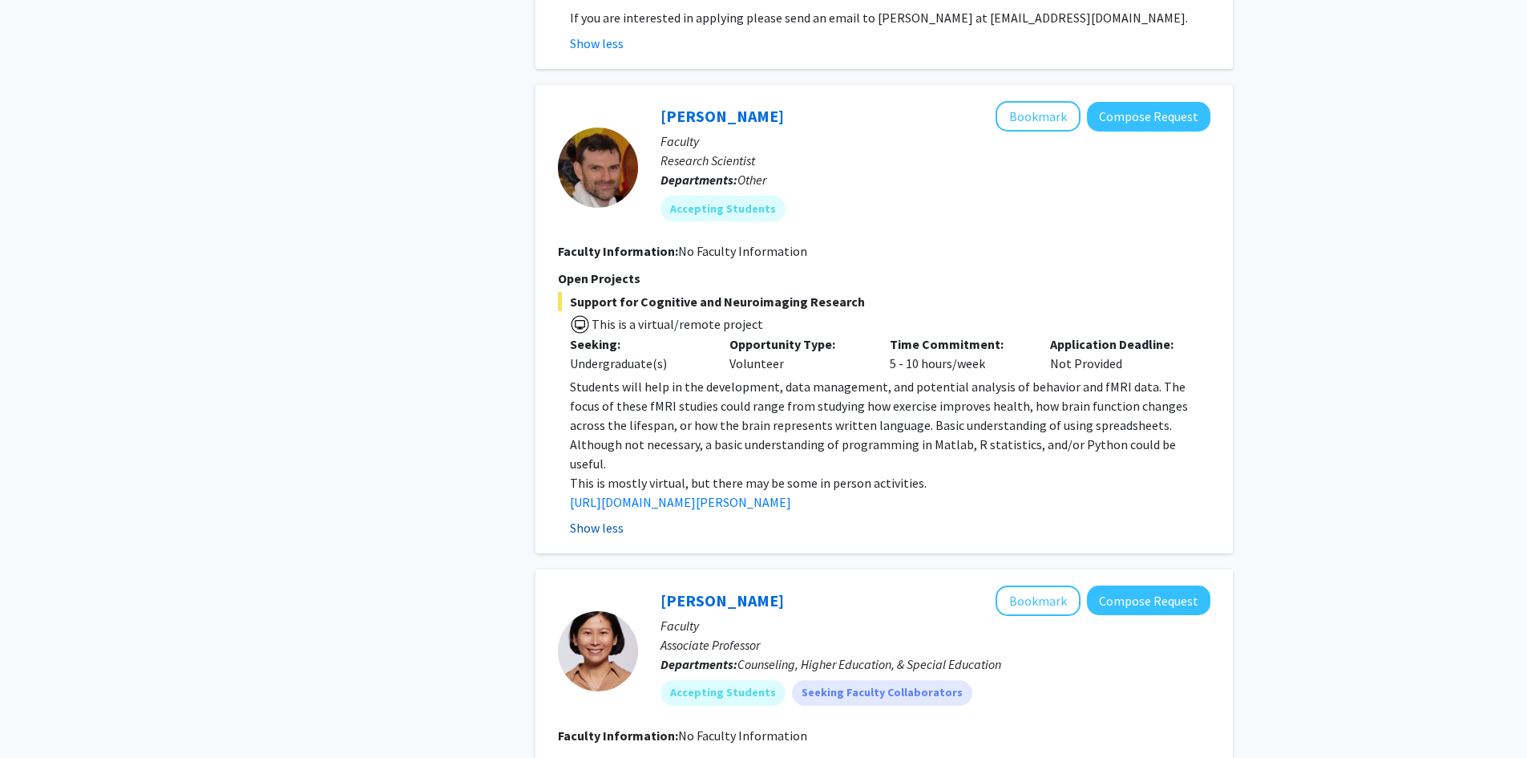
click at [600, 492] on fg-read-more "Students will help in the development, data management, and potential analysis …" at bounding box center [884, 457] width 653 height 160
click at [737, 518] on div "Show less" at bounding box center [890, 527] width 641 height 19
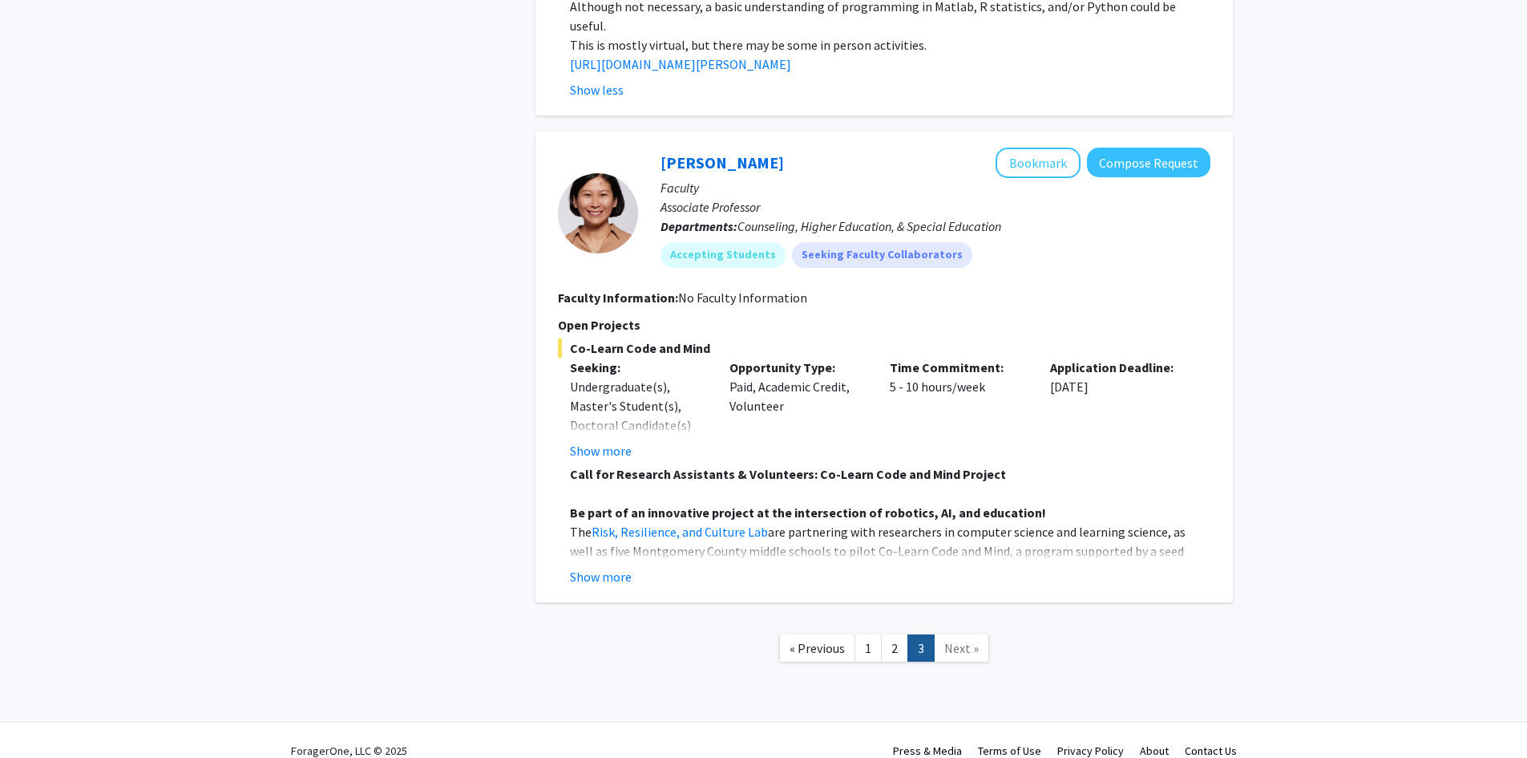
scroll to position [2604, 0]
click at [592, 544] on fg-read-more "Call for Research Assistants & Volunteers: Co-Learn Code and Mind Project Be pa…" at bounding box center [884, 524] width 653 height 122
click at [598, 565] on button "Show more" at bounding box center [601, 574] width 62 height 19
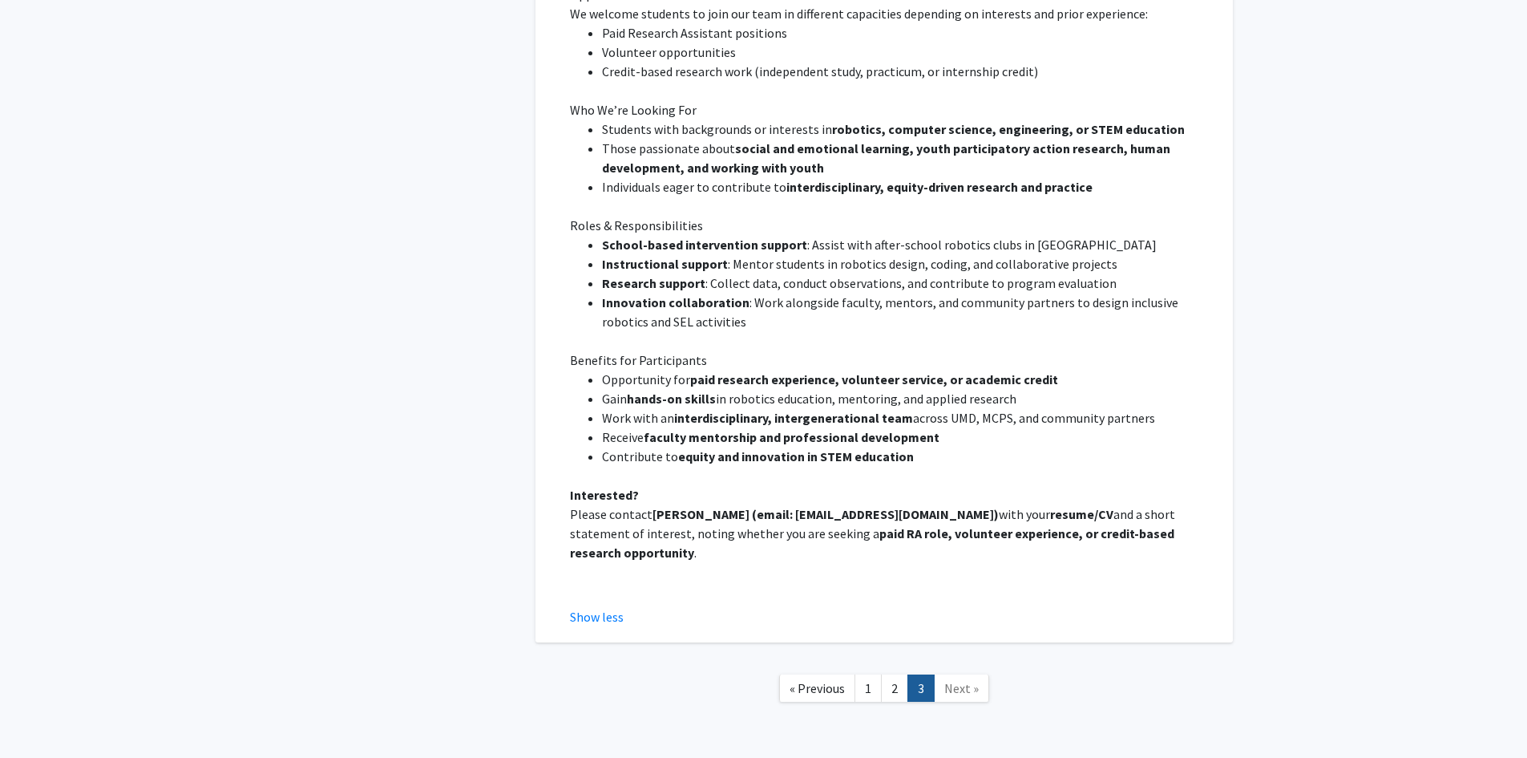
scroll to position [3354, 0]
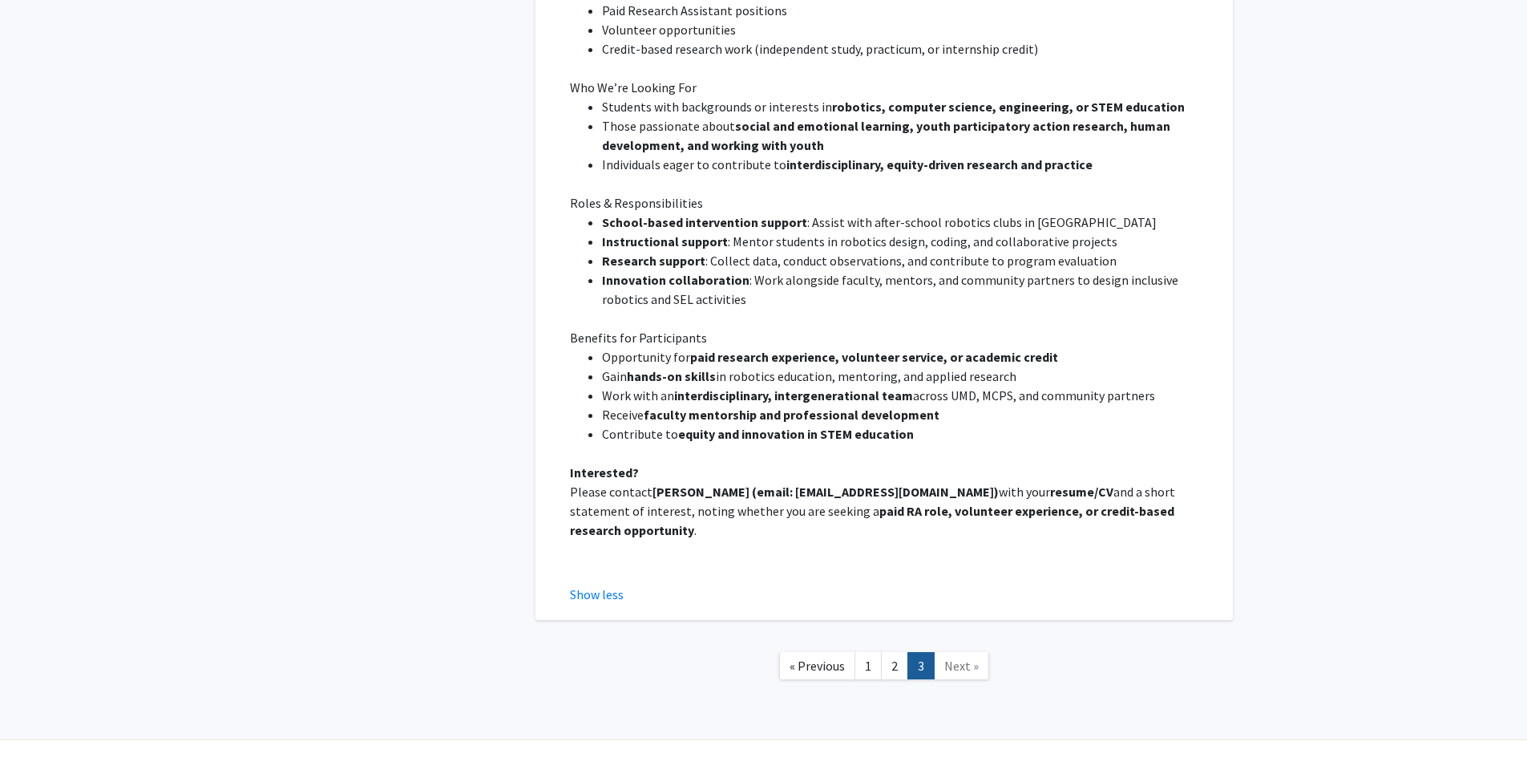
click at [952, 657] on span "Next »" at bounding box center [961, 665] width 34 height 16
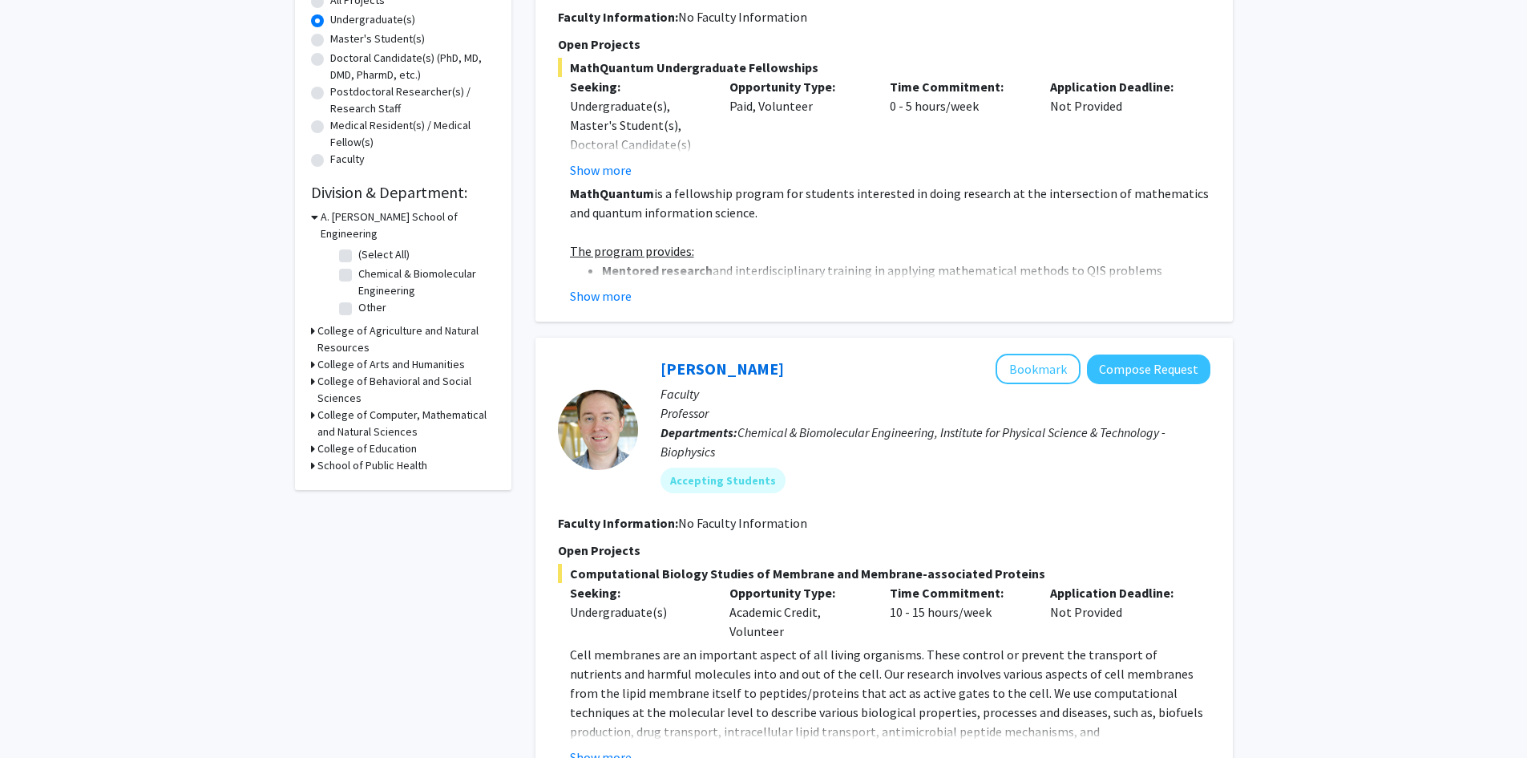
scroll to position [321, 0]
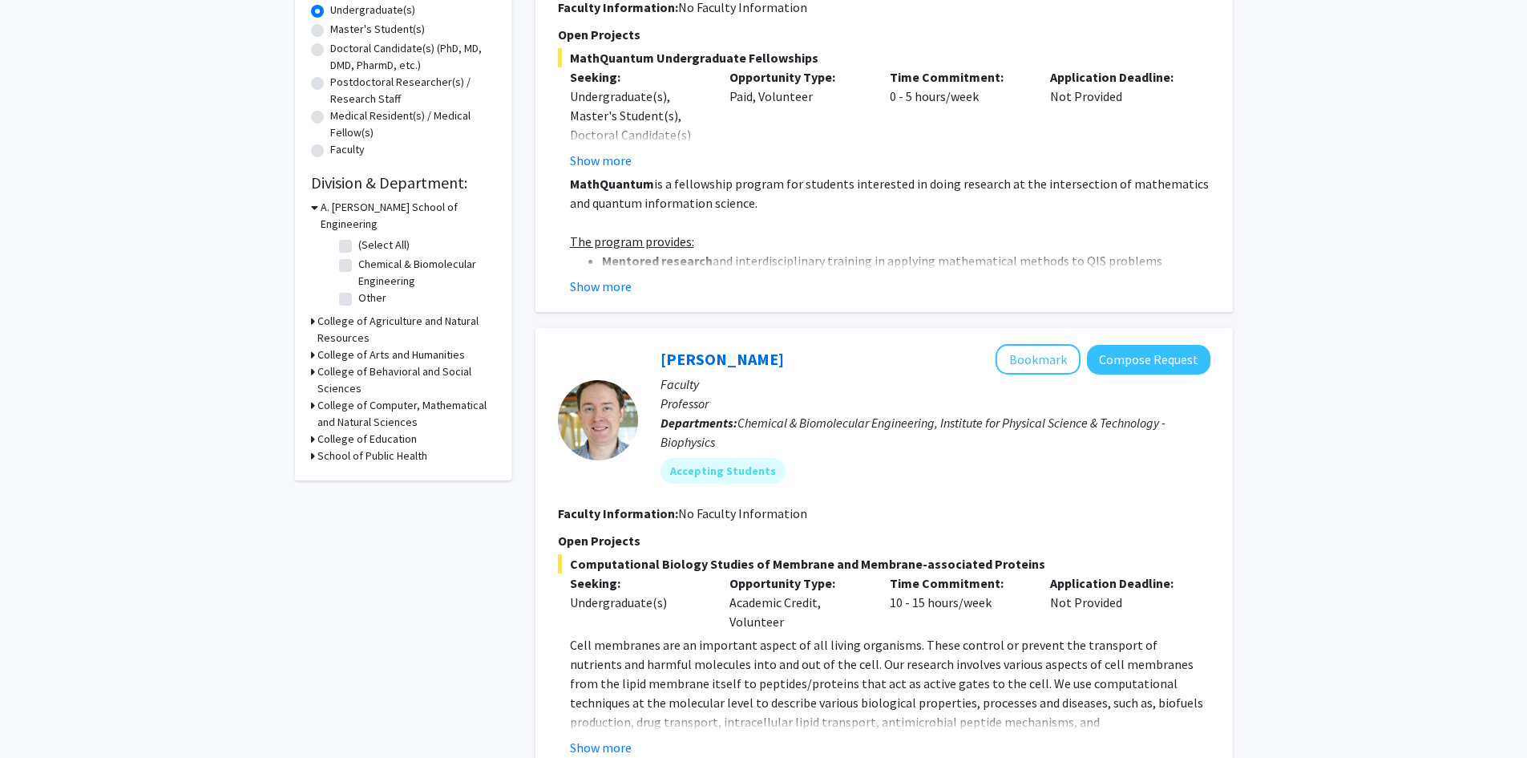
click at [381, 447] on h3 "School of Public Health" at bounding box center [372, 455] width 110 height 17
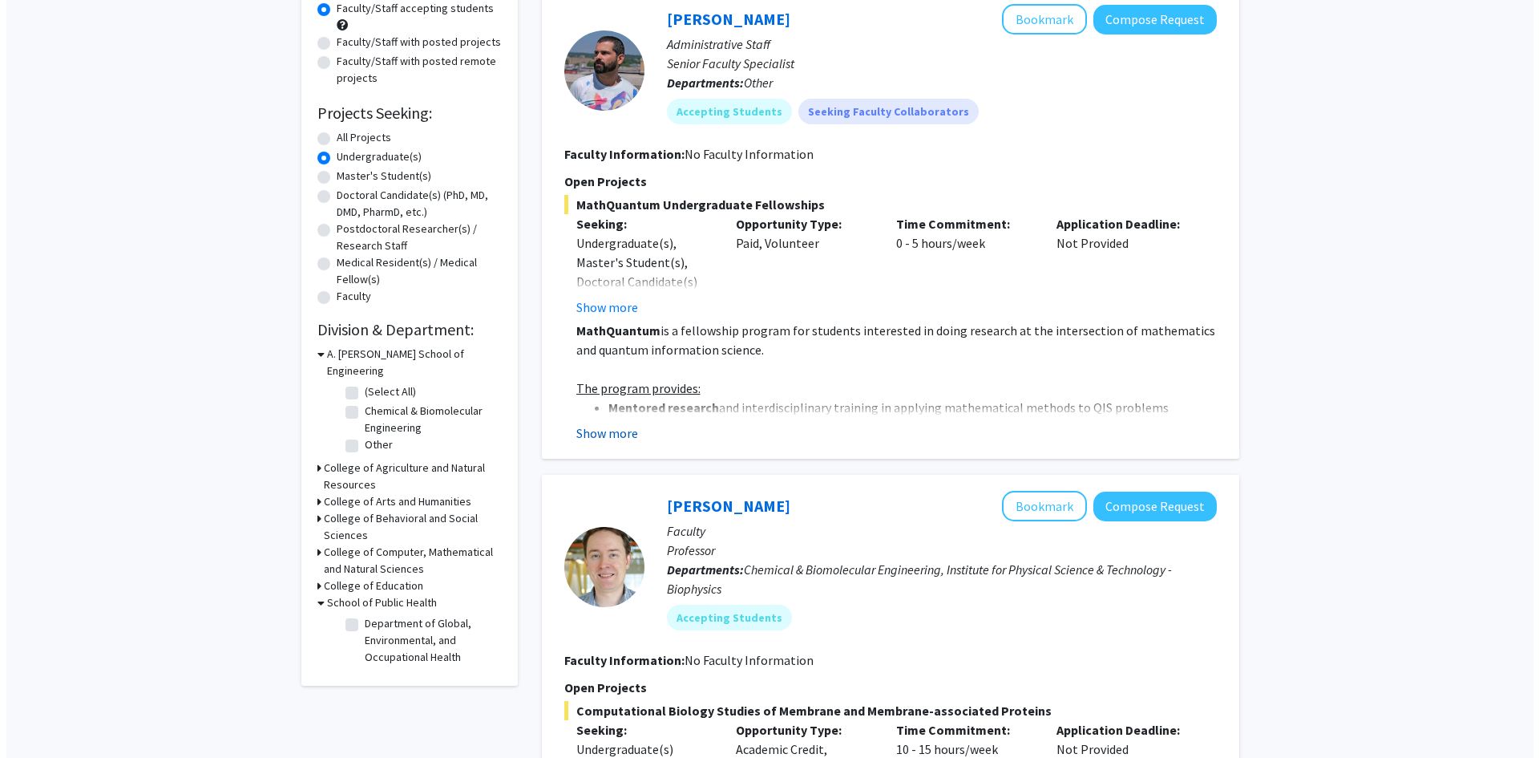
scroll to position [0, 0]
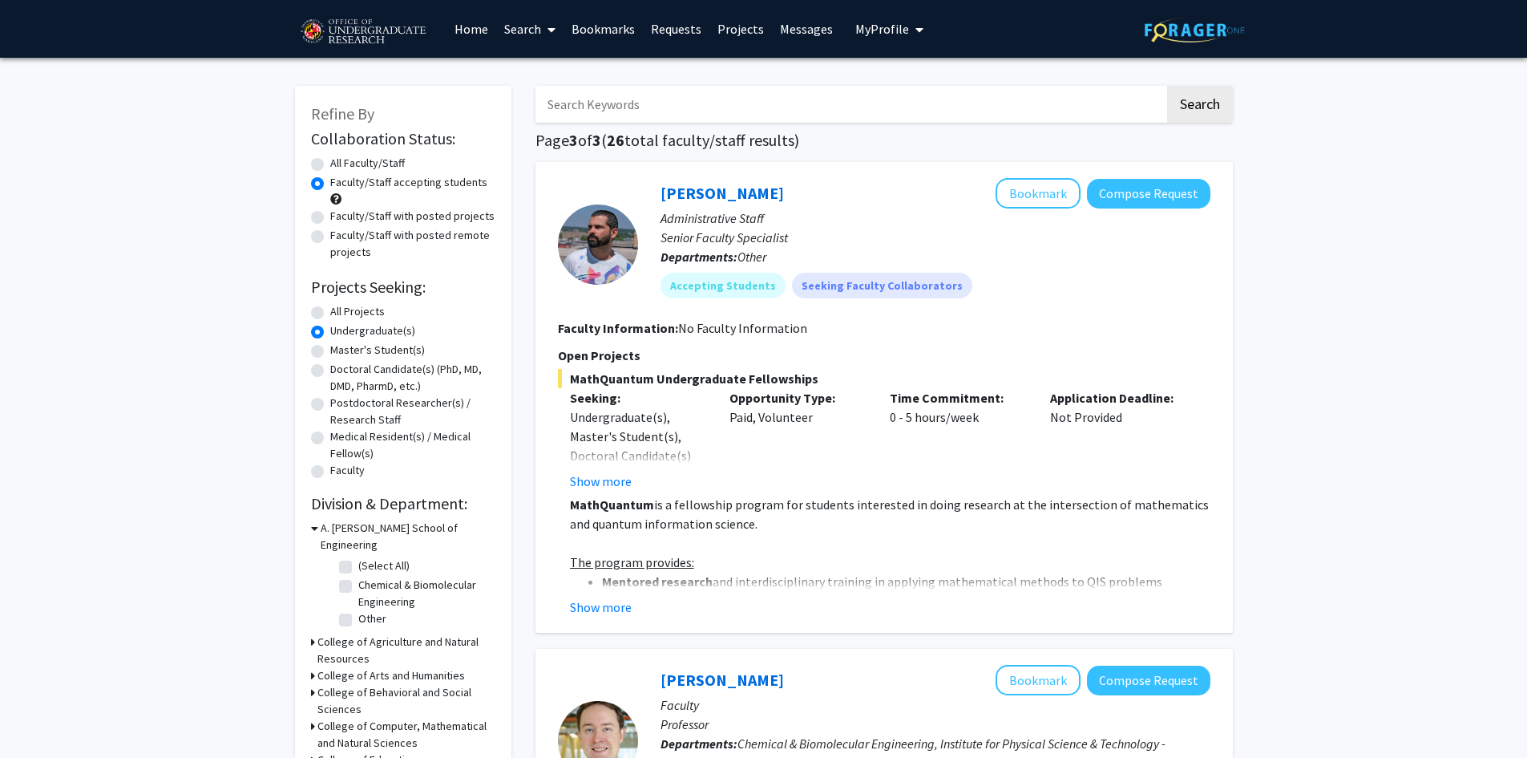
click at [615, 21] on link "Bookmarks" at bounding box center [603, 29] width 79 height 56
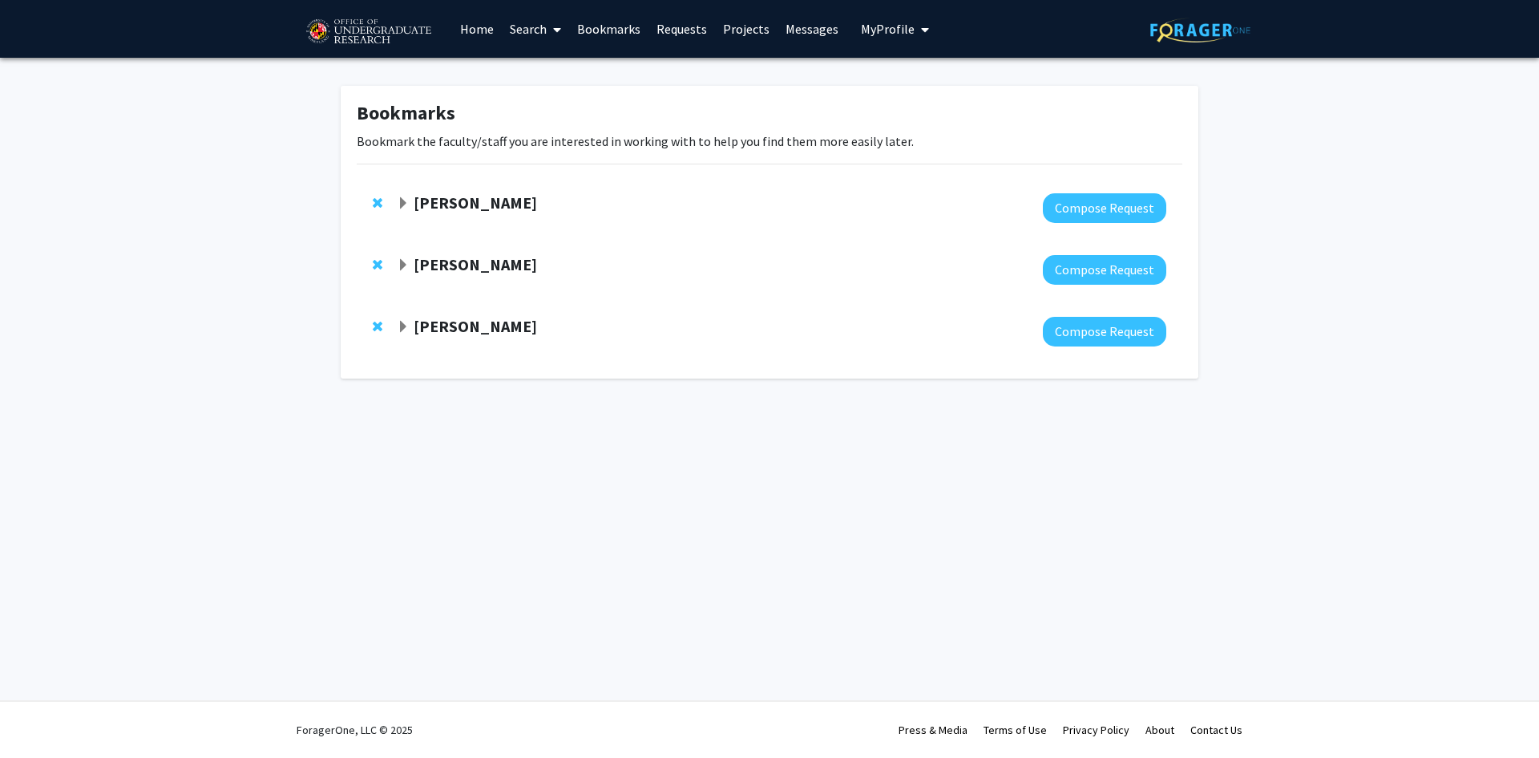
click at [873, 34] on span "My Profile" at bounding box center [888, 29] width 54 height 16
